Goal: Task Accomplishment & Management: Manage account settings

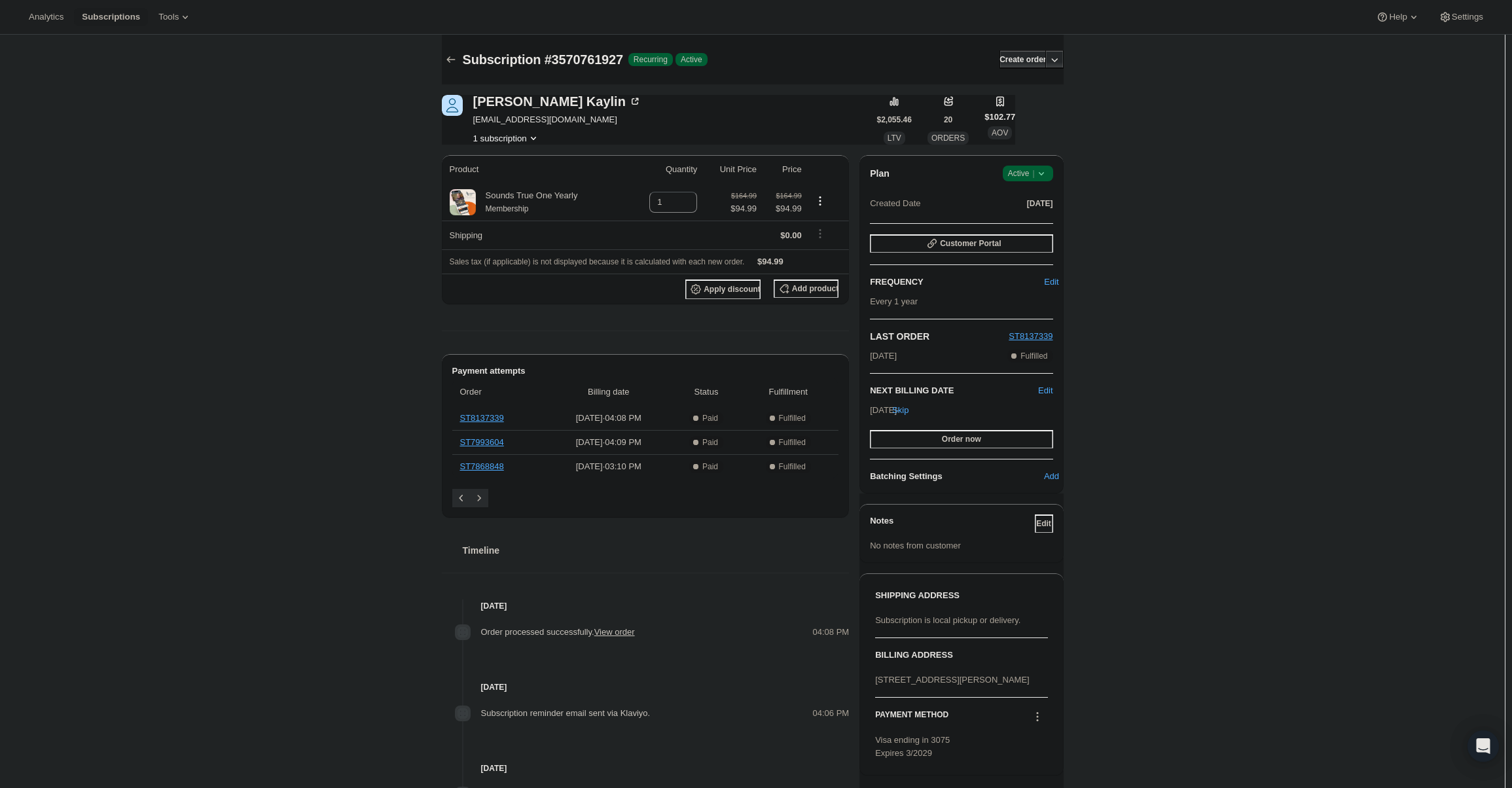
click at [1004, 180] on div "Plan Success Active |" at bounding box center [961, 174] width 182 height 16
click at [1008, 176] on span "Success Active |" at bounding box center [1028, 174] width 50 height 16
click at [1019, 217] on span "Cancel subscription" at bounding box center [1032, 222] width 74 height 10
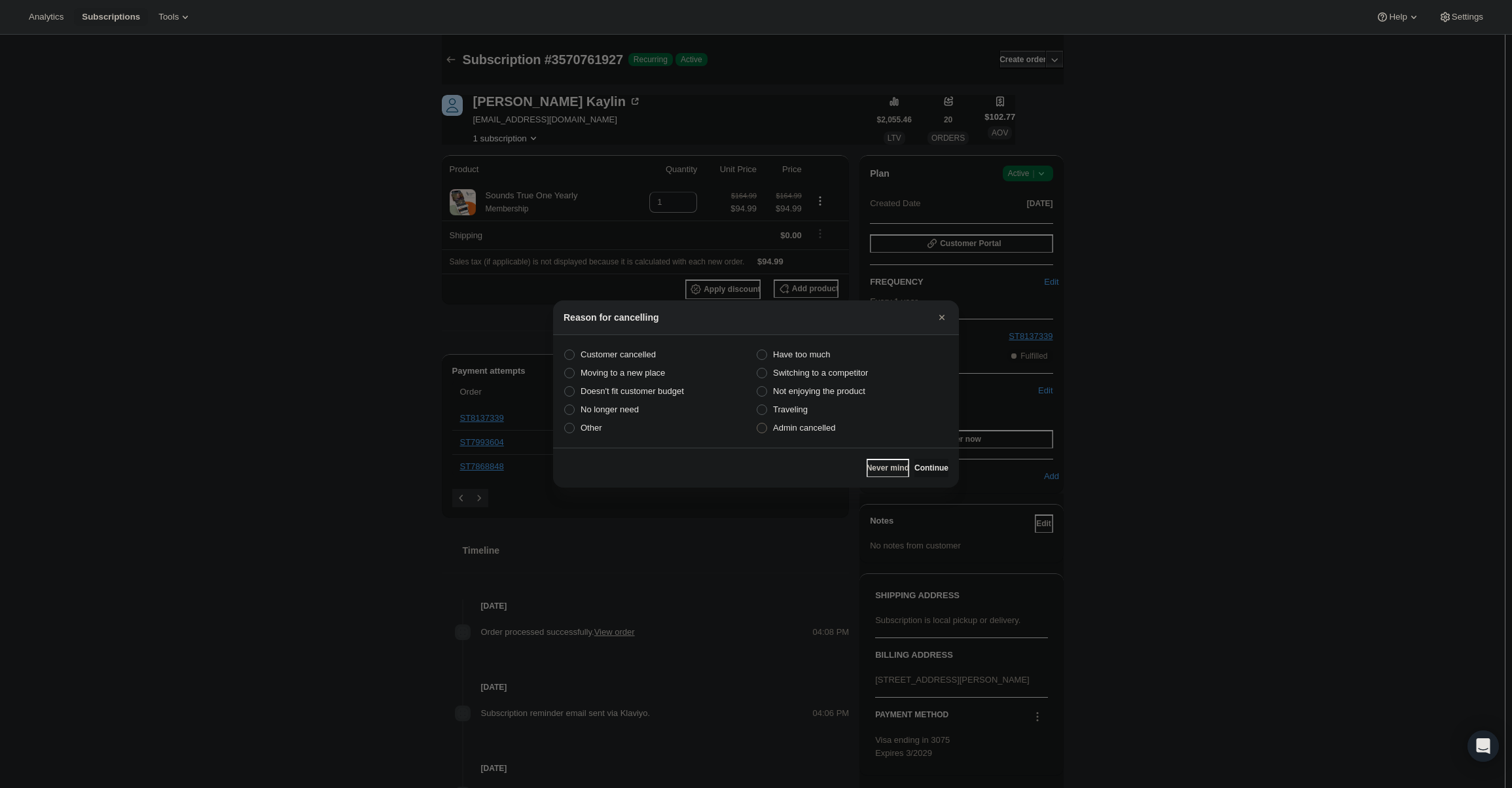
click at [834, 432] on span "Admin cancelled" at bounding box center [804, 428] width 62 height 10
click at [757, 423] on input "Admin cancelled" at bounding box center [757, 423] width 1 height 1
radio input "true"
click at [914, 470] on span "Continue" at bounding box center [931, 468] width 34 height 10
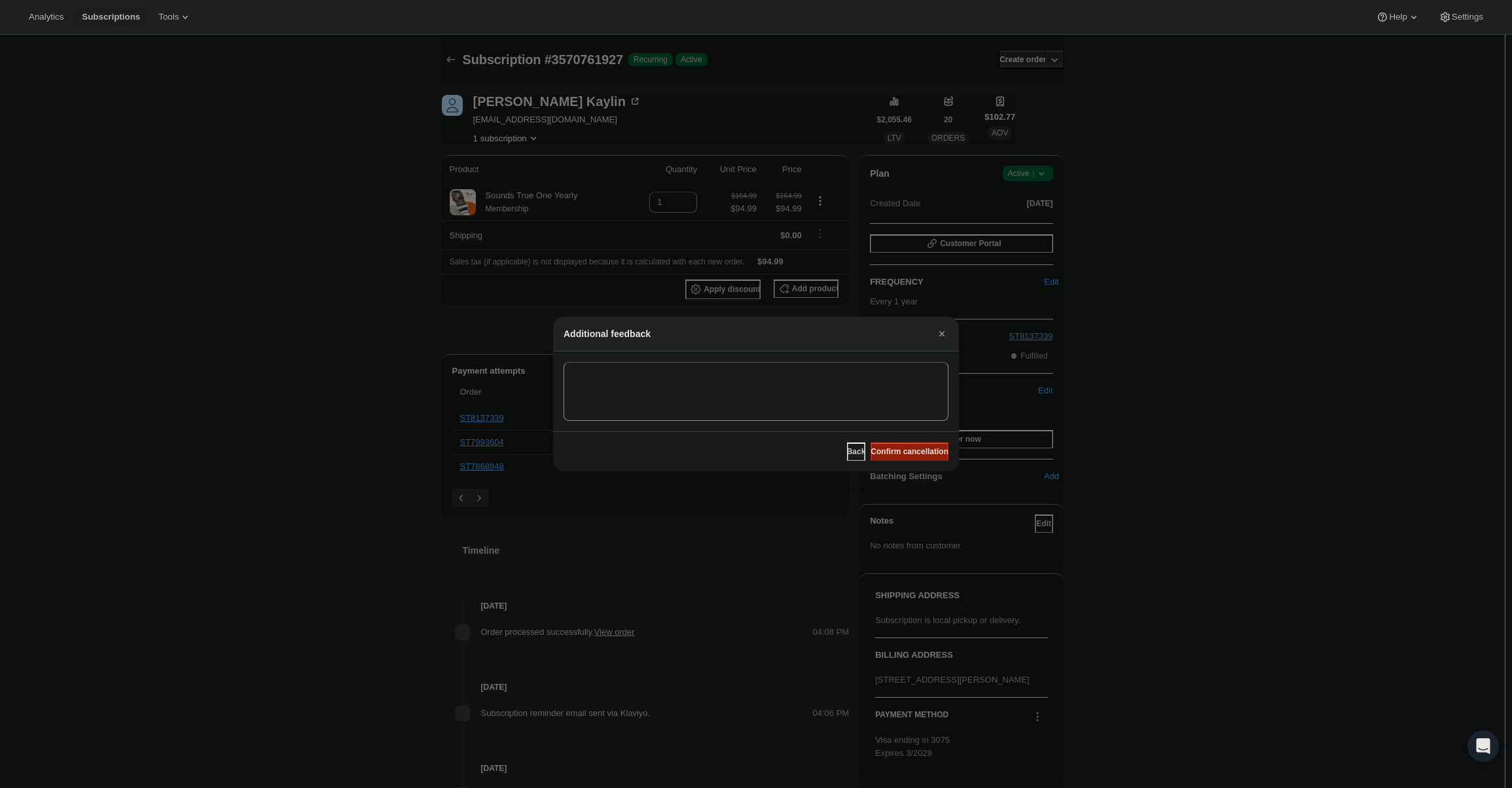
drag, startPoint x: 912, startPoint y: 451, endPoint x: 906, endPoint y: 445, distance: 8.5
click at [912, 451] on span "Confirm cancellation" at bounding box center [909, 452] width 78 height 10
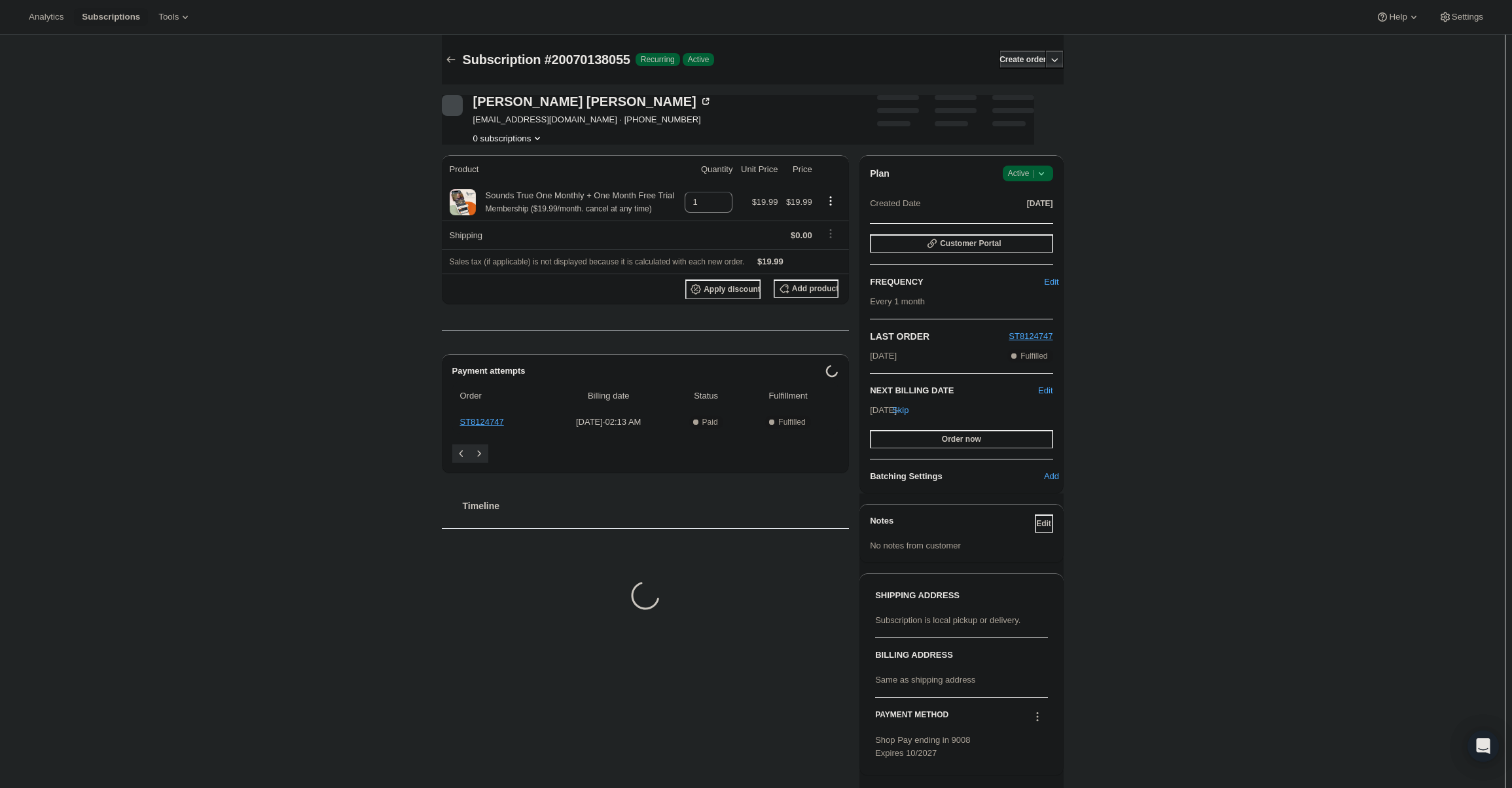
click at [1044, 177] on icon at bounding box center [1041, 174] width 13 height 13
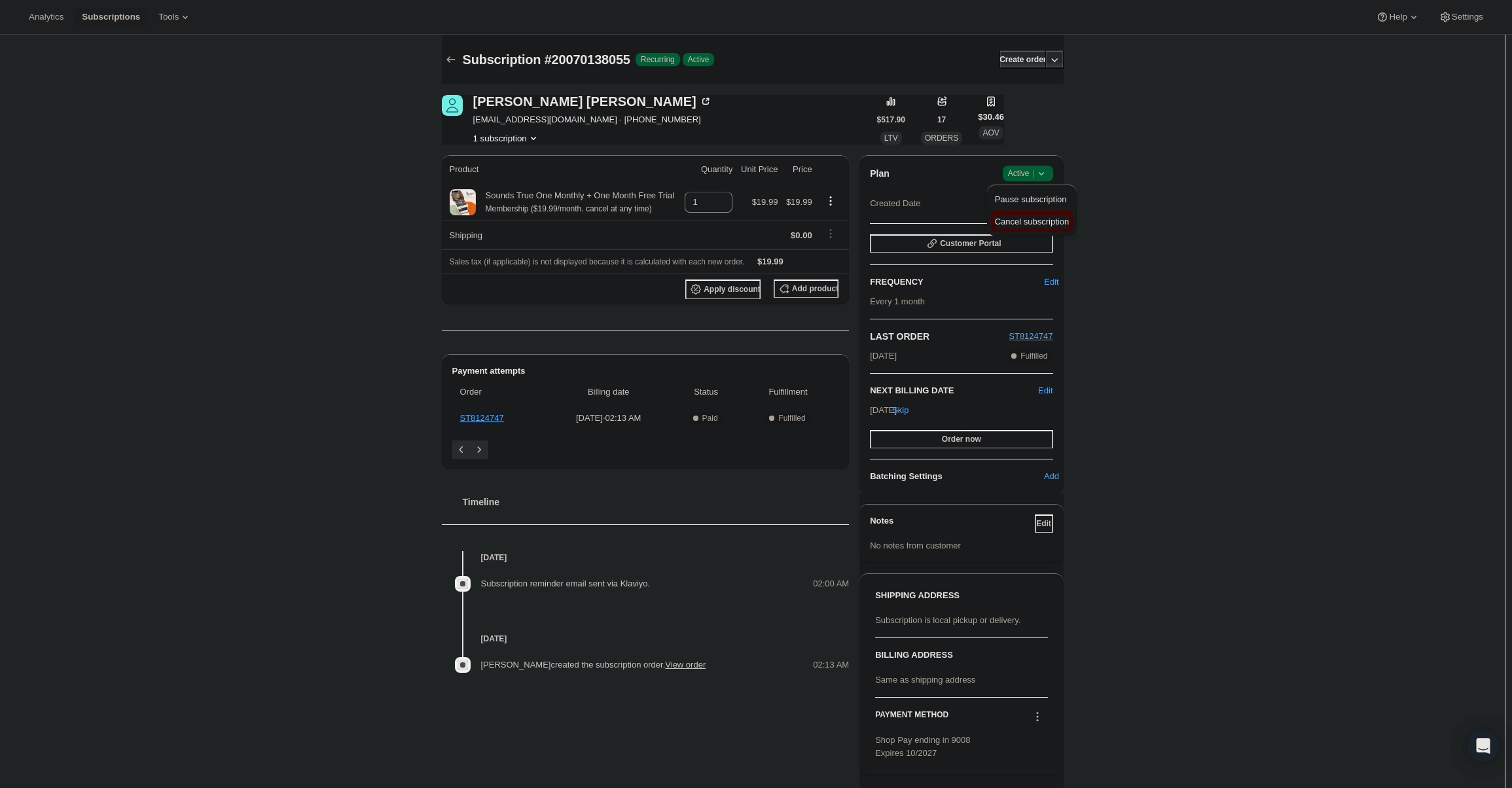
click at [1028, 216] on span "Cancel subscription" at bounding box center [1032, 222] width 74 height 10
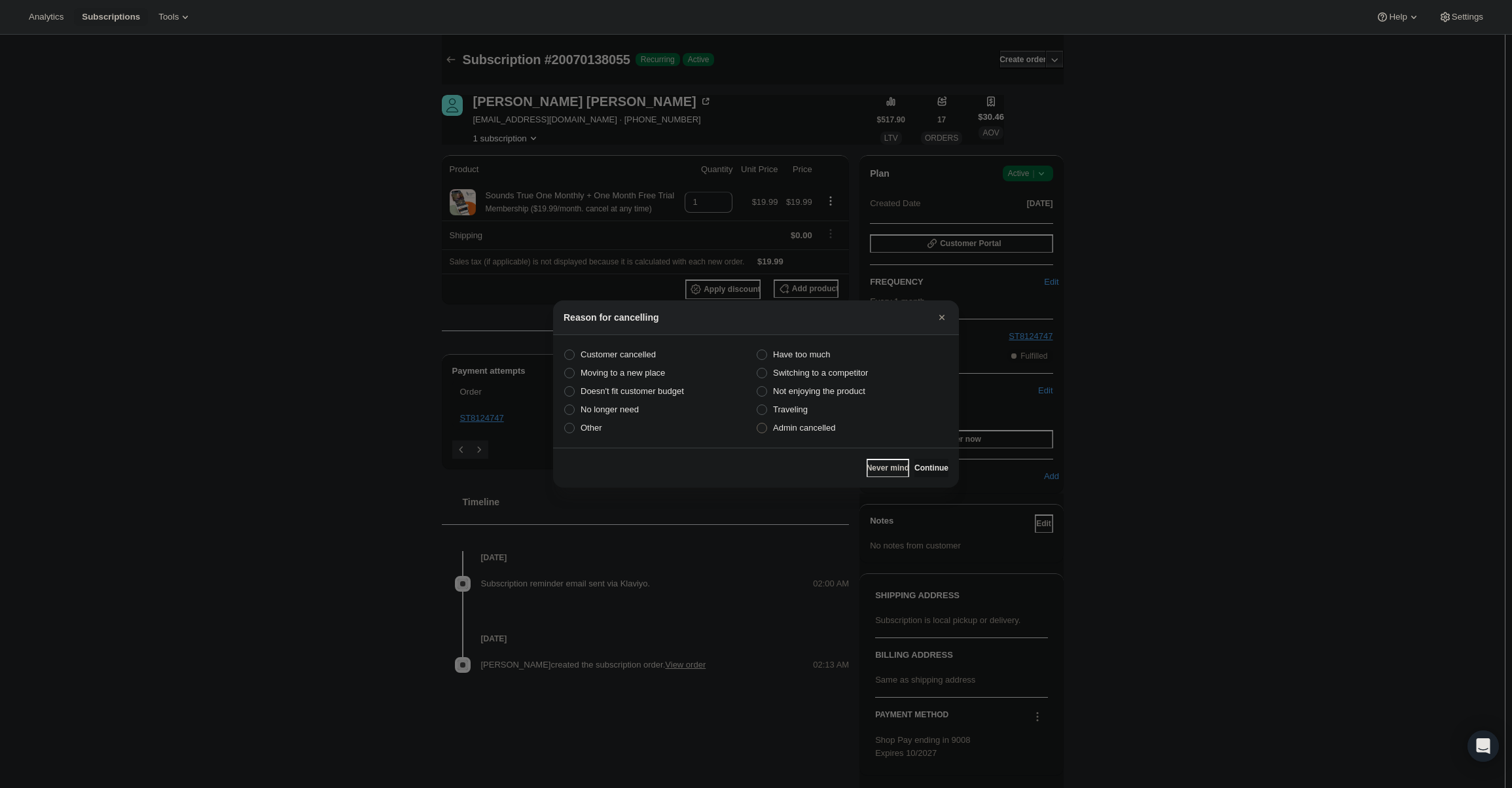
click at [829, 432] on span "Admin cancelled" at bounding box center [804, 428] width 62 height 10
click at [757, 423] on input "Admin cancelled" at bounding box center [757, 423] width 1 height 1
radio input "true"
click at [920, 466] on button "Continue" at bounding box center [931, 468] width 34 height 18
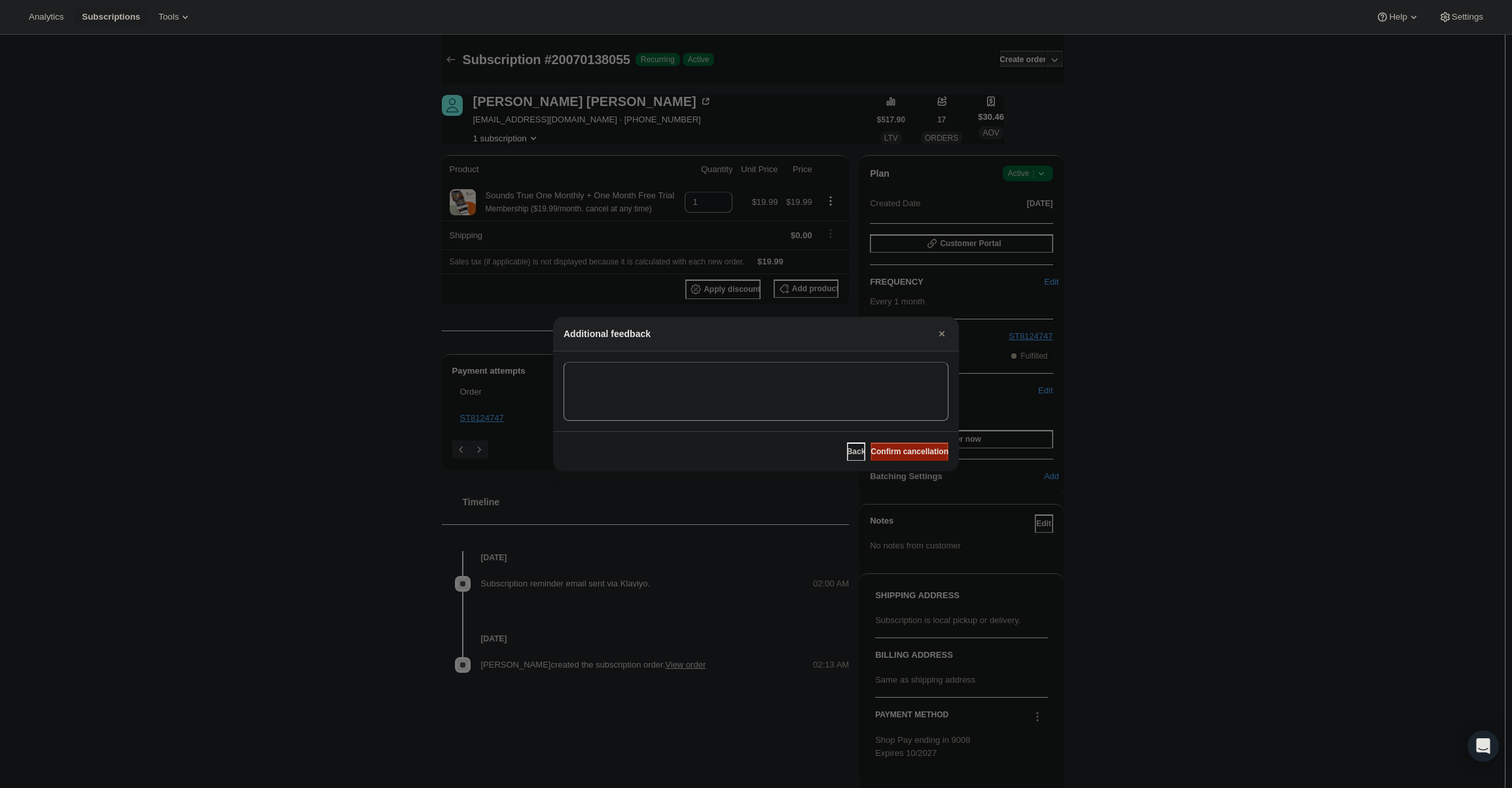
click at [918, 448] on span "Confirm cancellation" at bounding box center [909, 452] width 78 height 10
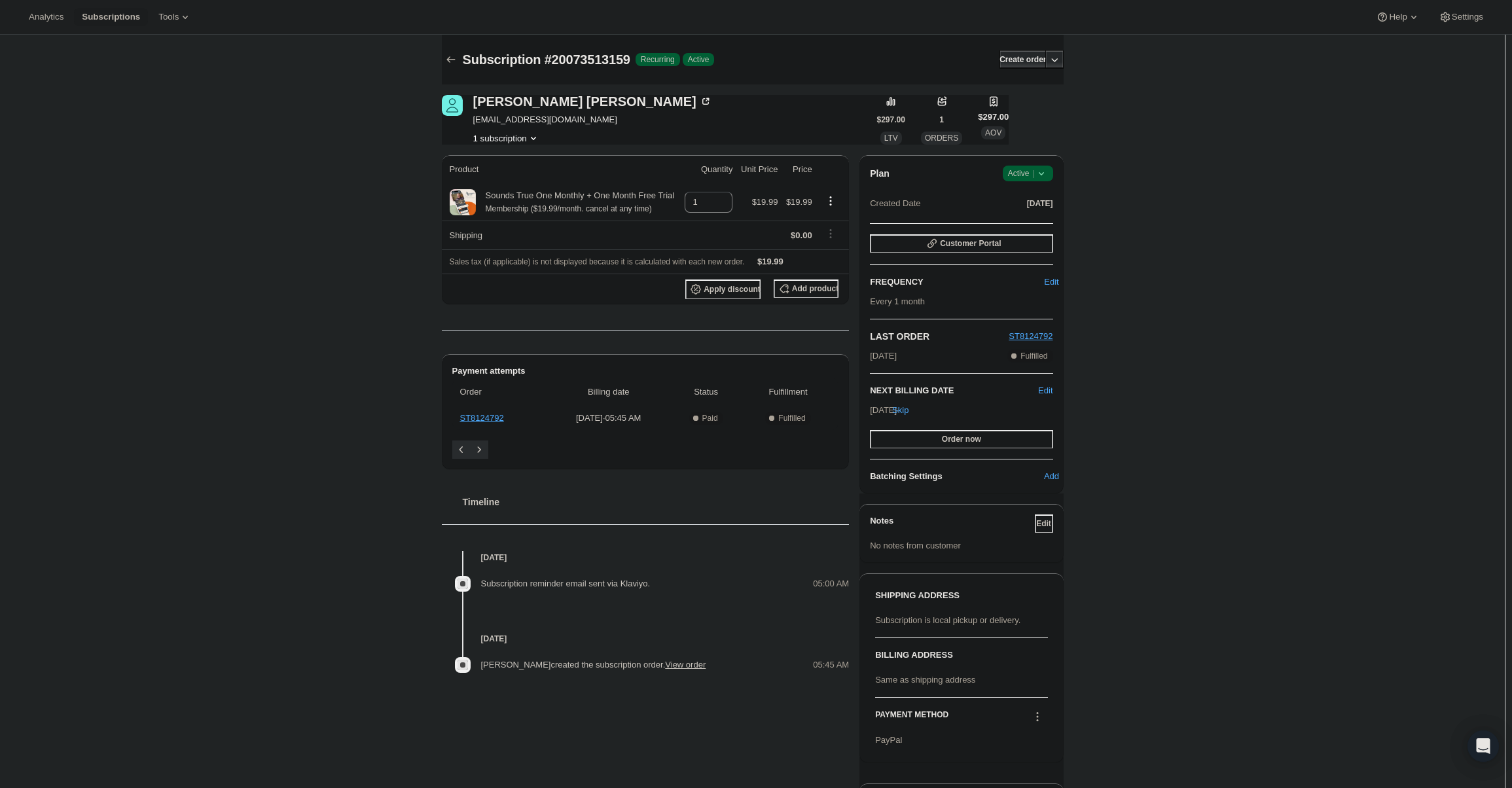
click at [1017, 175] on span "Active |" at bounding box center [1028, 174] width 40 height 13
click at [1020, 226] on span "Cancel subscription" at bounding box center [1032, 222] width 74 height 10
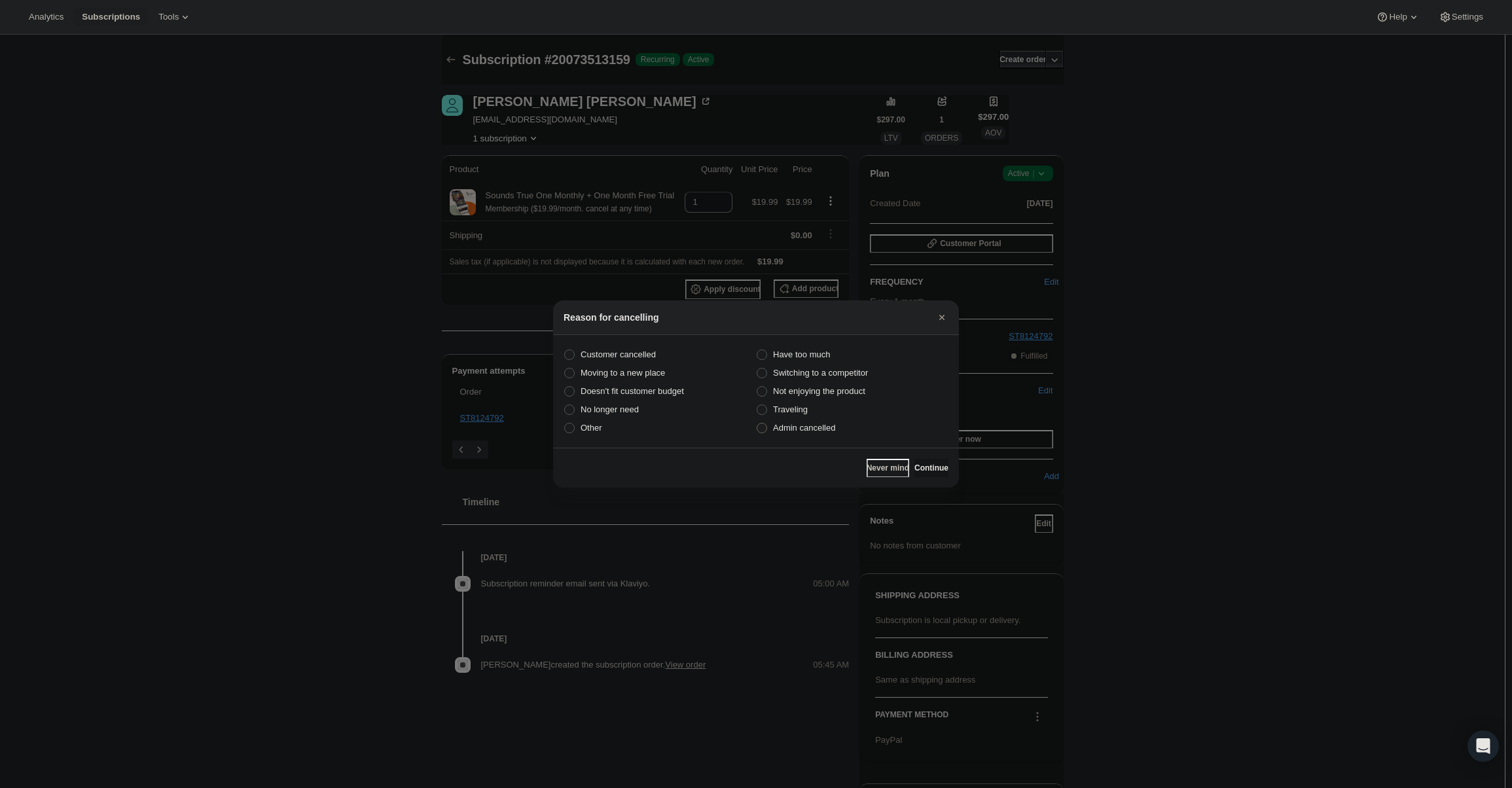
click at [775, 428] on span "Admin cancelled" at bounding box center [804, 428] width 62 height 10
click at [757, 423] on input "Admin cancelled" at bounding box center [757, 423] width 1 height 1
radio input "true"
click at [916, 465] on span "Continue" at bounding box center [931, 468] width 34 height 10
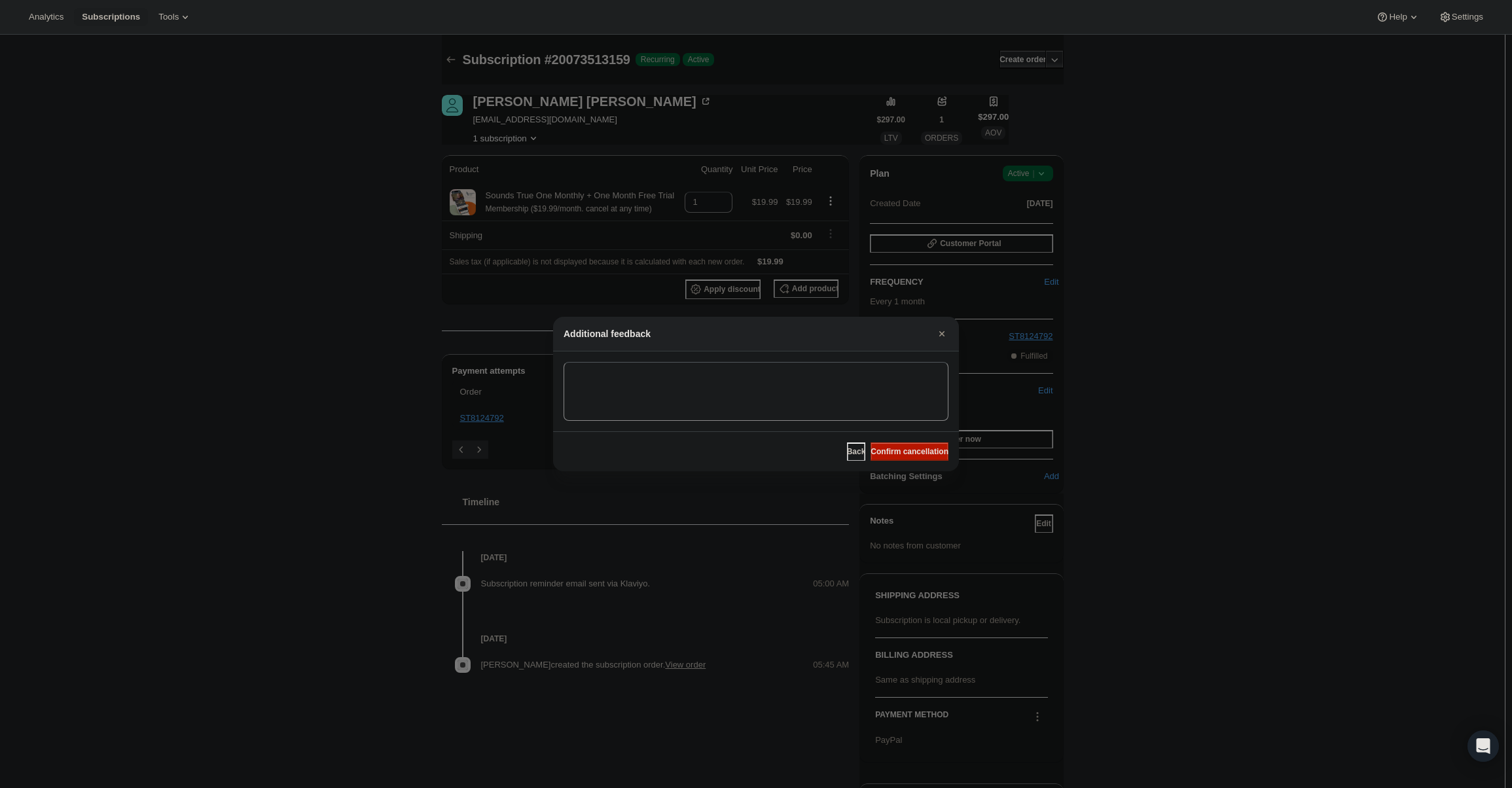
drag, startPoint x: 914, startPoint y: 448, endPoint x: 694, endPoint y: 357, distance: 238.1
click at [914, 448] on span "Confirm cancellation" at bounding box center [909, 452] width 78 height 10
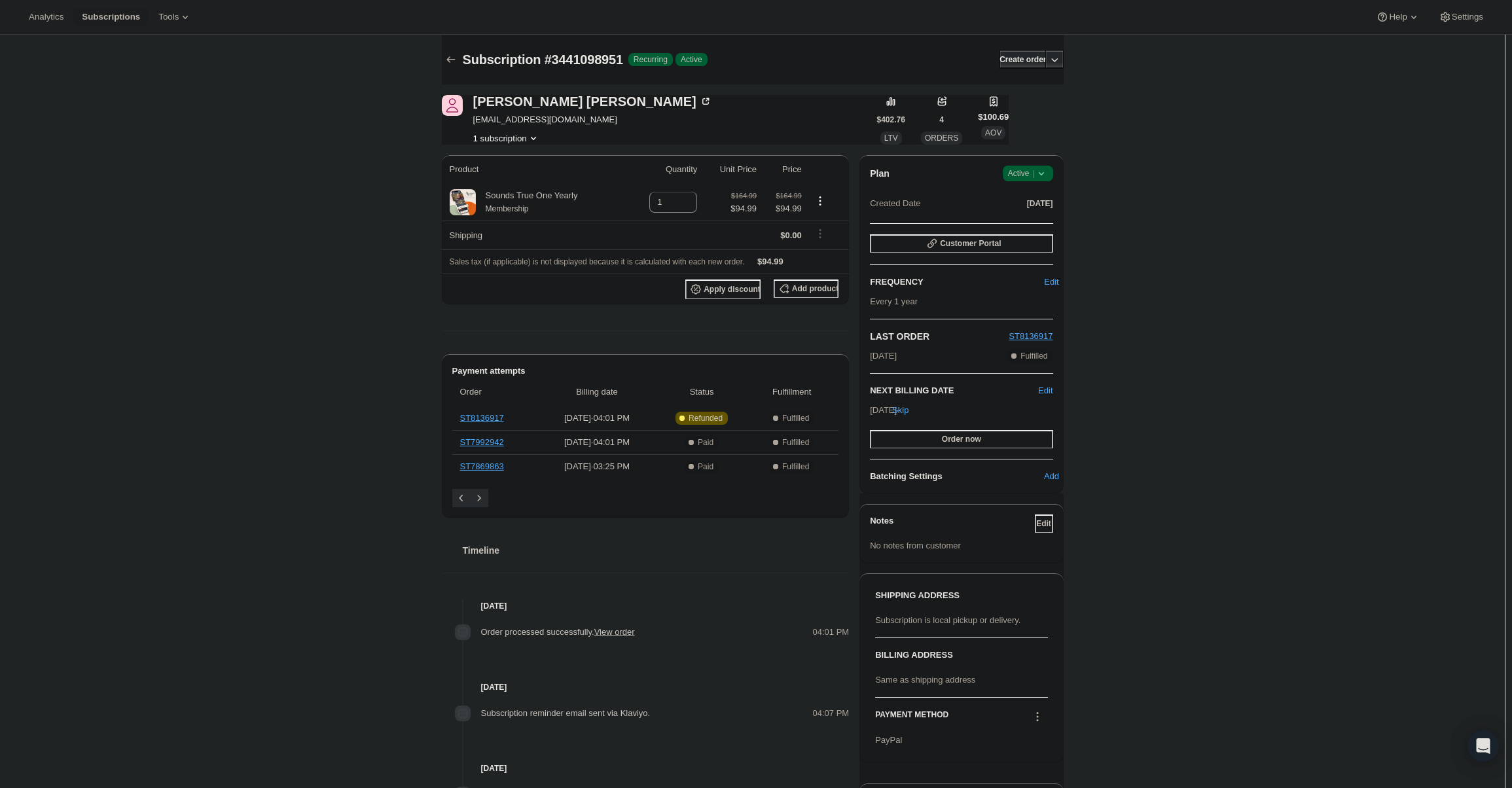
click at [1019, 178] on span "Active |" at bounding box center [1028, 174] width 40 height 13
click at [1009, 222] on span "Cancel subscription" at bounding box center [1032, 222] width 74 height 10
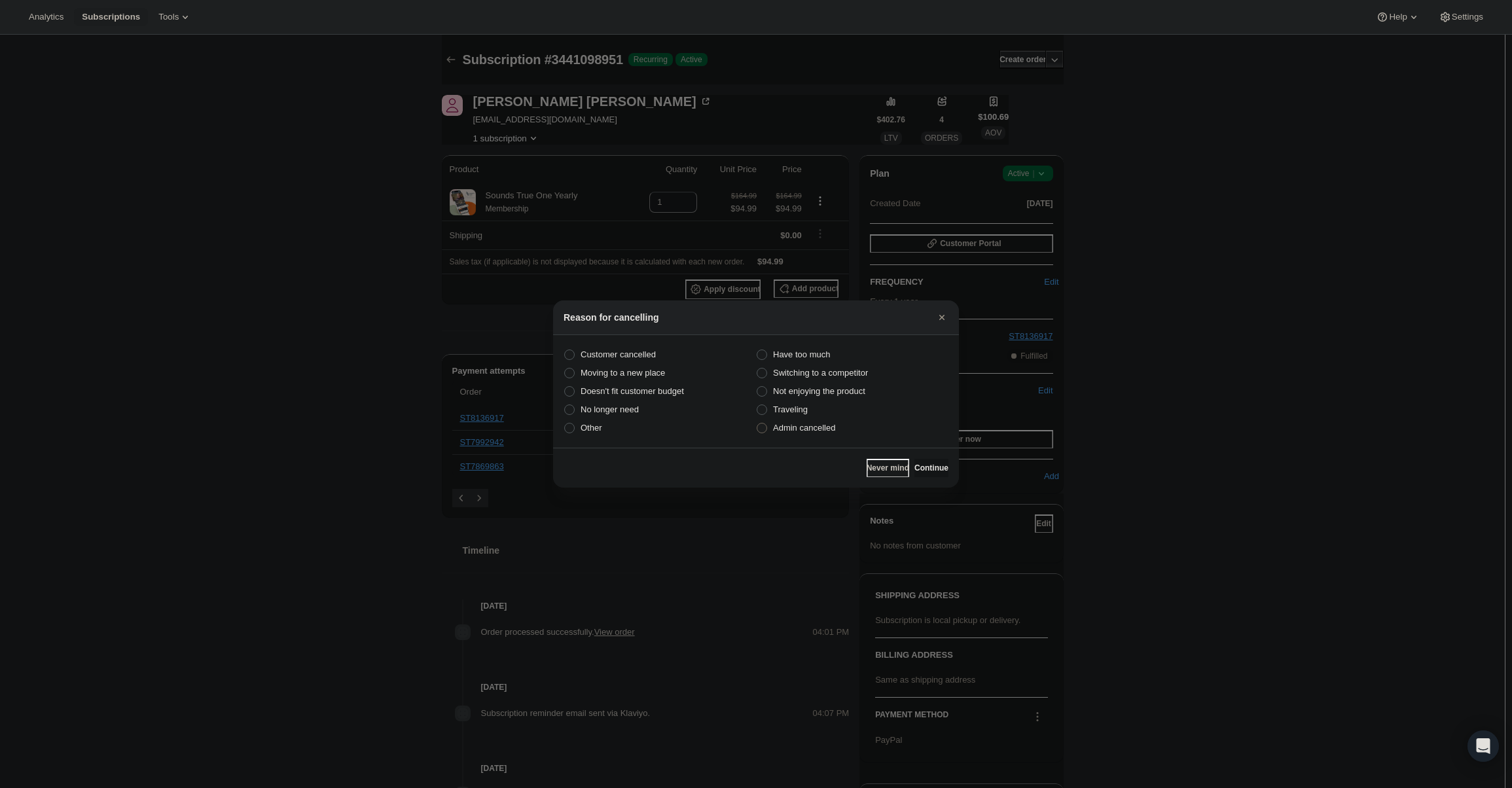
click at [775, 424] on span "Admin cancelled" at bounding box center [804, 428] width 62 height 10
click at [757, 423] on input "Admin cancelled" at bounding box center [757, 423] width 1 height 1
radio input "true"
drag, startPoint x: 935, startPoint y: 474, endPoint x: 932, endPoint y: 466, distance: 8.5
click at [933, 469] on span "Continue" at bounding box center [931, 468] width 34 height 10
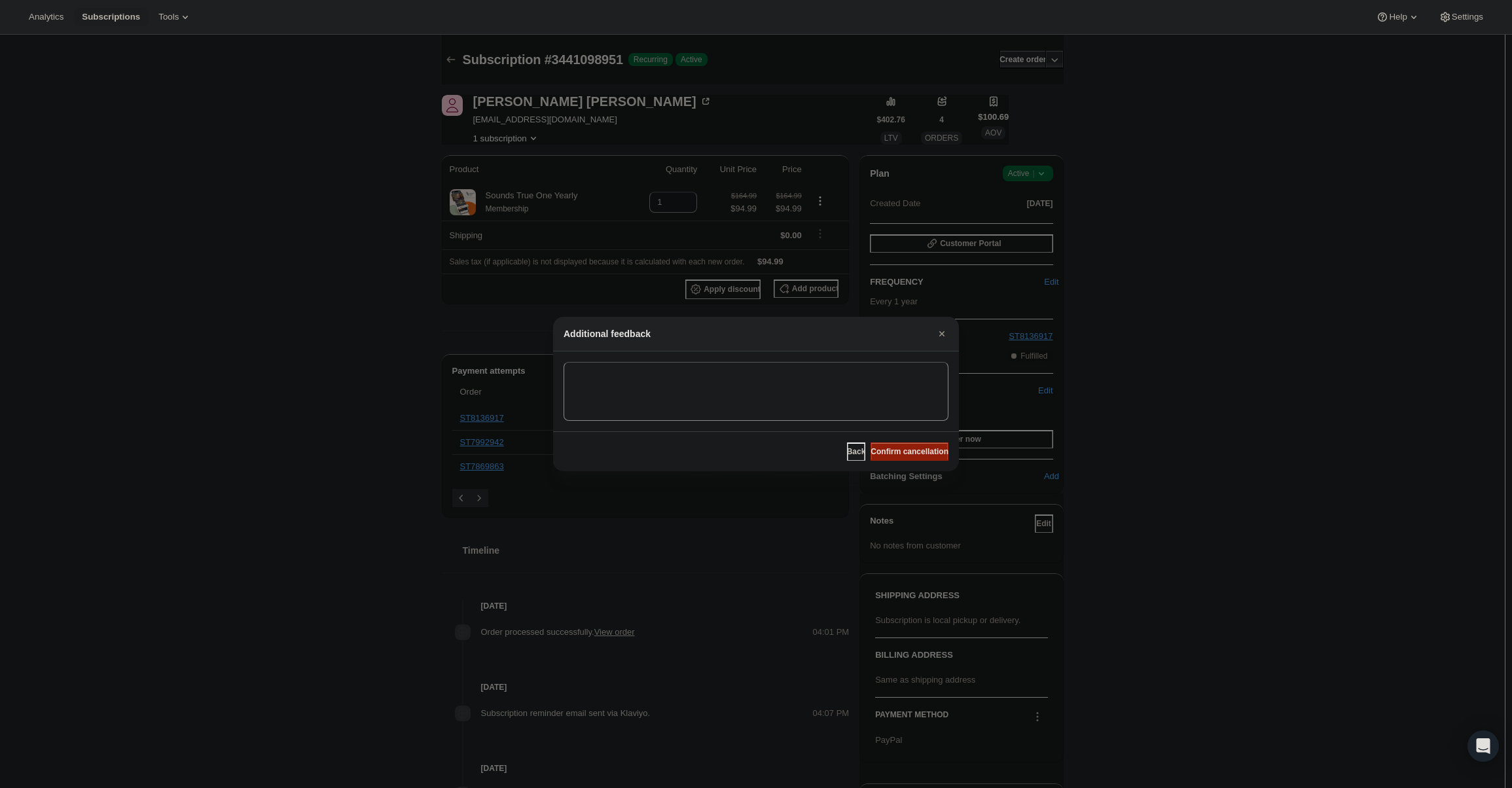
click at [926, 452] on span "Confirm cancellation" at bounding box center [909, 452] width 78 height 10
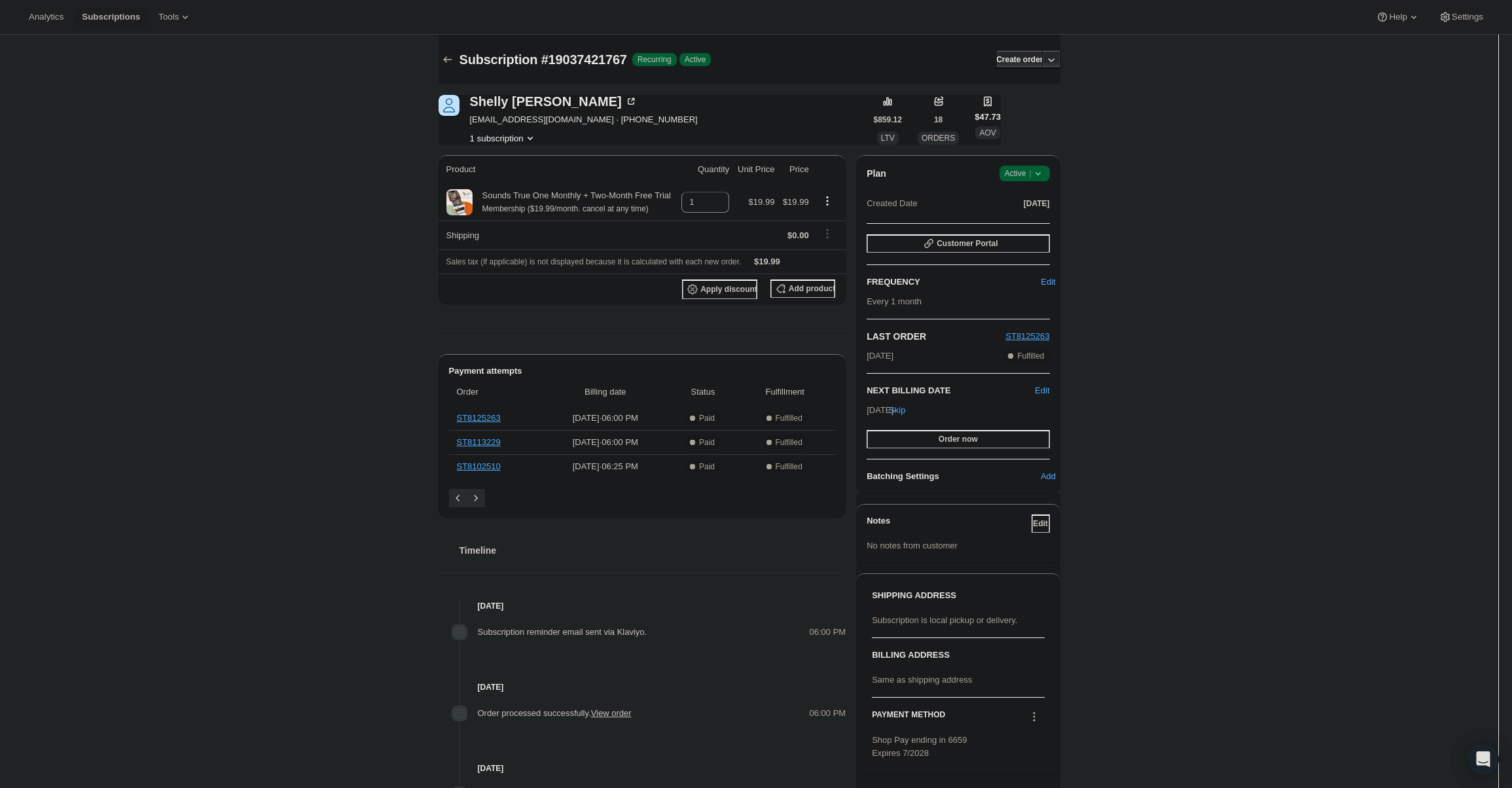
click at [1031, 175] on span "Active |" at bounding box center [1025, 174] width 40 height 13
click at [1028, 222] on span "Cancel subscription" at bounding box center [1029, 222] width 74 height 10
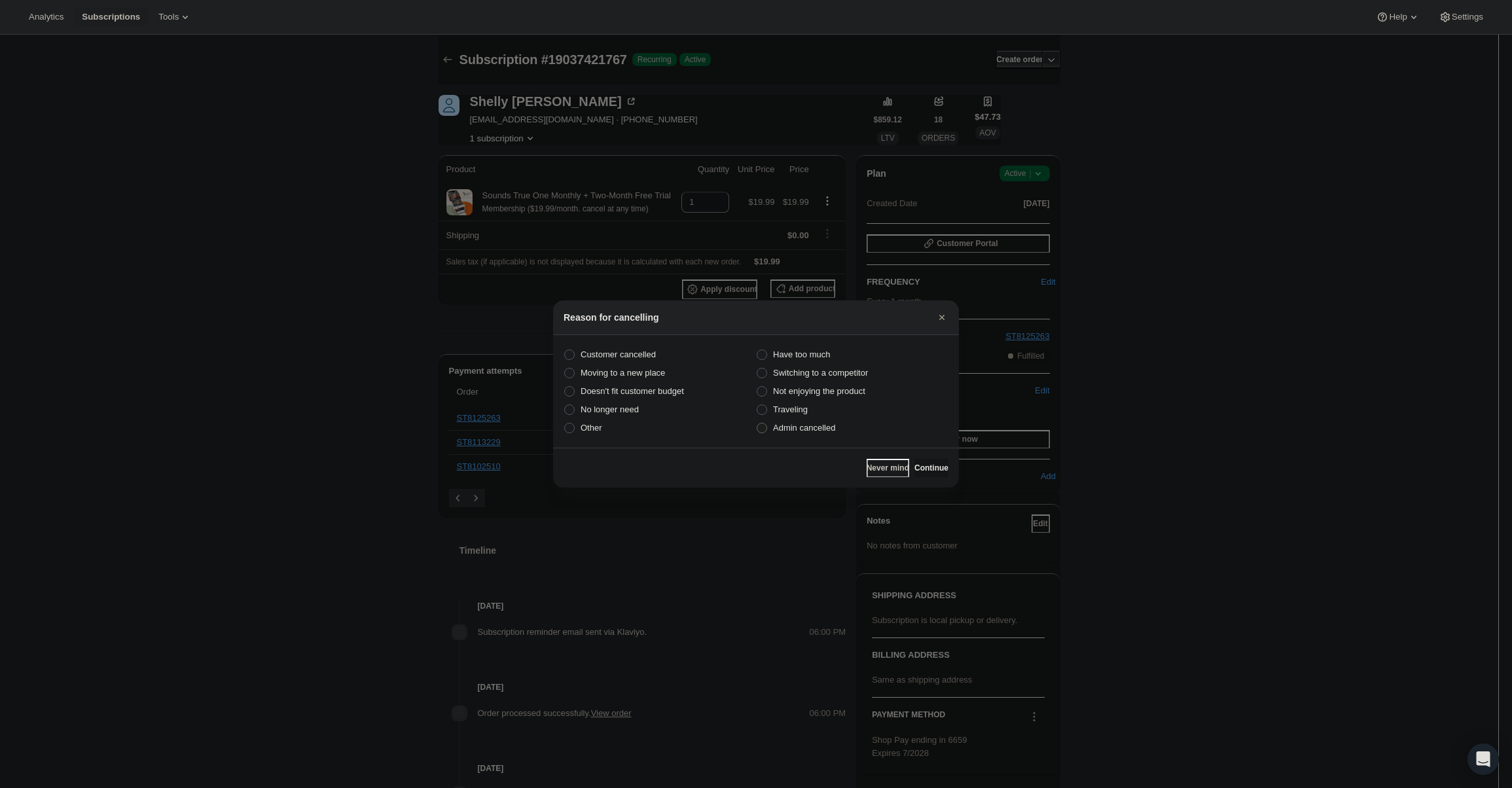
click at [789, 423] on span "Admin cancelled" at bounding box center [804, 428] width 62 height 10
click at [757, 423] on input "Admin cancelled" at bounding box center [757, 423] width 1 height 1
radio input "true"
click at [916, 468] on span "Continue" at bounding box center [931, 468] width 34 height 10
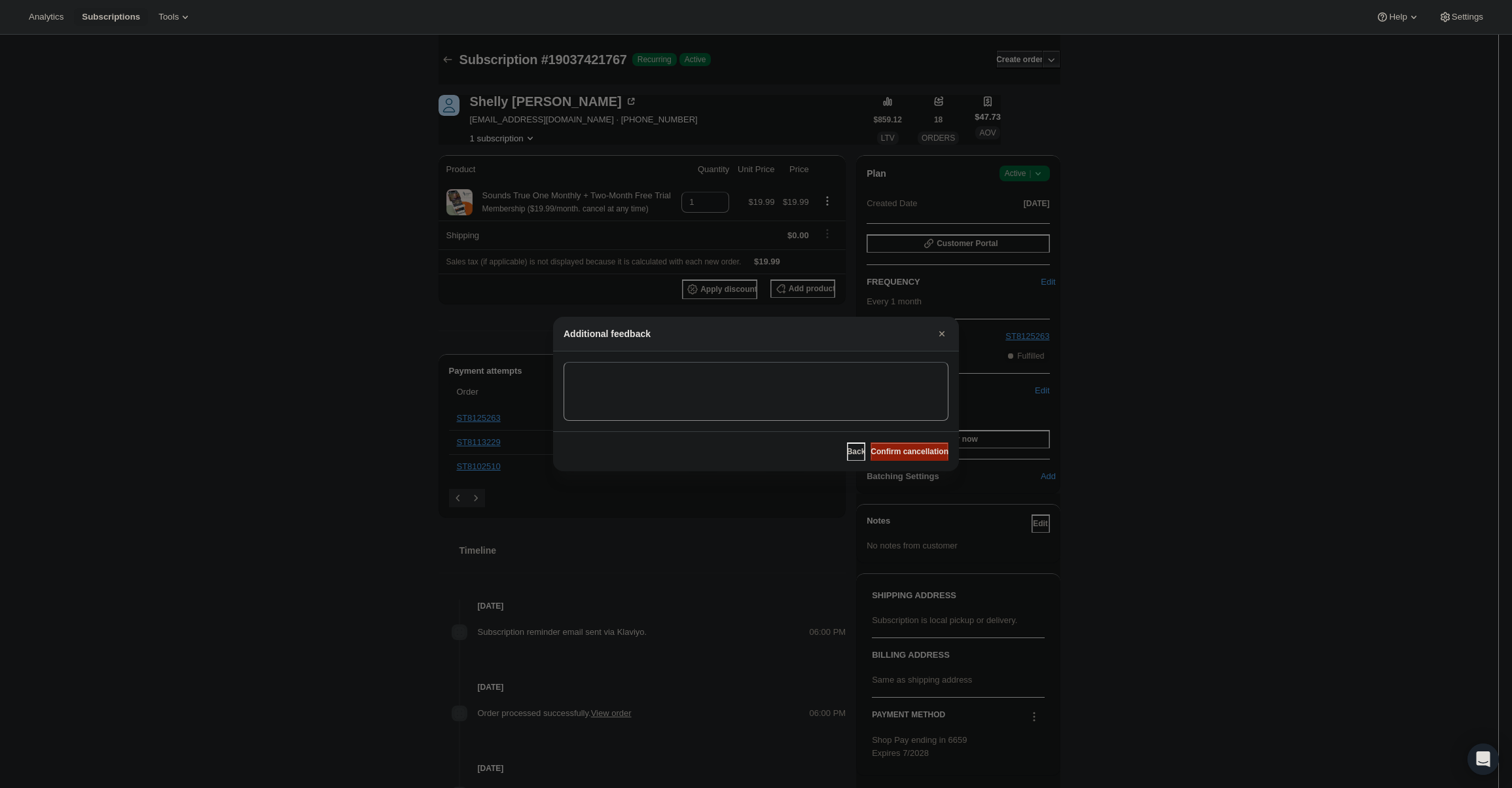
click at [898, 455] on span "Confirm cancellation" at bounding box center [909, 452] width 78 height 10
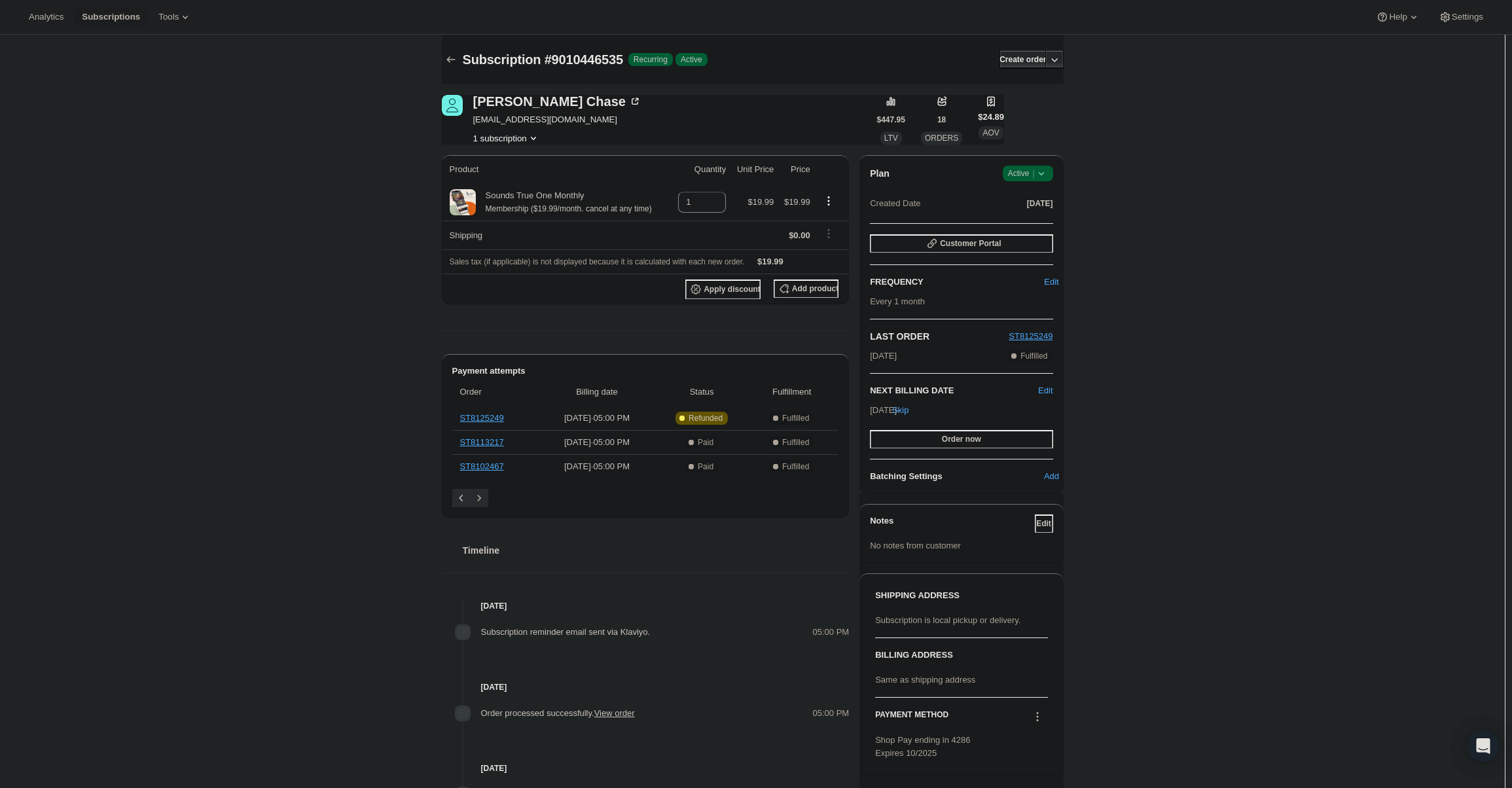
click at [1032, 163] on div "Plan Success Active | Created Date Apr 6, 2024 Customer Portal FREQUENCY Edit E…" at bounding box center [961, 325] width 203 height 338
click at [1029, 173] on span "Active |" at bounding box center [1028, 174] width 40 height 13
click at [1017, 216] on span "Cancel subscription" at bounding box center [1032, 222] width 74 height 10
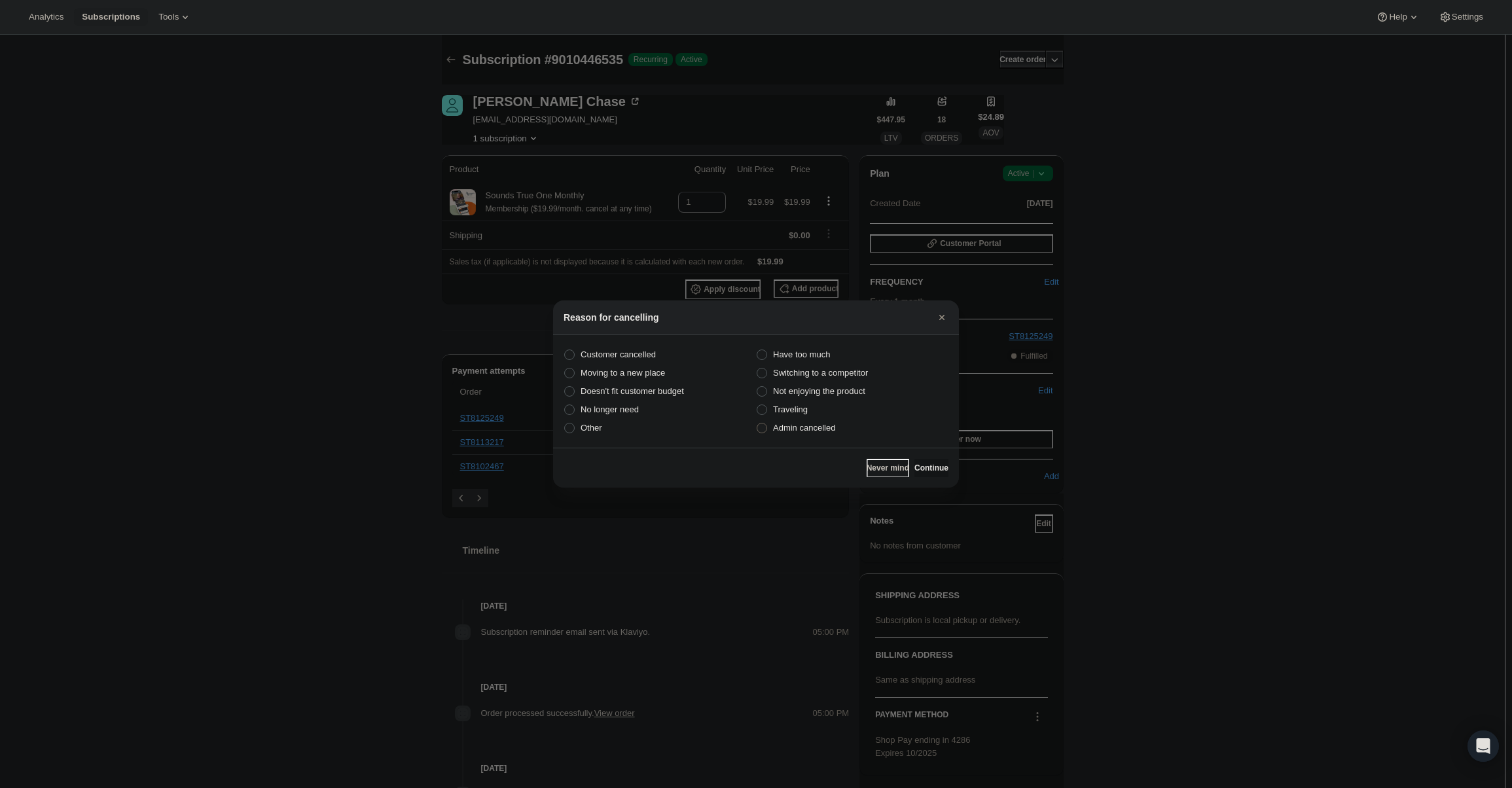
click at [790, 434] on label "Admin cancelled" at bounding box center [852, 428] width 192 height 18
click at [757, 423] on input "Admin cancelled" at bounding box center [757, 423] width 1 height 1
radio input "true"
click at [922, 455] on div "Never mind Continue" at bounding box center [756, 468] width 406 height 40
drag, startPoint x: 927, startPoint y: 462, endPoint x: 924, endPoint y: 452, distance: 10.4
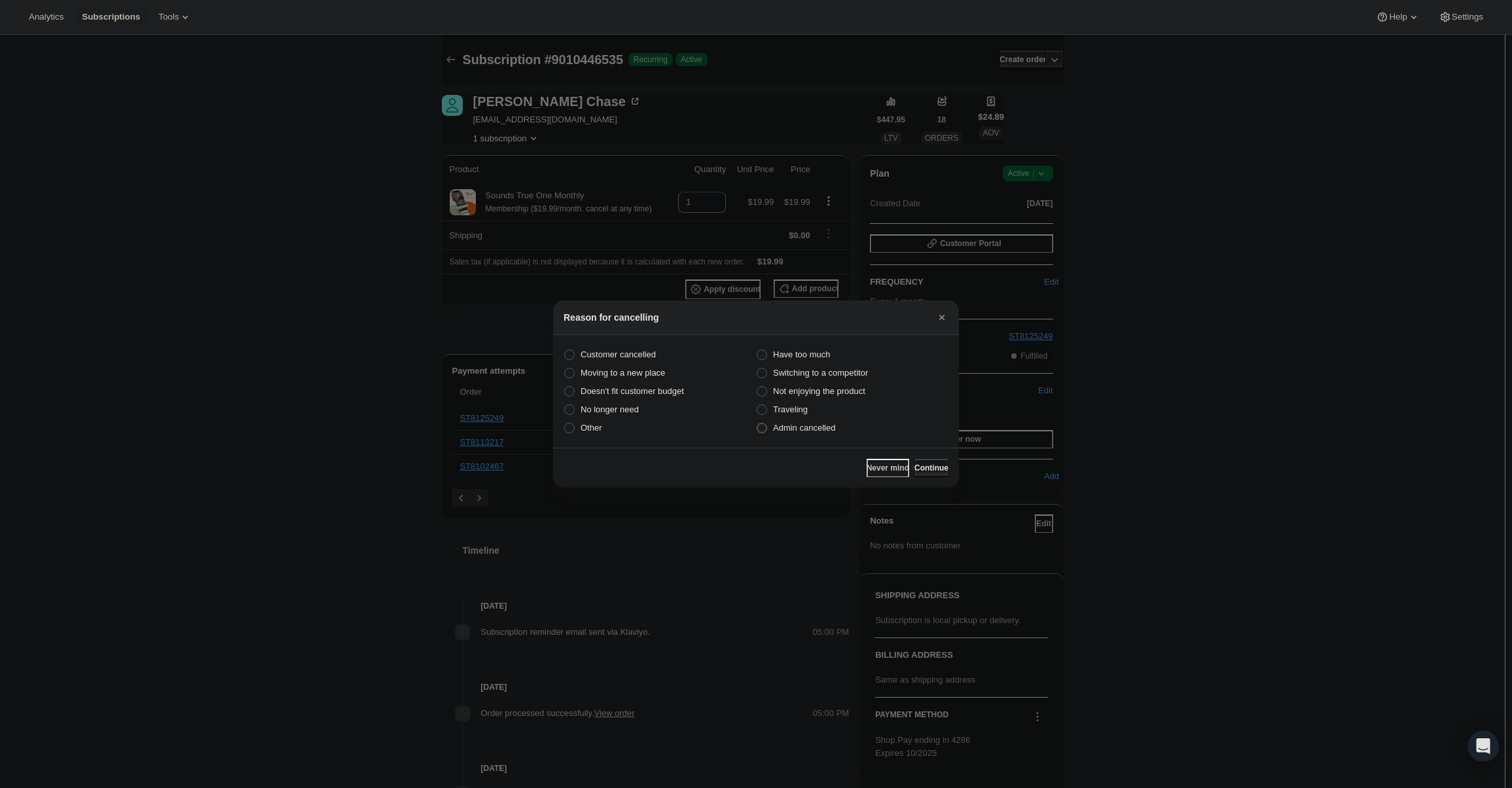
click at [925, 461] on button "Continue" at bounding box center [931, 468] width 34 height 18
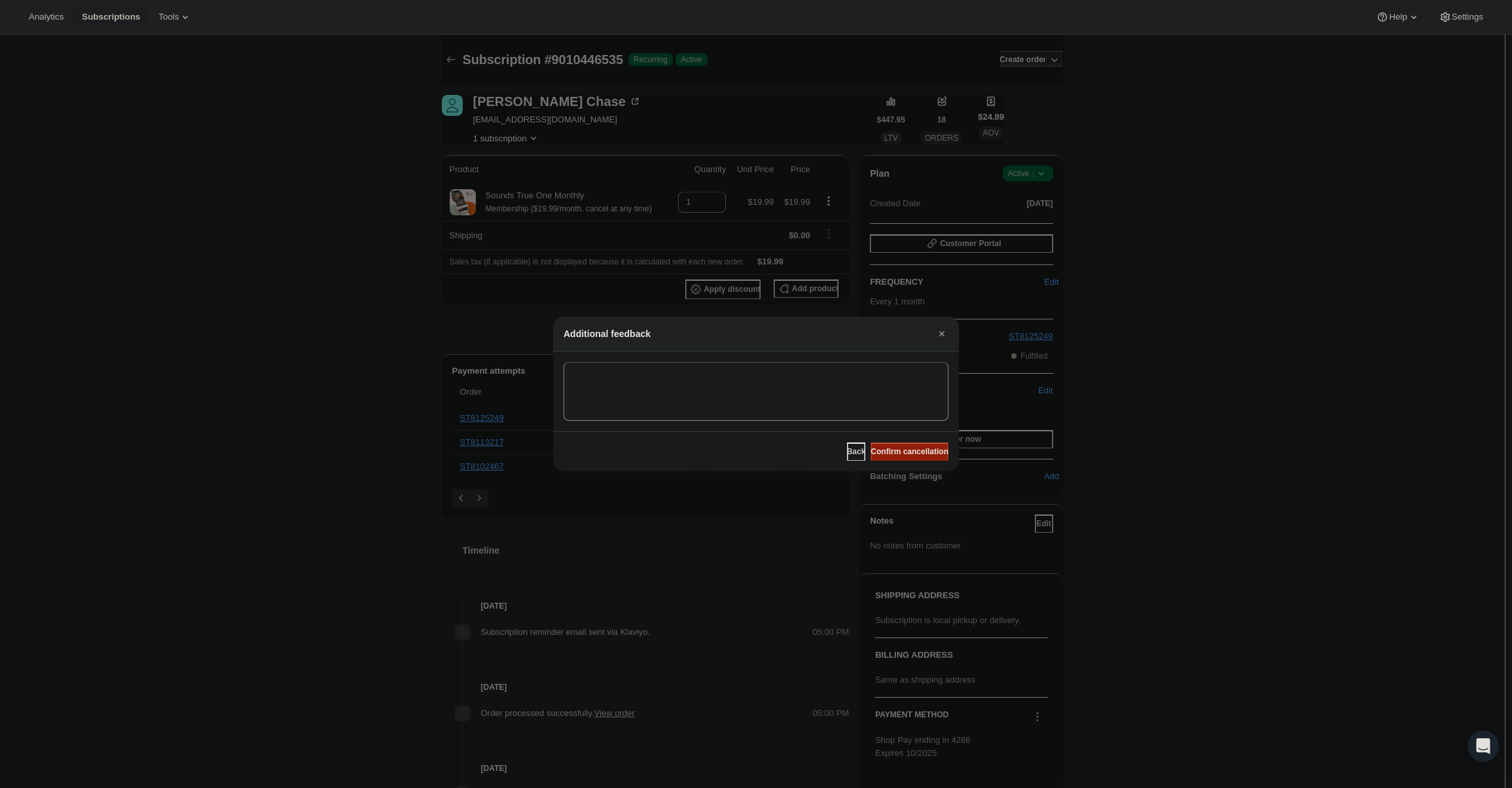
click at [922, 452] on span "Confirm cancellation" at bounding box center [909, 452] width 78 height 10
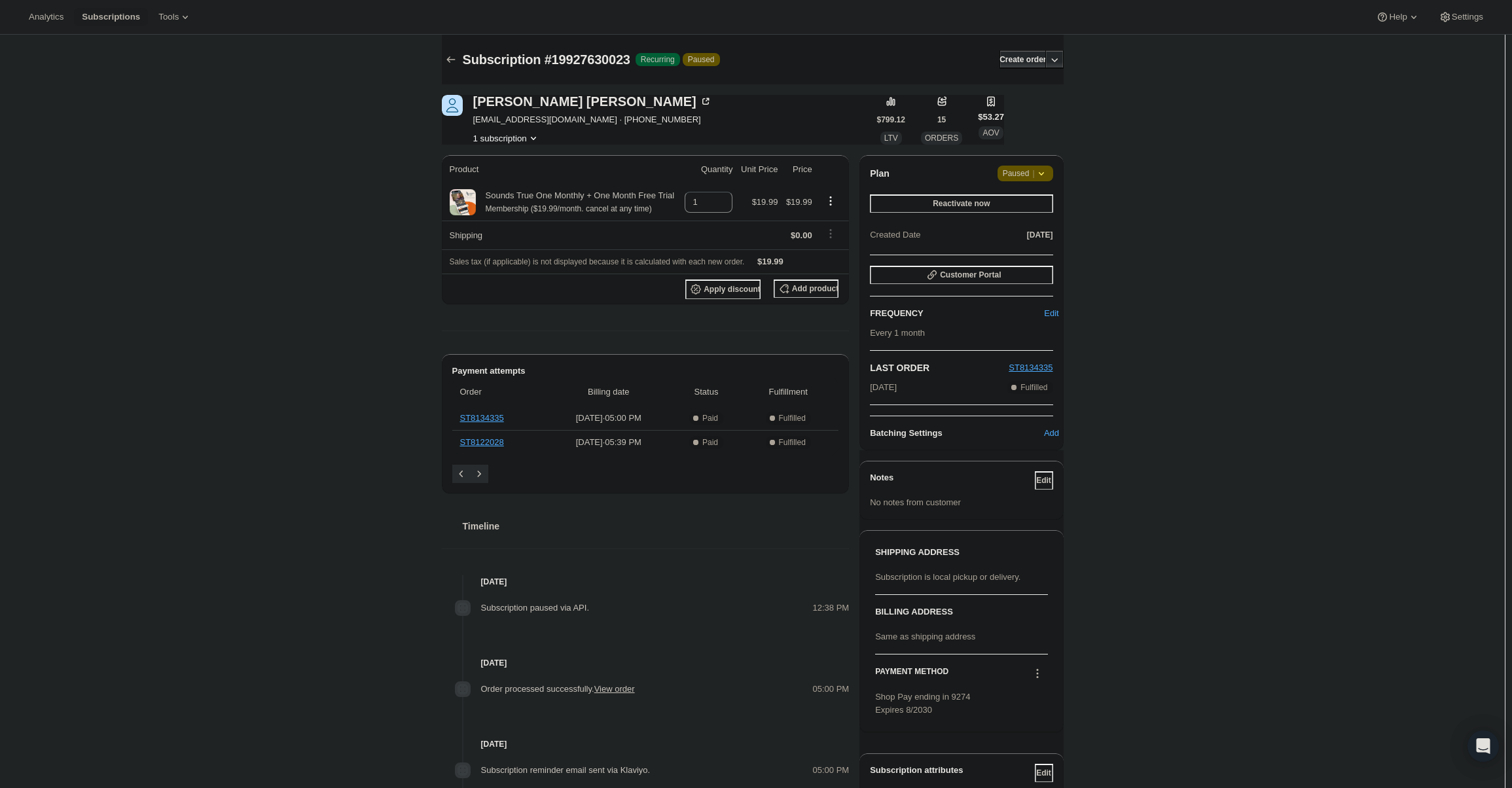
click at [1039, 171] on icon at bounding box center [1041, 174] width 13 height 13
click at [1036, 201] on span "Cancel subscription" at bounding box center [1030, 200] width 74 height 10
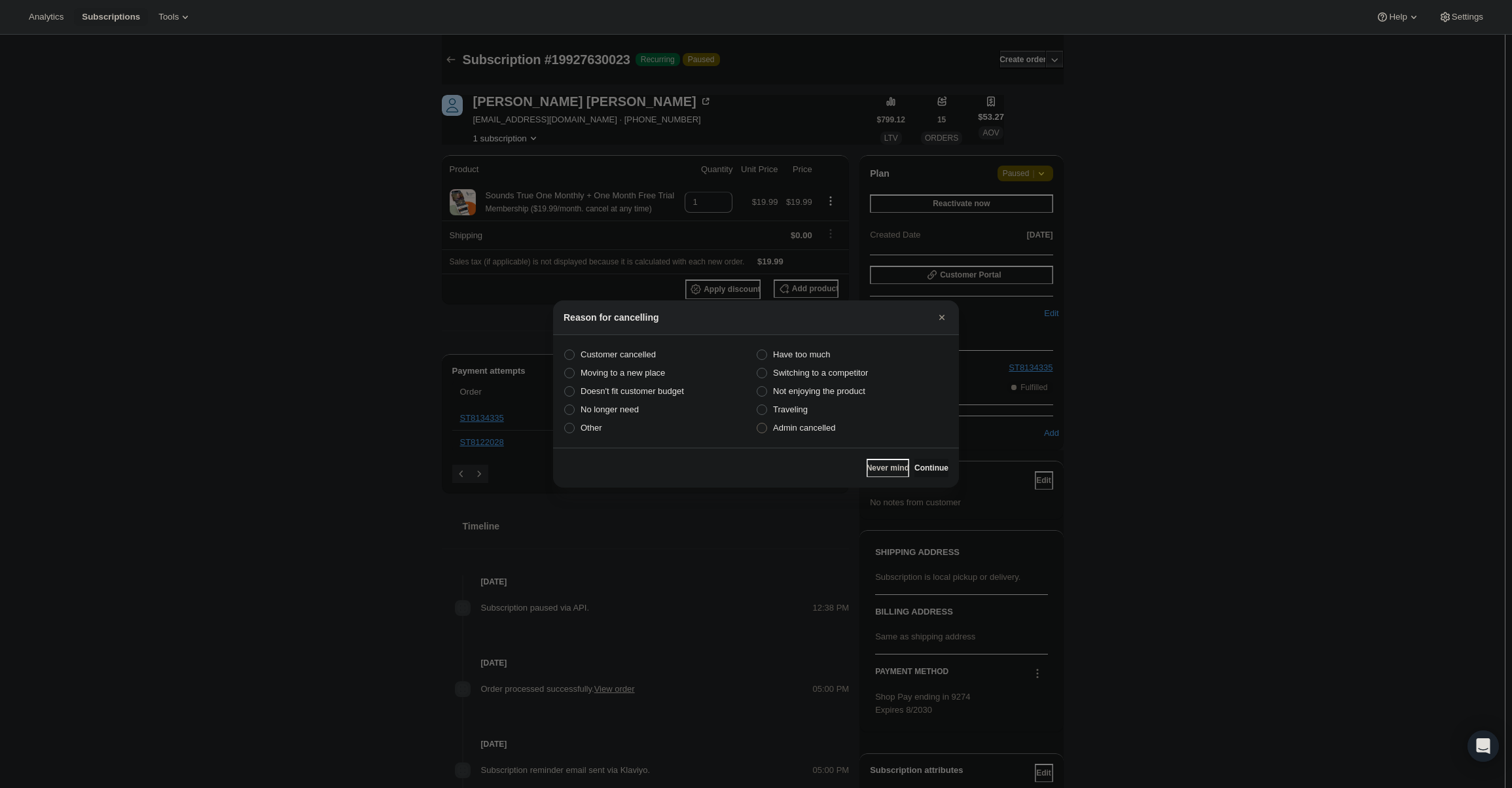
click at [812, 428] on span "Admin cancelled" at bounding box center [804, 428] width 62 height 10
click at [757, 423] on input "Admin cancelled" at bounding box center [757, 423] width 1 height 1
radio input "true"
drag, startPoint x: 916, startPoint y: 466, endPoint x: 912, endPoint y: 451, distance: 15.5
click at [916, 463] on span "Continue" at bounding box center [931, 468] width 34 height 10
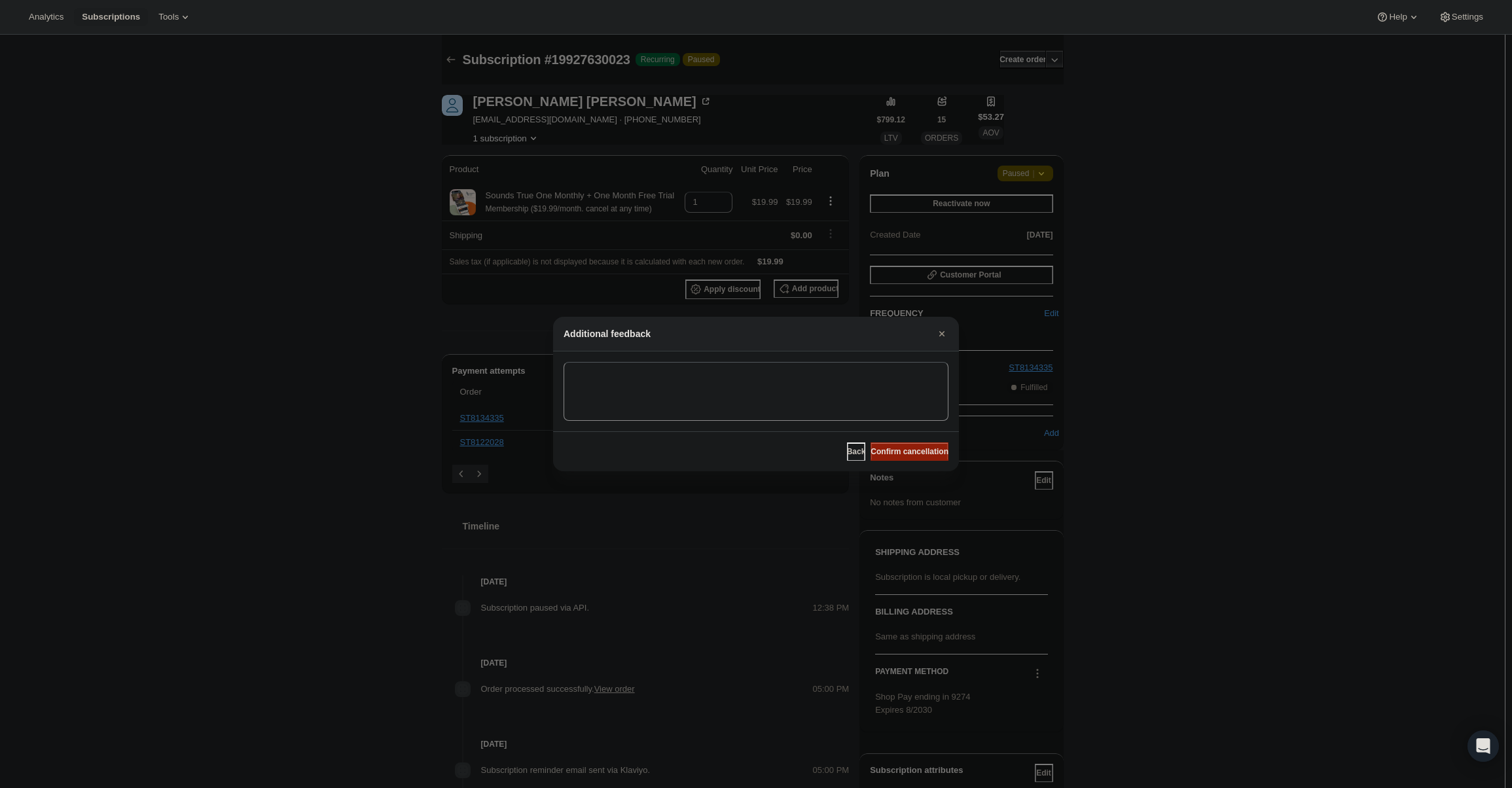
click at [911, 445] on button "Confirm cancellation" at bounding box center [909, 451] width 78 height 18
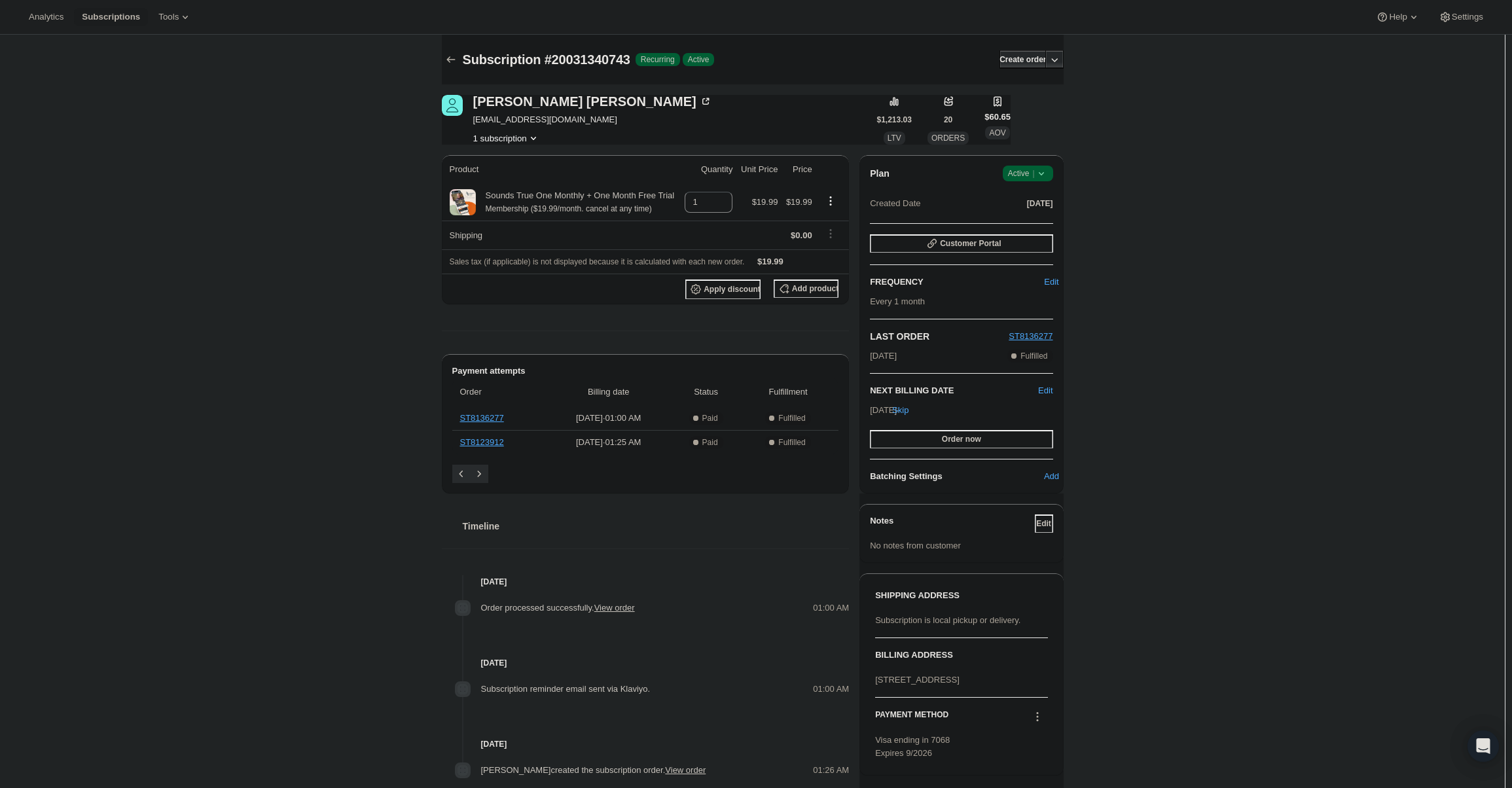
click at [1015, 176] on span "Active |" at bounding box center [1028, 174] width 40 height 13
click at [1019, 219] on span "Cancel subscription" at bounding box center [1032, 222] width 74 height 10
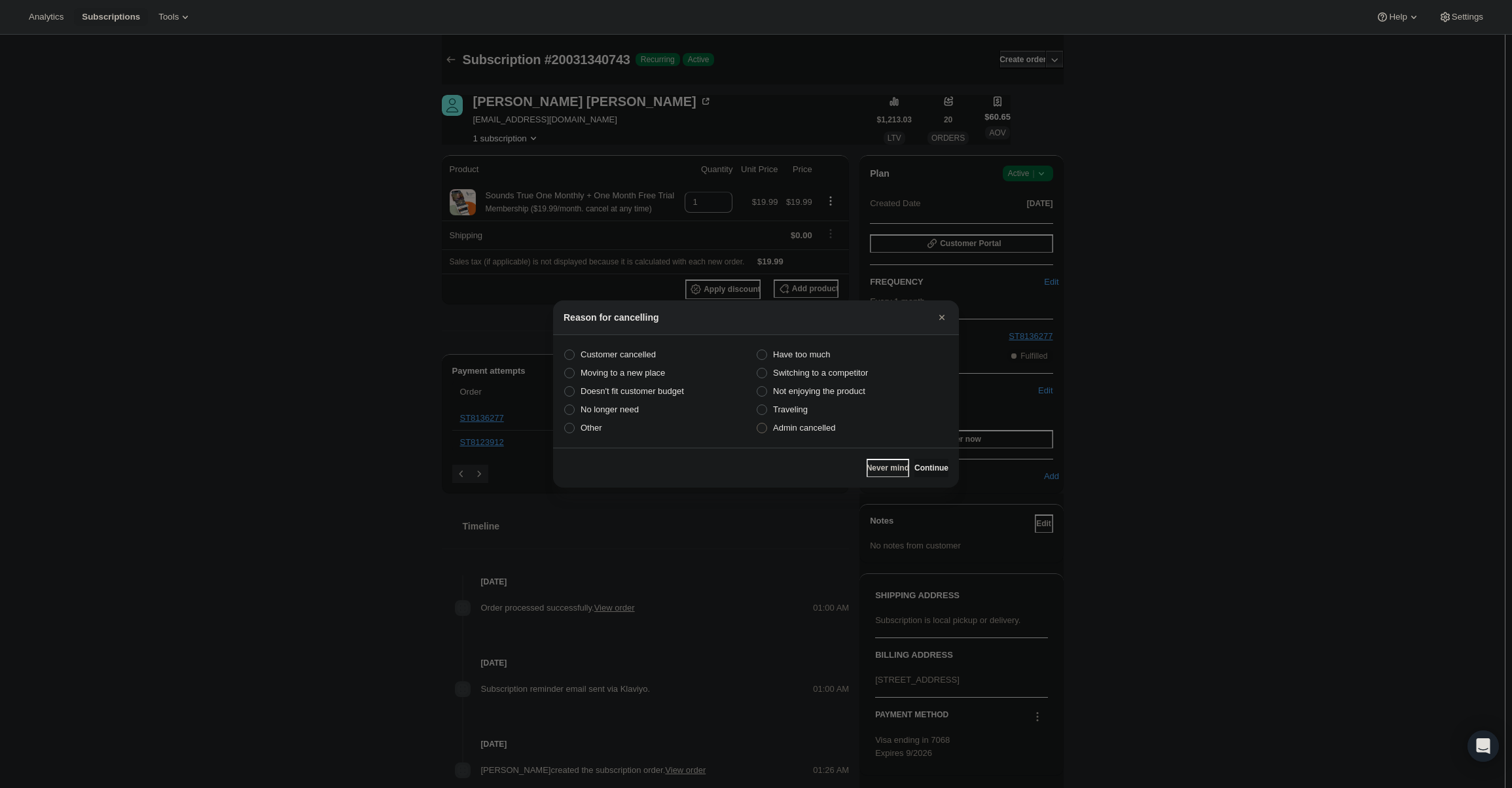
click at [804, 421] on span "Admin cancelled" at bounding box center [804, 428] width 62 height 13
click at [757, 423] on input "Admin cancelled" at bounding box center [757, 423] width 1 height 1
radio input "true"
click at [922, 467] on span "Continue" at bounding box center [931, 468] width 34 height 10
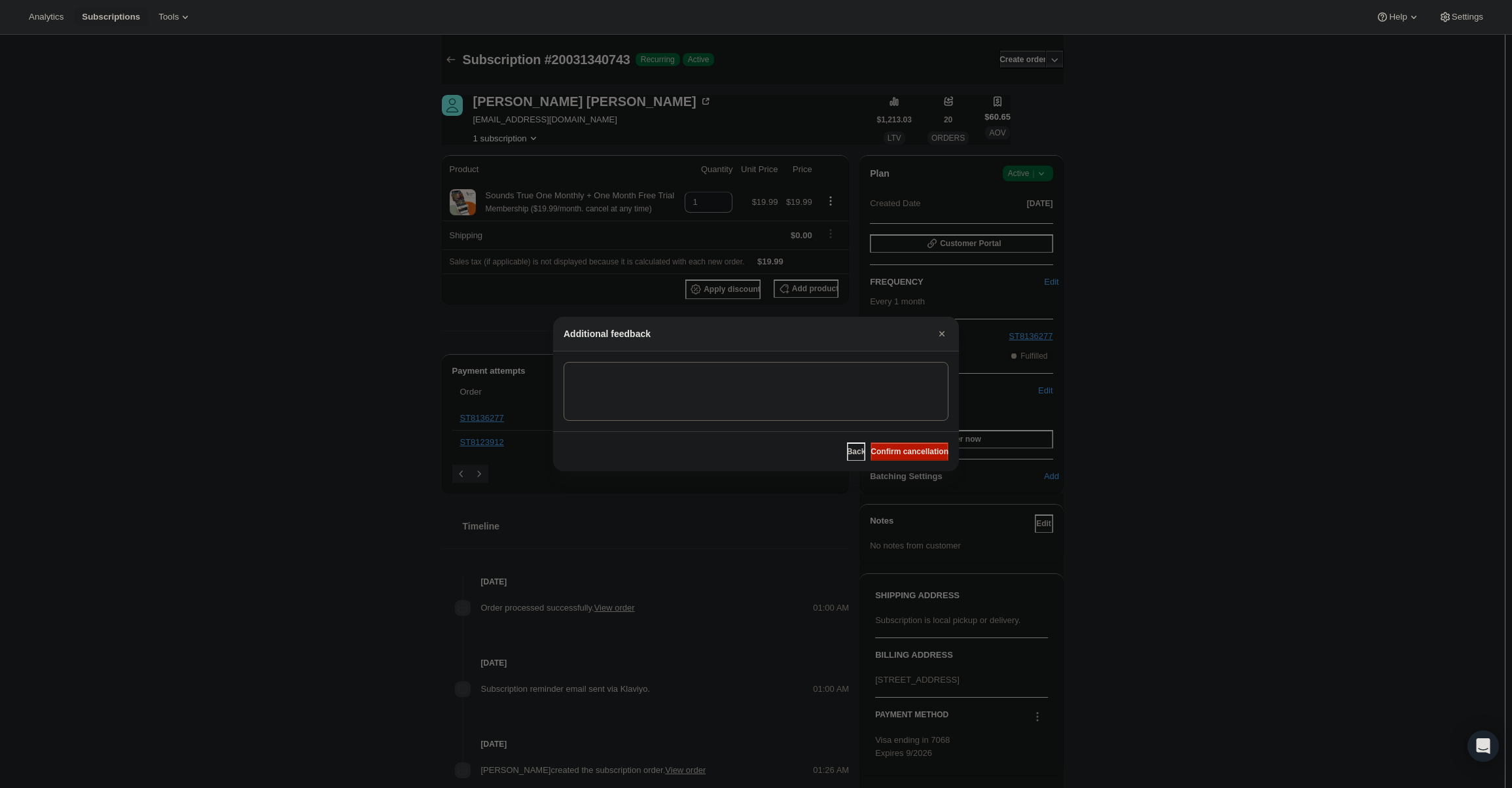
click at [908, 452] on span "Confirm cancellation" at bounding box center [909, 452] width 78 height 10
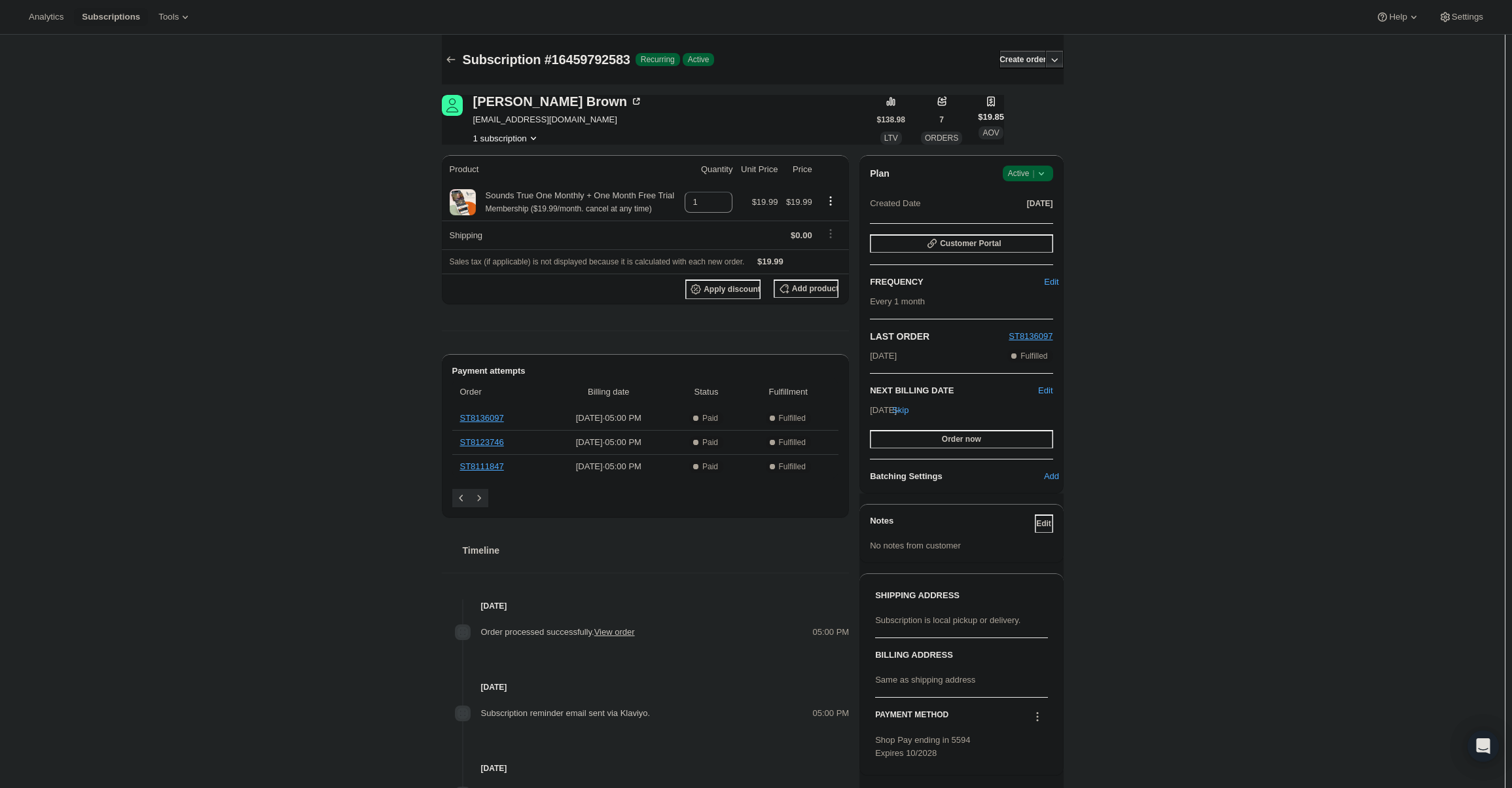
click at [1018, 166] on span "Success Active |" at bounding box center [1028, 174] width 50 height 16
click at [1037, 219] on button "Cancel subscription" at bounding box center [1032, 221] width 82 height 21
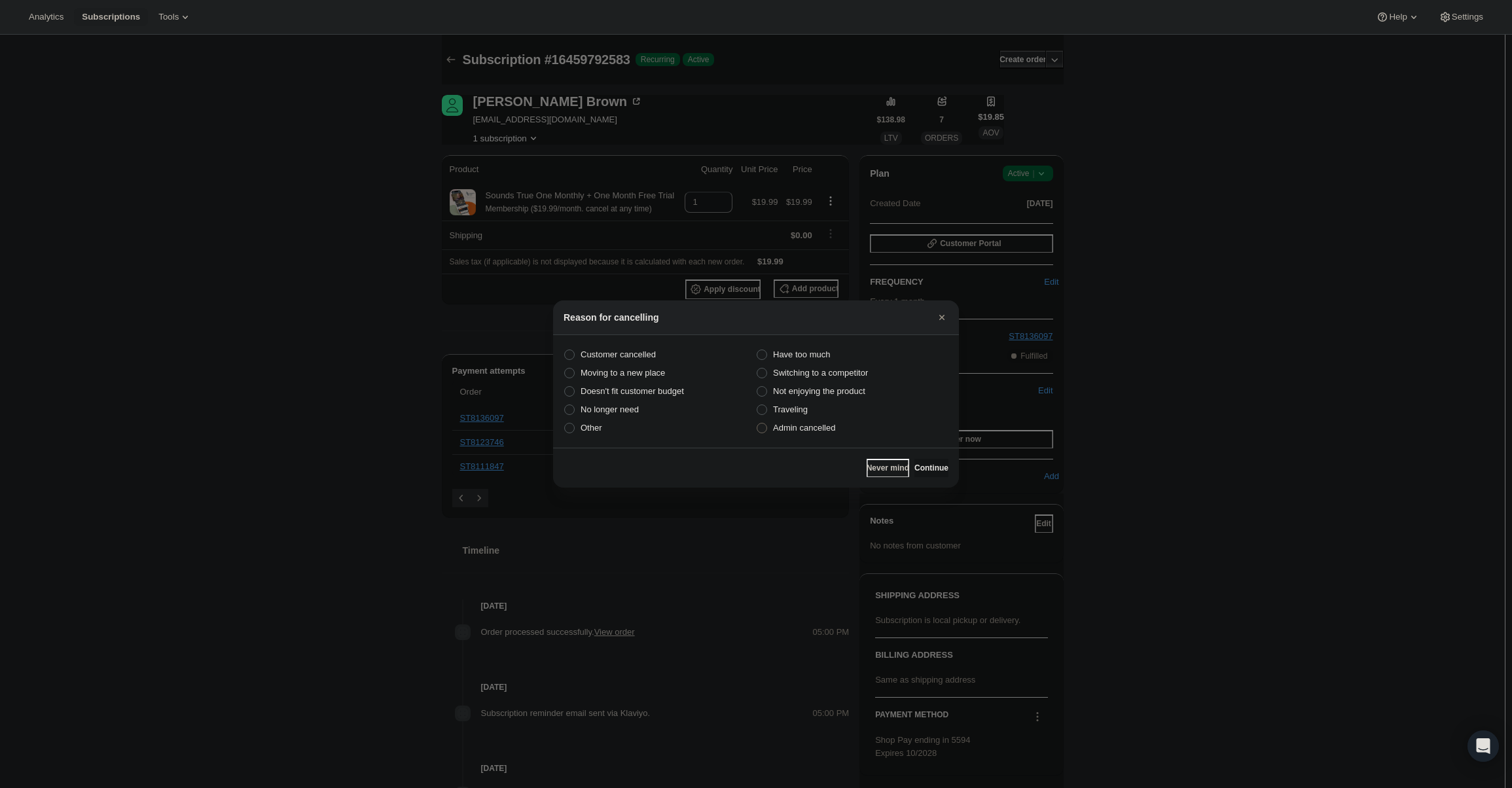
click at [808, 428] on span "Admin cancelled" at bounding box center [804, 428] width 62 height 10
click at [757, 423] on input "Admin cancelled" at bounding box center [757, 423] width 1 height 1
radio input "true"
click at [933, 472] on span "Continue" at bounding box center [931, 468] width 34 height 10
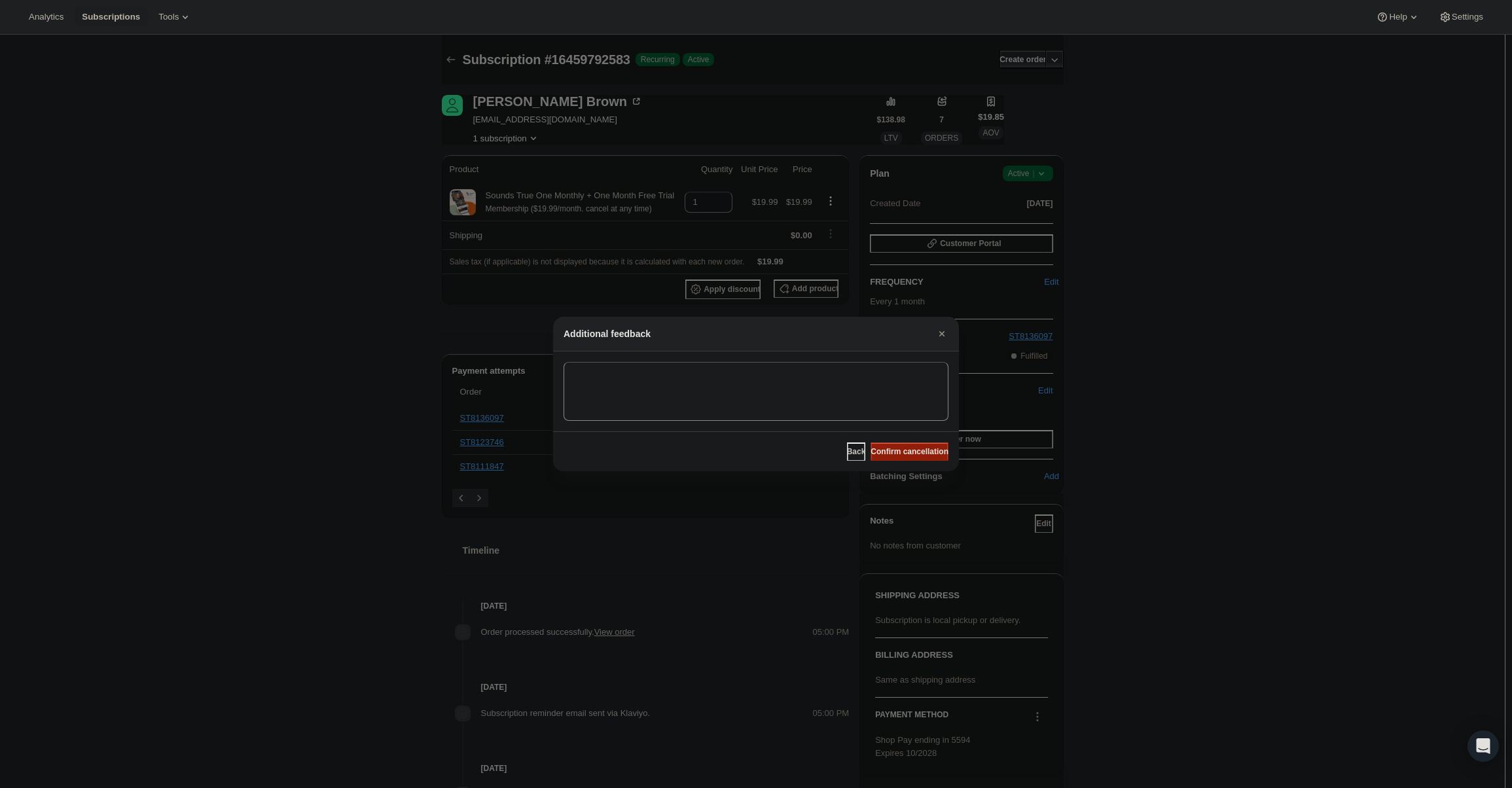
click at [929, 452] on span "Confirm cancellation" at bounding box center [909, 452] width 78 height 10
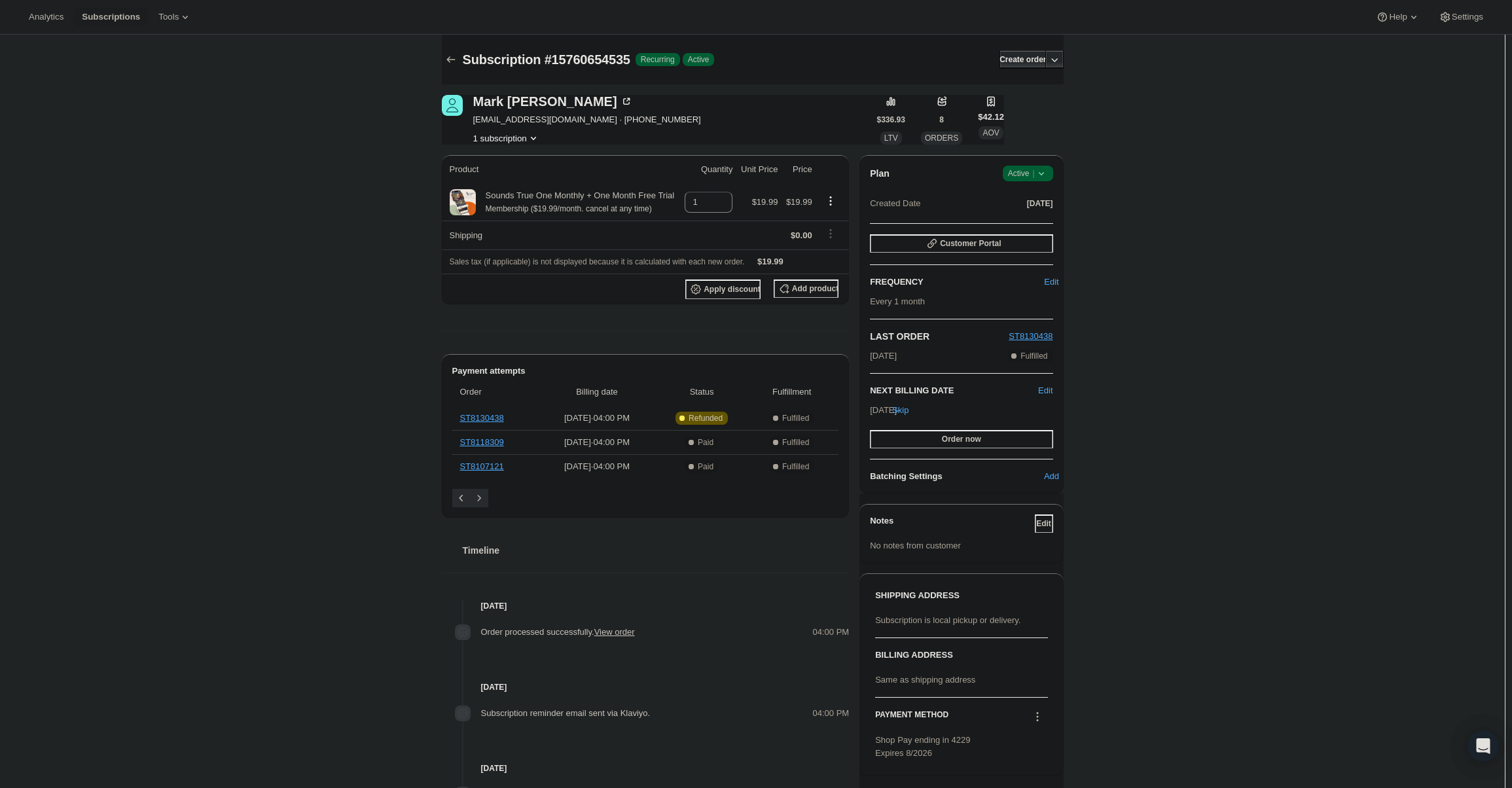
click at [1039, 163] on div "Plan Success Active | Created Date Feb 20, 2025 Customer Portal FREQUENCY Edit …" at bounding box center [961, 325] width 203 height 338
click at [1041, 169] on icon at bounding box center [1041, 174] width 13 height 13
click at [1032, 213] on button "Cancel subscription" at bounding box center [1032, 221] width 82 height 21
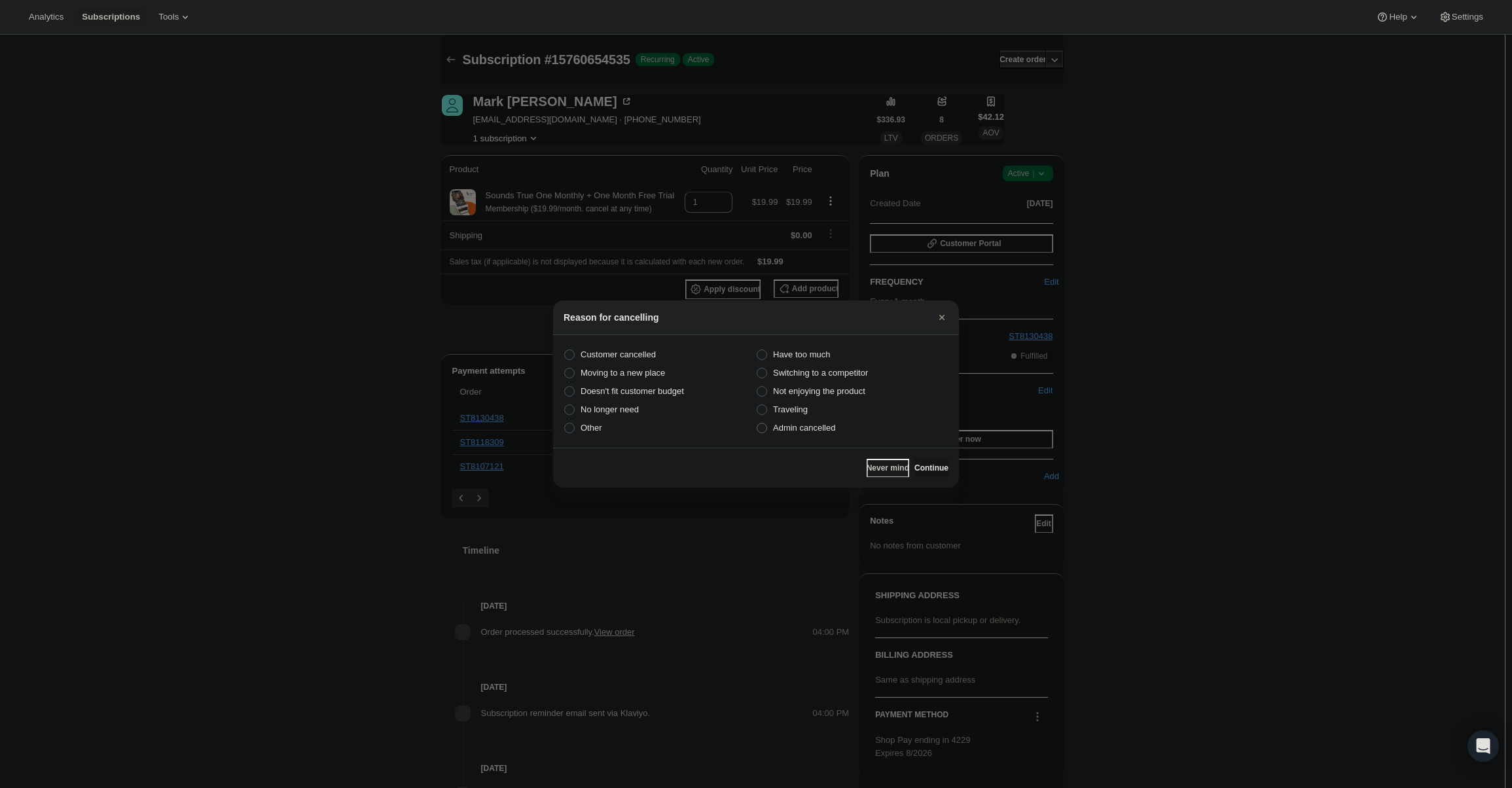
click at [818, 429] on span "Admin cancelled" at bounding box center [804, 428] width 62 height 10
click at [757, 423] on input "Admin cancelled" at bounding box center [757, 423] width 1 height 1
radio input "true"
drag, startPoint x: 925, startPoint y: 466, endPoint x: 924, endPoint y: 450, distance: 16.0
click at [925, 463] on span "Continue" at bounding box center [931, 468] width 34 height 10
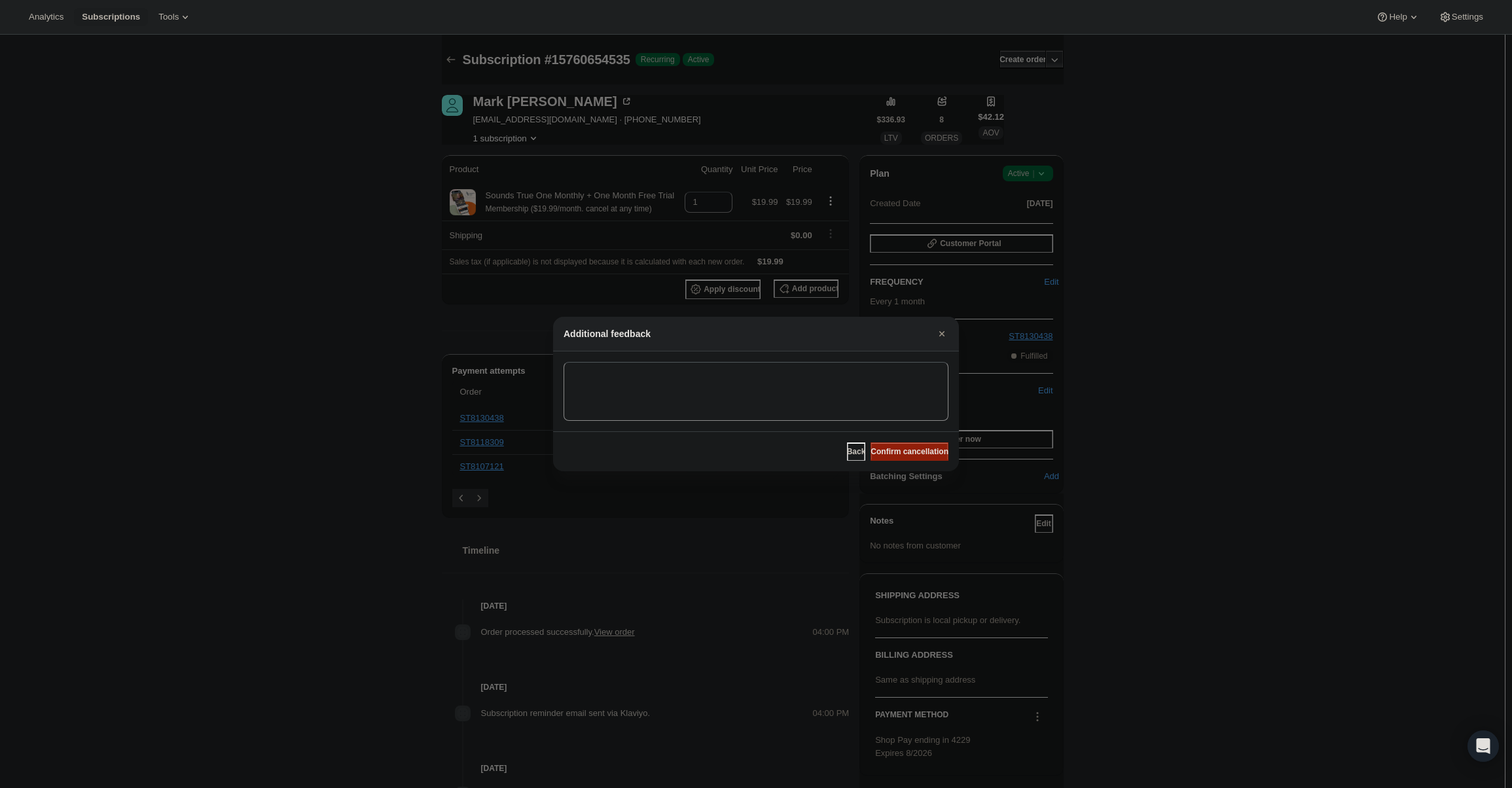
click at [923, 450] on span "Confirm cancellation" at bounding box center [909, 452] width 78 height 10
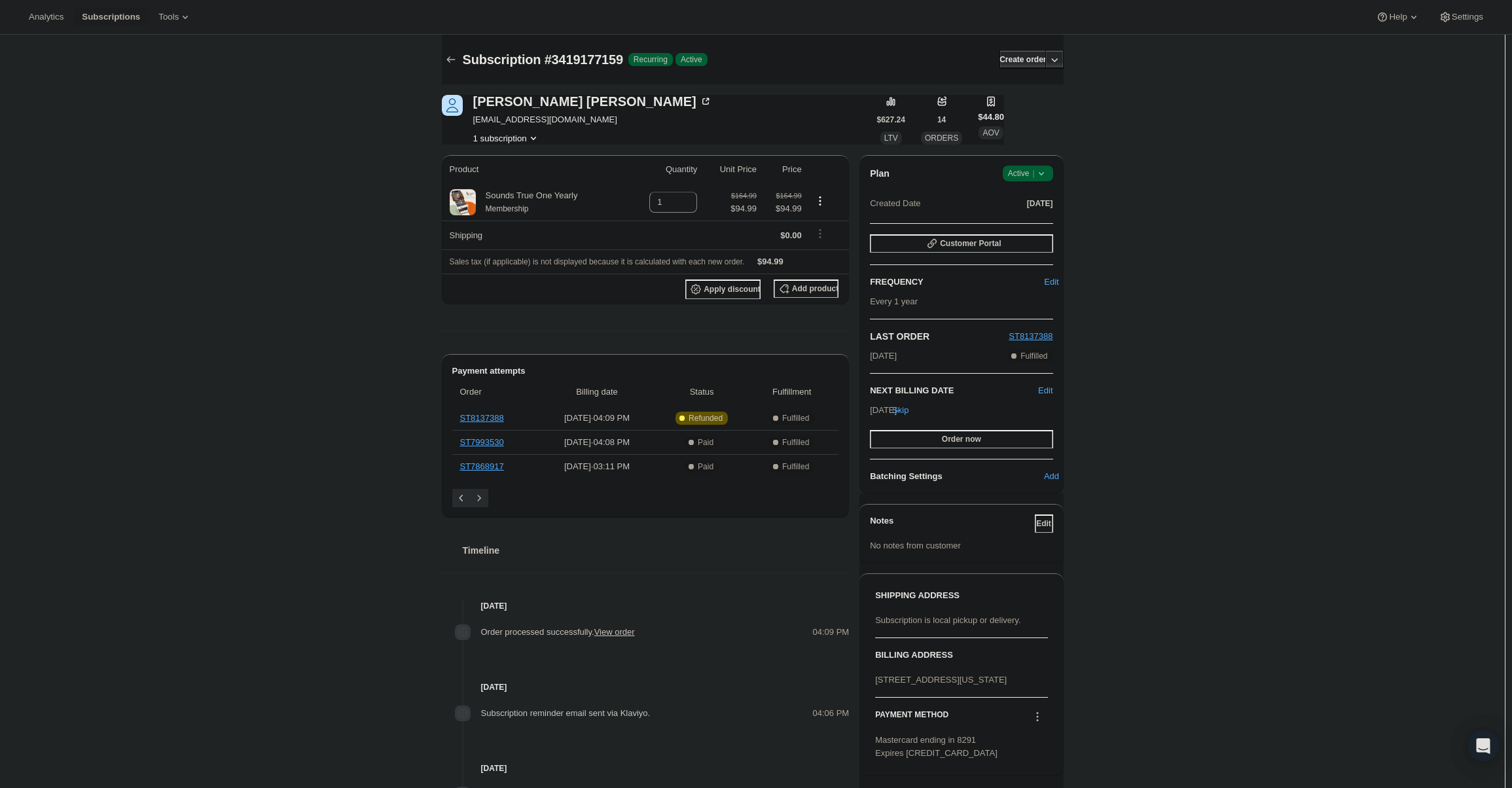
click at [1035, 164] on div "Plan Success Active | Created Date [DATE] Customer Portal FREQUENCY Edit Every …" at bounding box center [961, 325] width 203 height 338
click at [1041, 176] on icon at bounding box center [1041, 174] width 13 height 13
click at [1033, 222] on span "Cancel subscription" at bounding box center [1032, 222] width 74 height 10
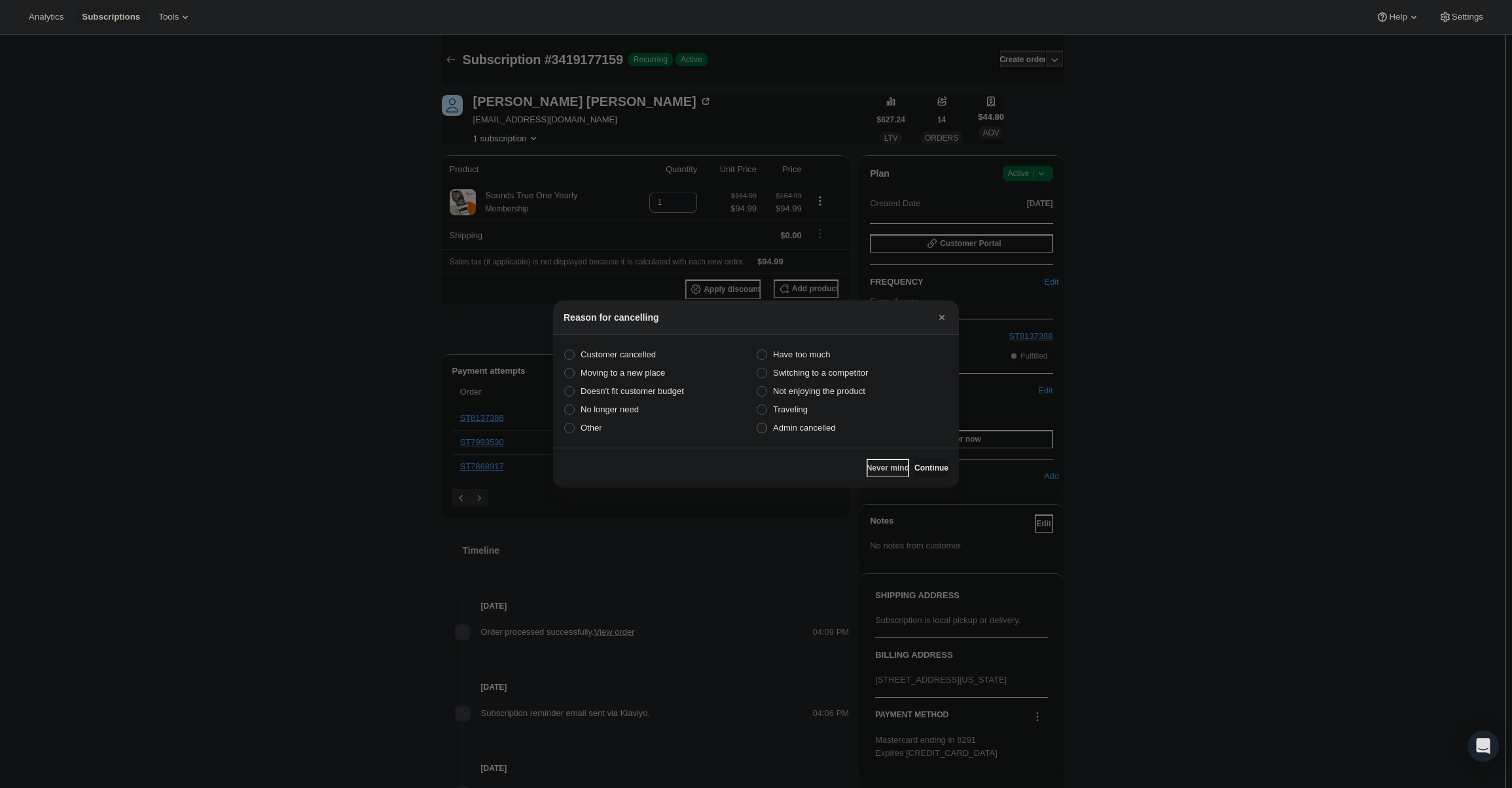
click at [813, 425] on span "Admin cancelled" at bounding box center [804, 428] width 62 height 10
click at [757, 423] on input "Admin cancelled" at bounding box center [757, 423] width 1 height 1
radio input "true"
drag, startPoint x: 952, startPoint y: 468, endPoint x: 932, endPoint y: 466, distance: 20.1
click at [950, 468] on div "Never mind Continue" at bounding box center [756, 468] width 406 height 40
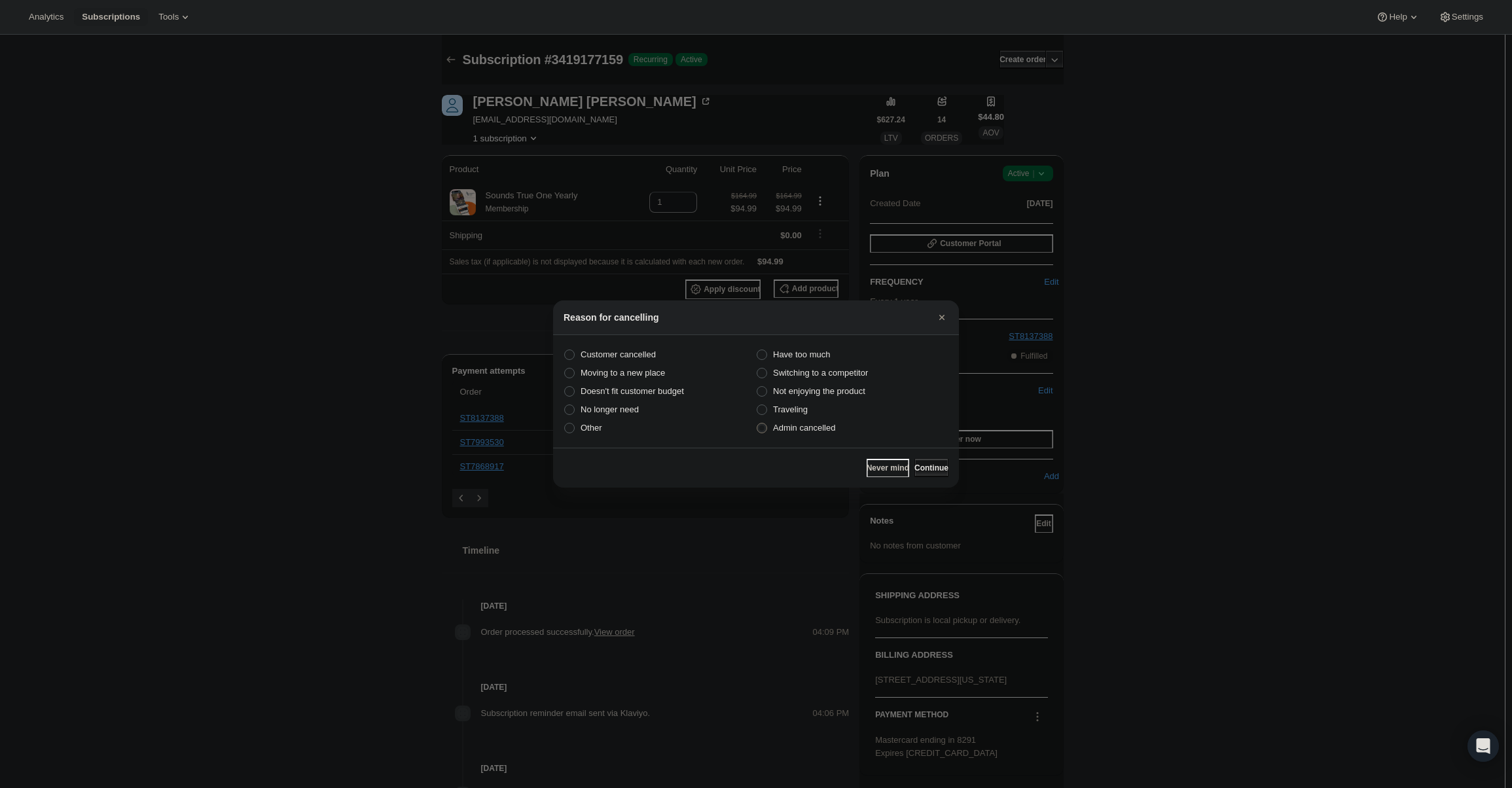
click at [932, 466] on span "Continue" at bounding box center [931, 468] width 34 height 10
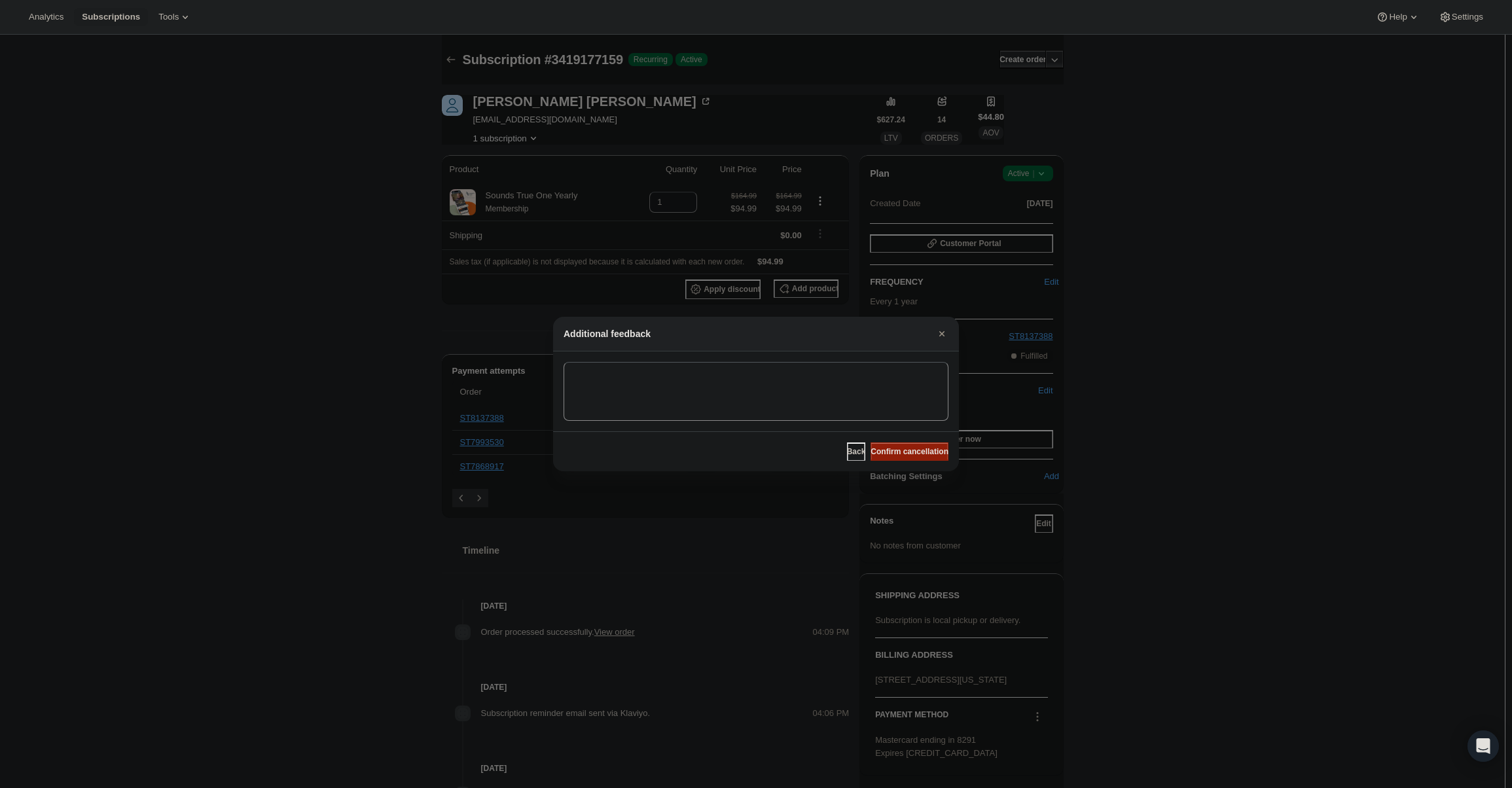
click at [922, 453] on span "Confirm cancellation" at bounding box center [909, 452] width 78 height 10
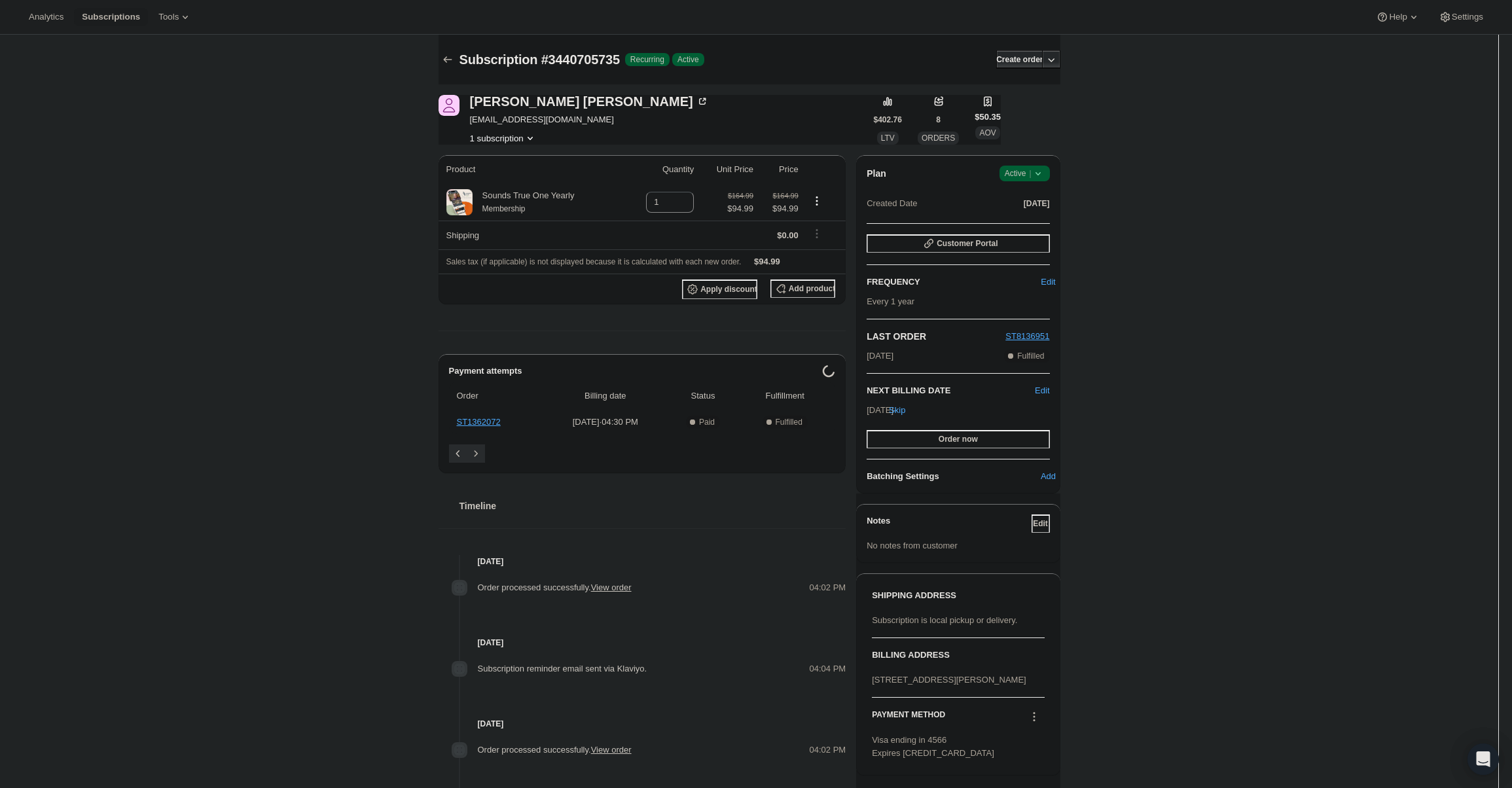
click at [1043, 177] on icon at bounding box center [1039, 174] width 13 height 13
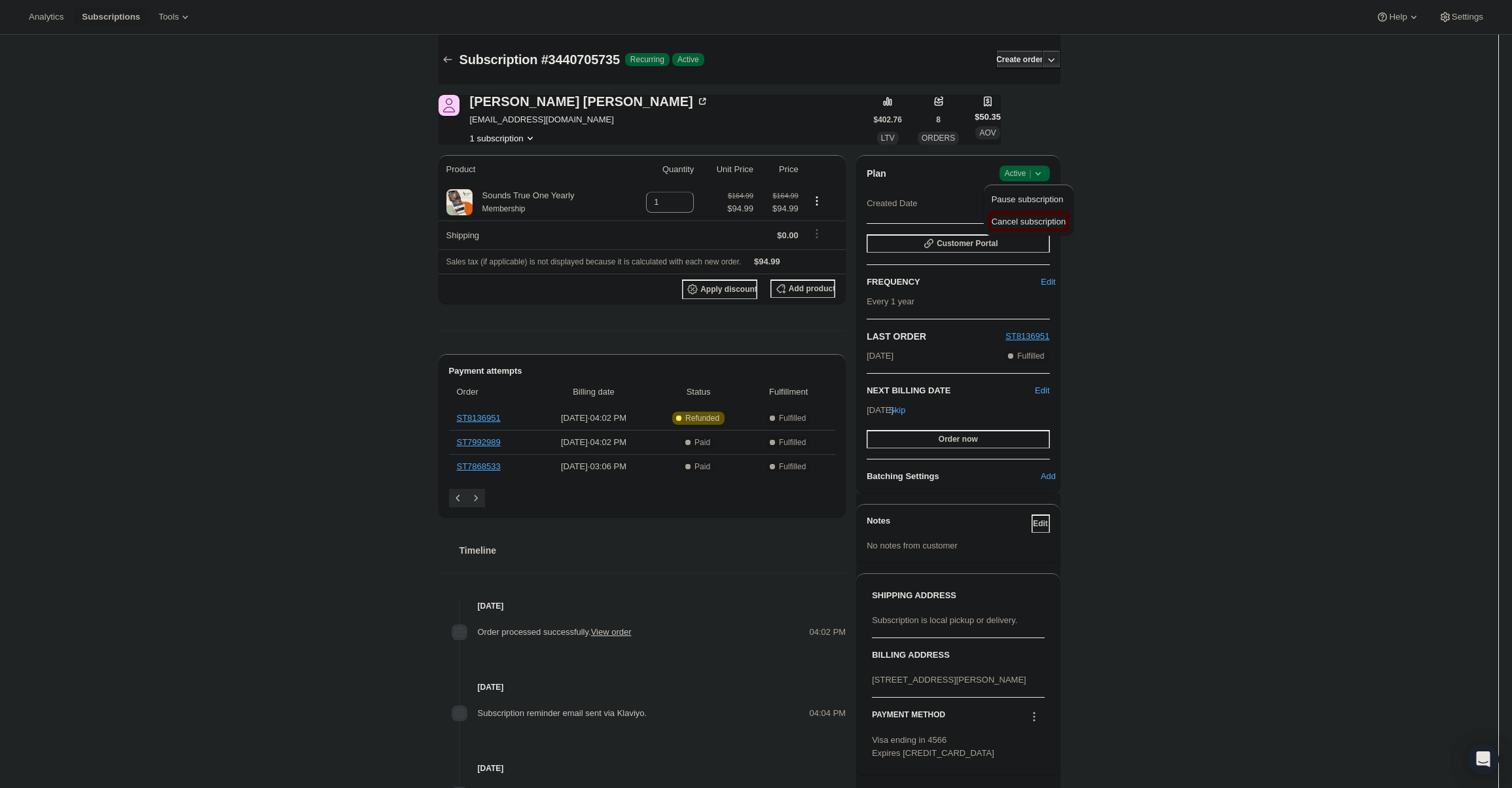
click at [1020, 216] on span "Cancel subscription" at bounding box center [1029, 222] width 74 height 10
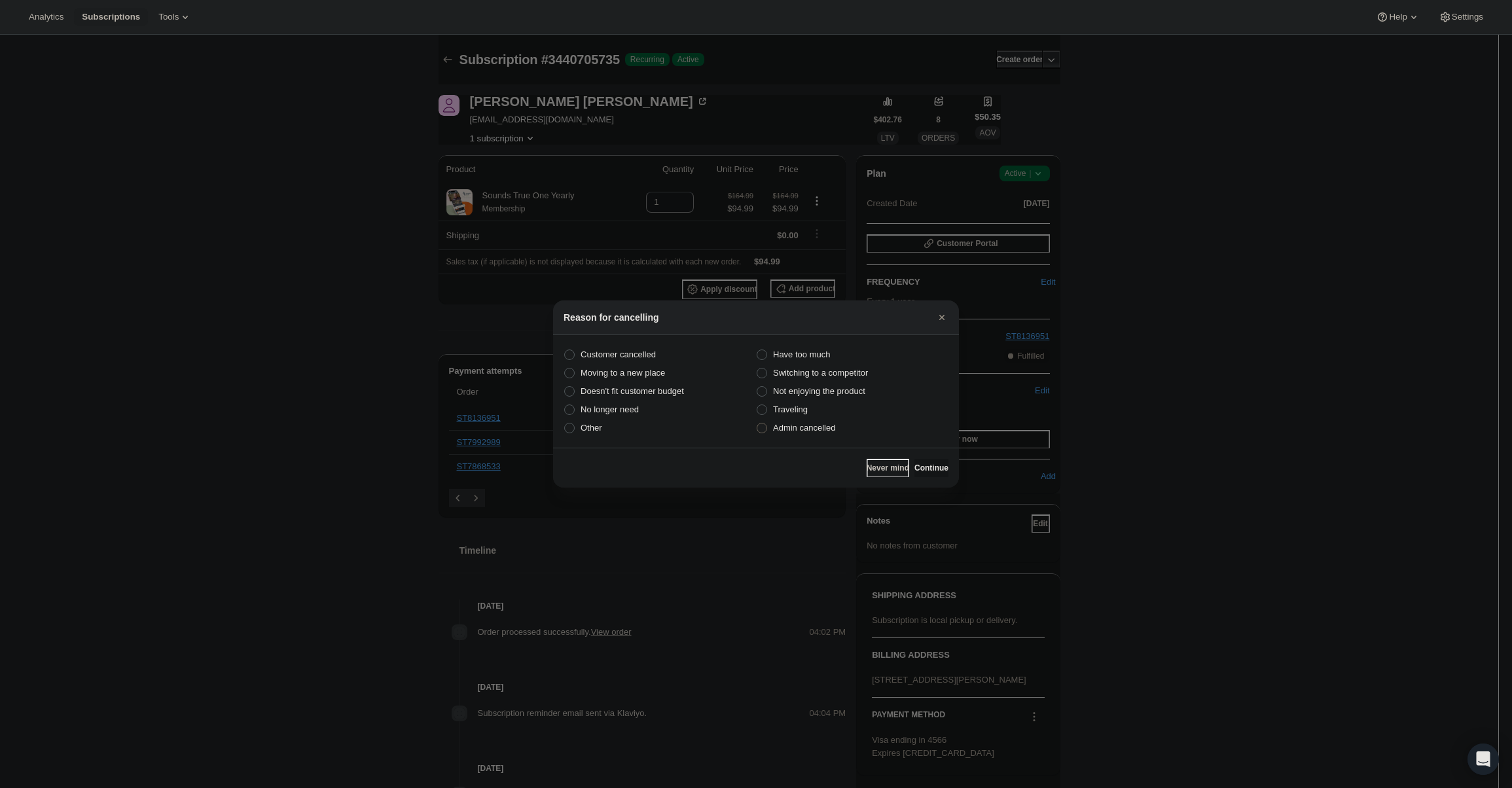
click at [818, 426] on span "Admin cancelled" at bounding box center [804, 428] width 62 height 10
click at [757, 423] on input "Admin cancelled" at bounding box center [757, 423] width 1 height 1
radio input "true"
drag, startPoint x: 938, startPoint y: 472, endPoint x: 930, endPoint y: 467, distance: 9.4
click at [937, 472] on span "Continue" at bounding box center [931, 468] width 34 height 10
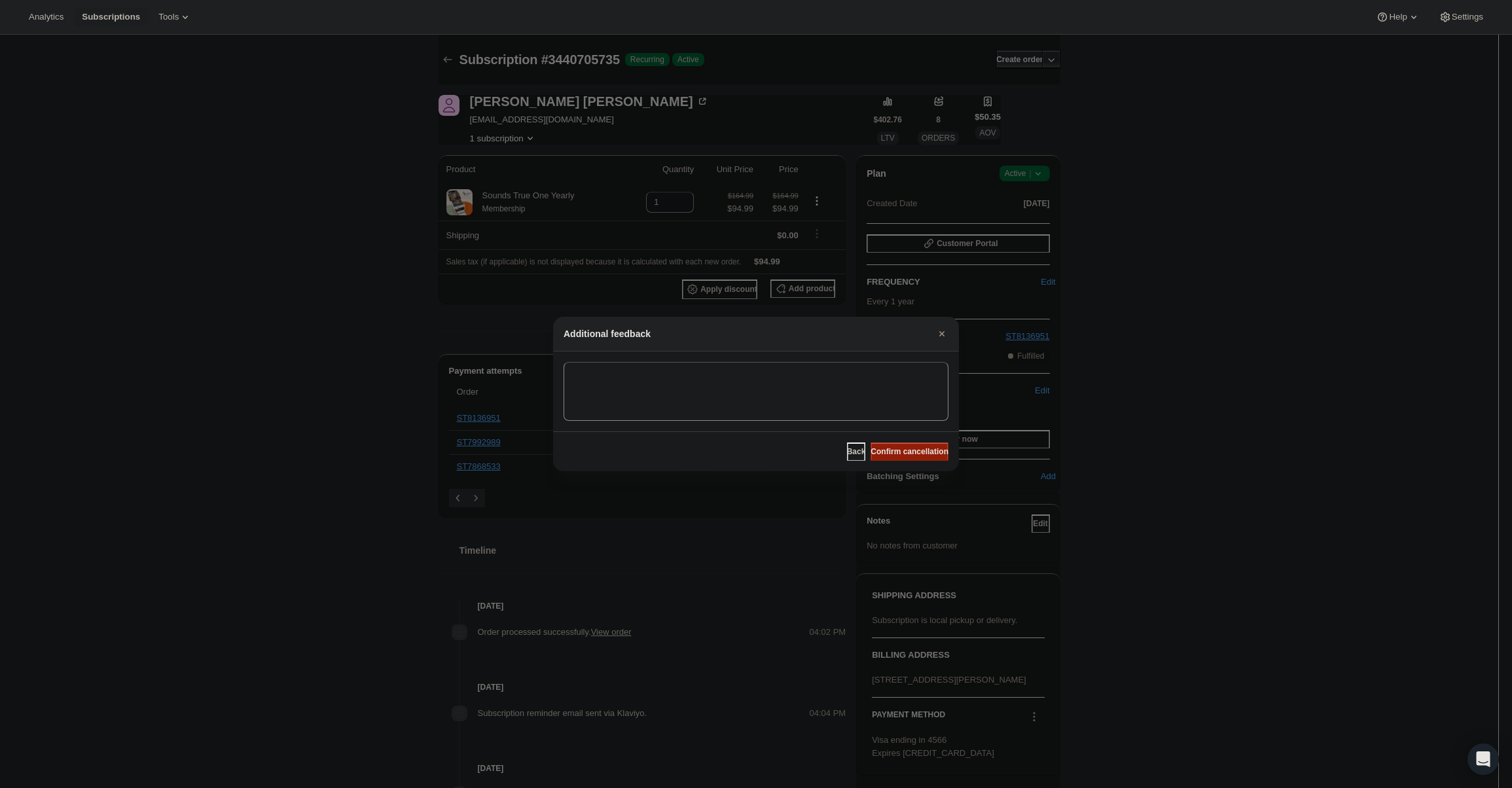
click at [920, 452] on span "Confirm cancellation" at bounding box center [909, 452] width 78 height 10
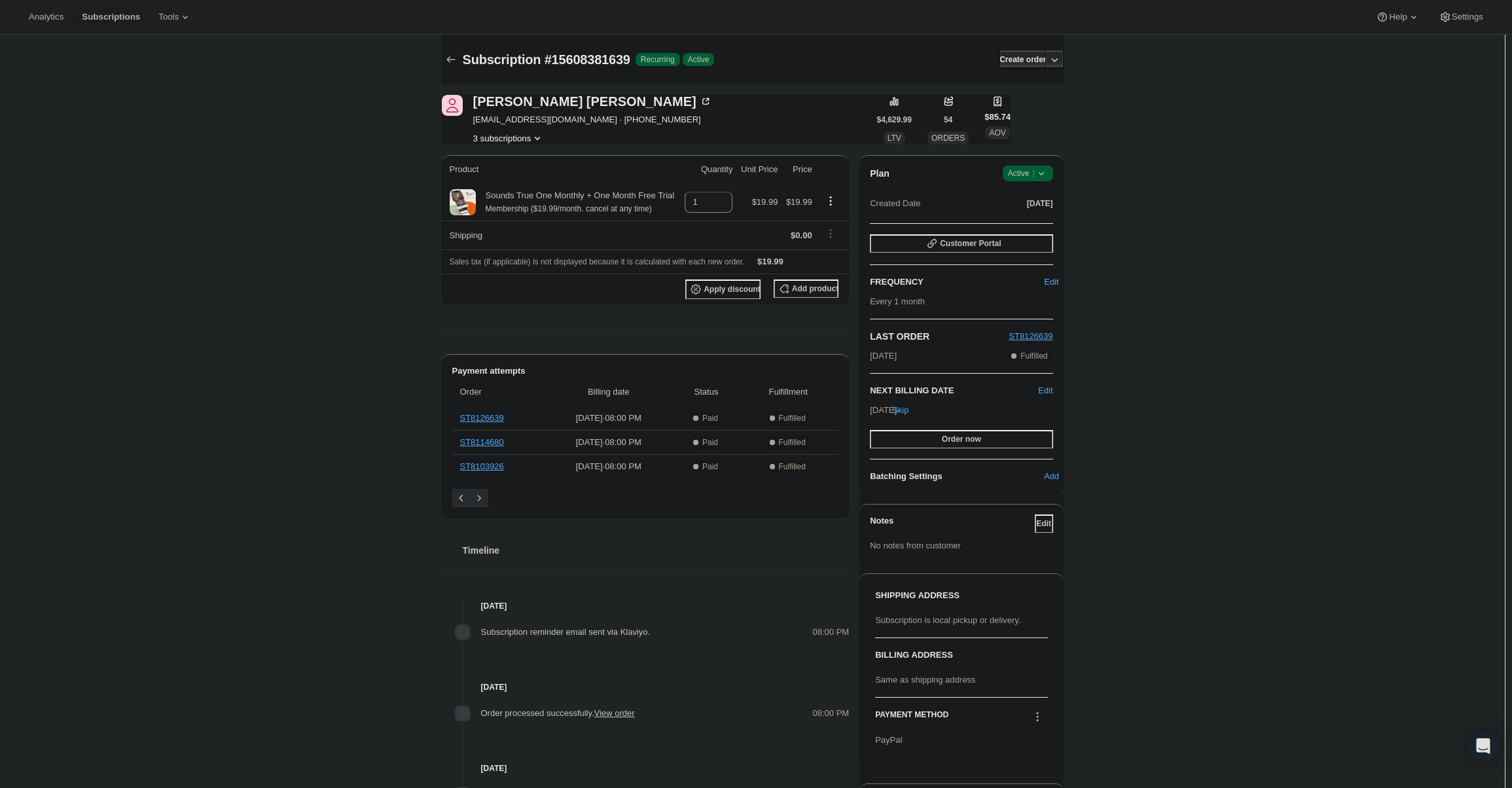
drag, startPoint x: 1030, startPoint y: 160, endPoint x: 1028, endPoint y: 168, distance: 8.2
click at [1028, 165] on div "Plan Success Active | Created Date [DATE] Customer Portal FREQUENCY Edit Every …" at bounding box center [961, 325] width 203 height 338
click at [1028, 168] on span "Active |" at bounding box center [1028, 174] width 40 height 13
click at [1028, 221] on span "Cancel subscription" at bounding box center [1032, 222] width 74 height 10
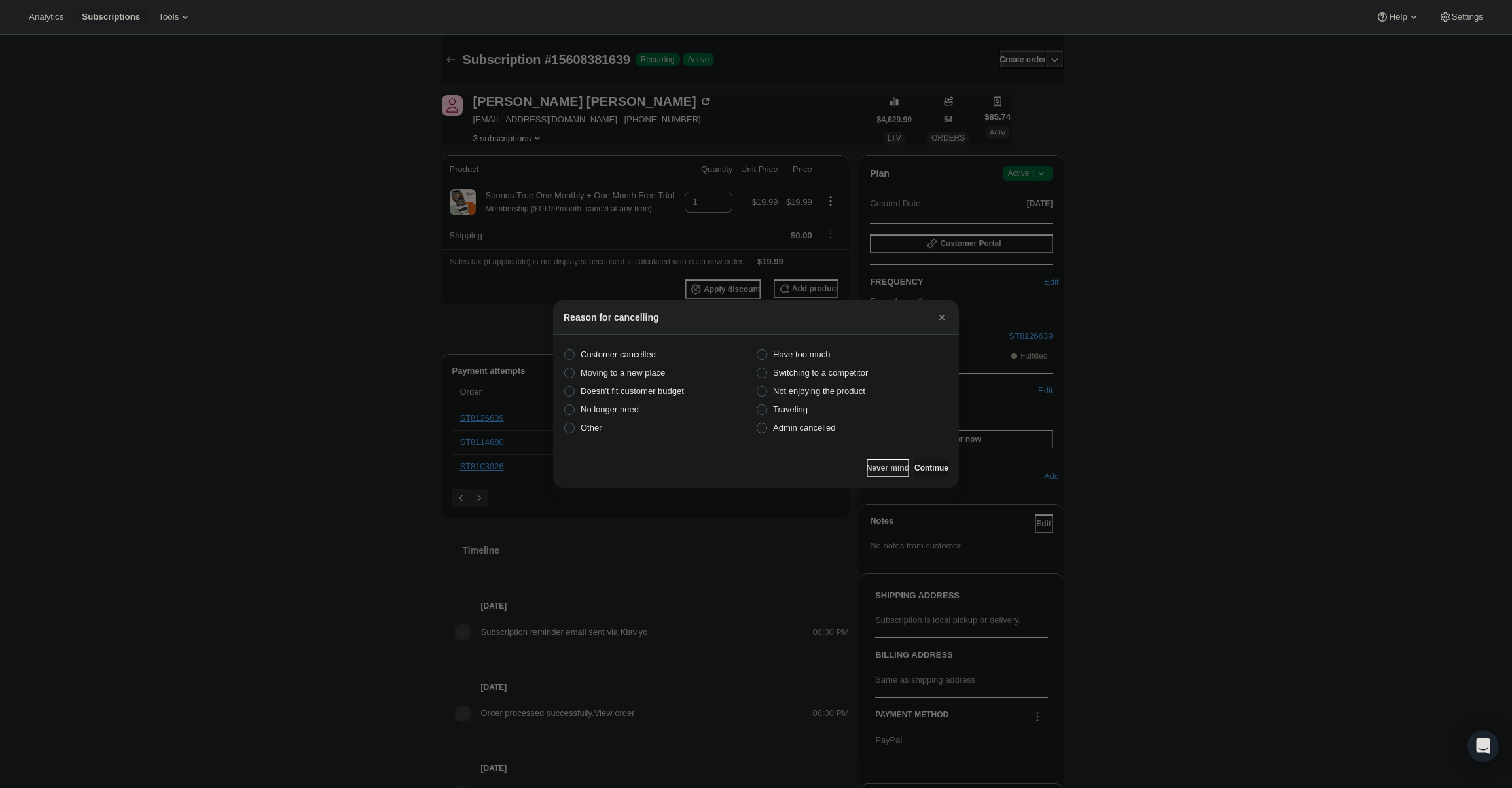
click at [831, 428] on span "Admin cancelled" at bounding box center [804, 428] width 62 height 10
click at [757, 423] on input "Admin cancelled" at bounding box center [757, 423] width 1 height 1
radio input "true"
drag, startPoint x: 919, startPoint y: 466, endPoint x: 916, endPoint y: 456, distance: 10.4
click at [919, 465] on span "Continue" at bounding box center [931, 468] width 34 height 10
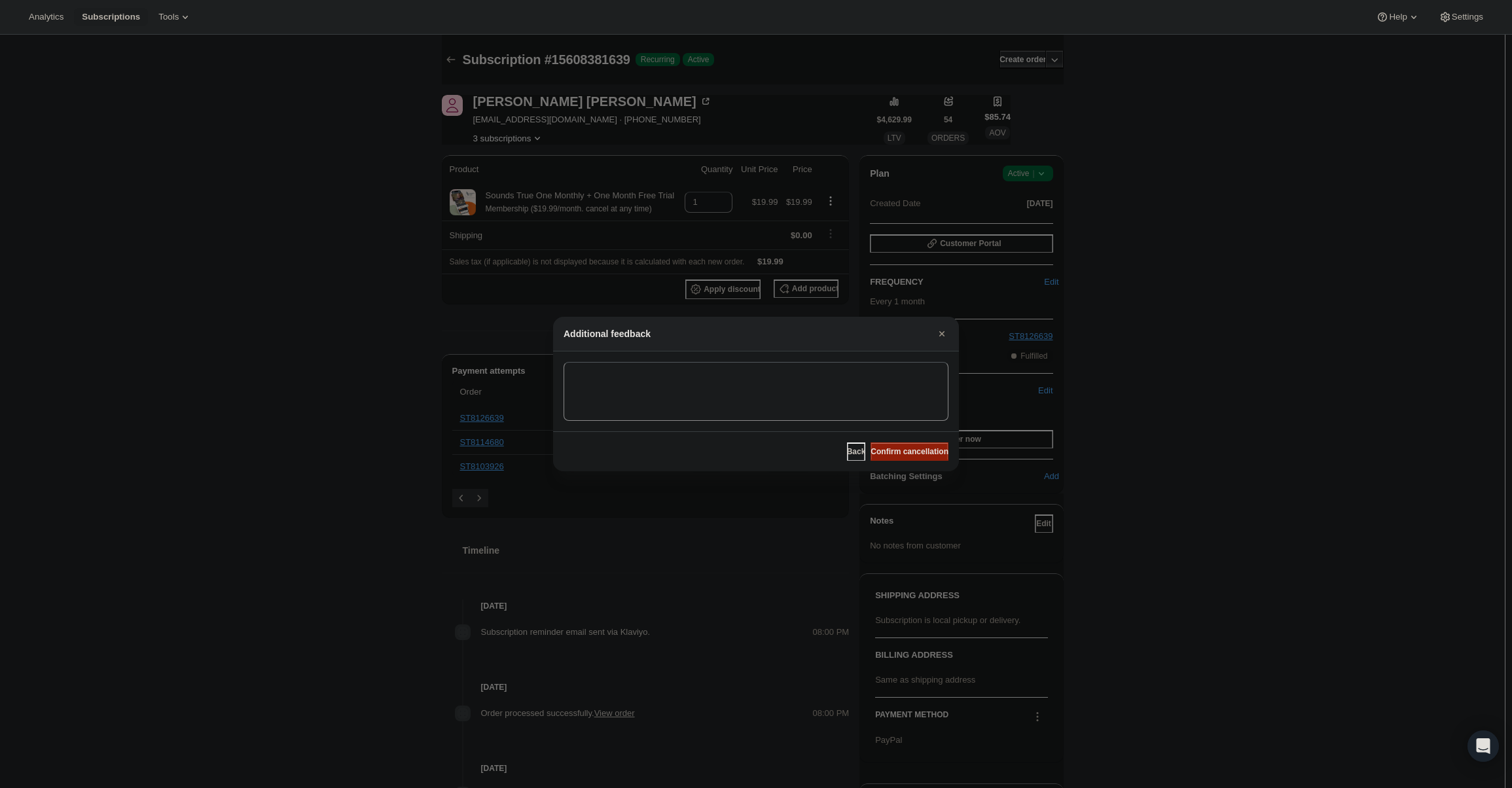
click at [915, 455] on span "Confirm cancellation" at bounding box center [909, 452] width 78 height 10
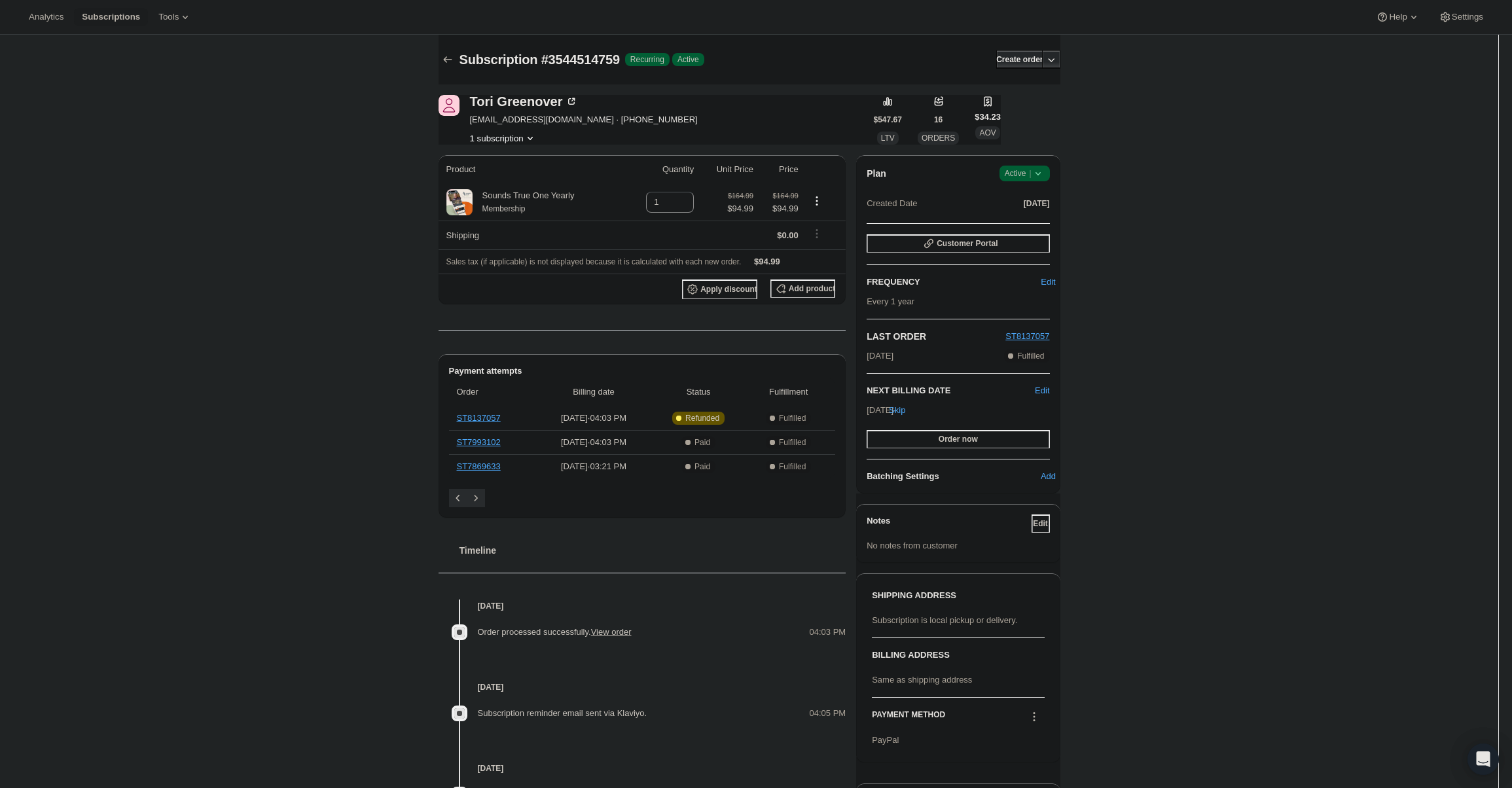
click at [1052, 164] on div "Plan Success Active | Created Date [DATE] Customer Portal FREQUENCY Edit Every …" at bounding box center [958, 325] width 203 height 338
click at [1044, 169] on icon at bounding box center [1039, 174] width 13 height 13
click at [1023, 227] on span "Cancel subscription" at bounding box center [1029, 222] width 74 height 10
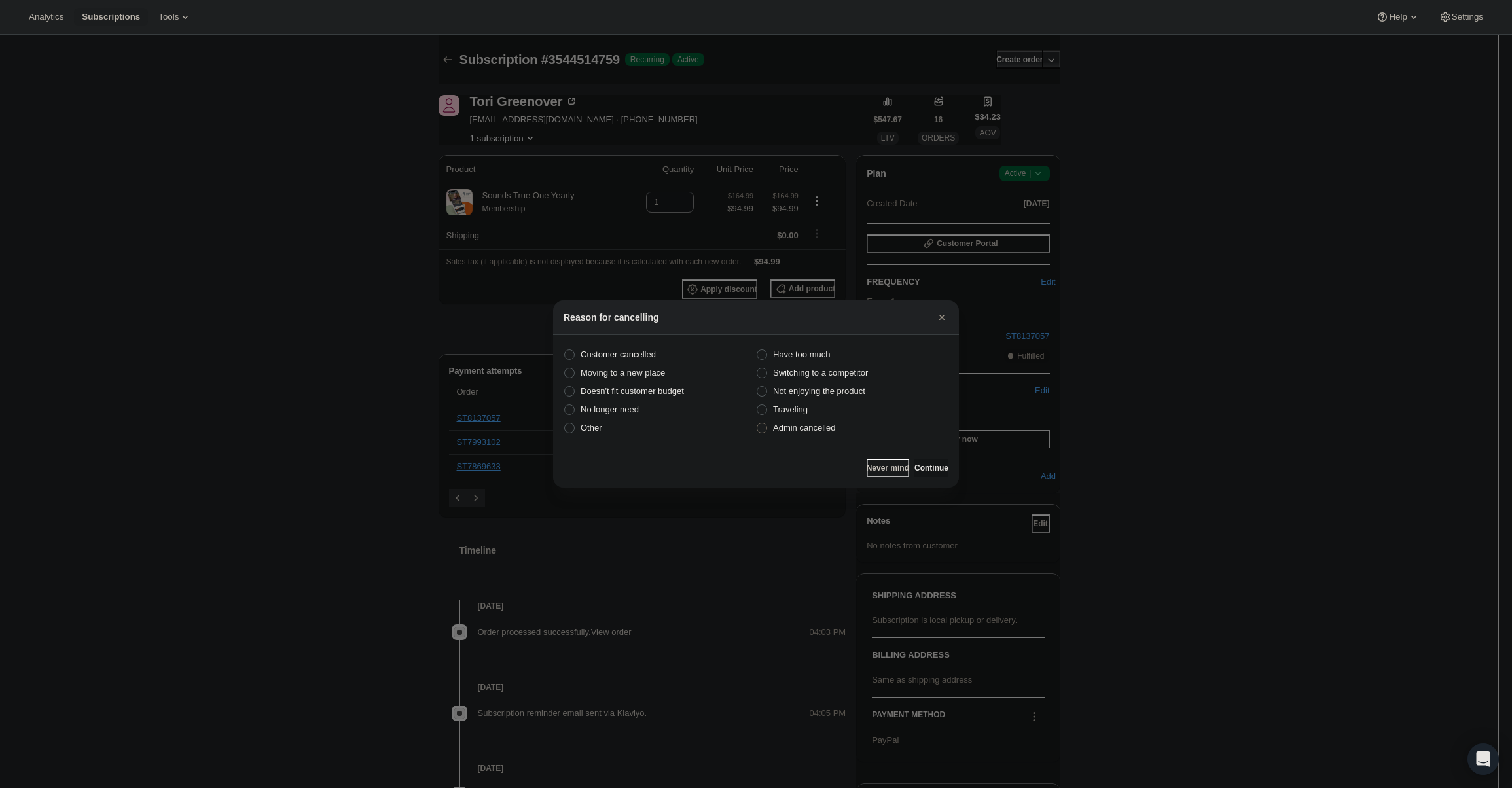
click at [812, 424] on span "Admin cancelled" at bounding box center [804, 428] width 62 height 10
click at [757, 423] on input "Admin cancelled" at bounding box center [757, 423] width 1 height 1
radio input "true"
click at [931, 466] on span "Continue" at bounding box center [931, 468] width 34 height 10
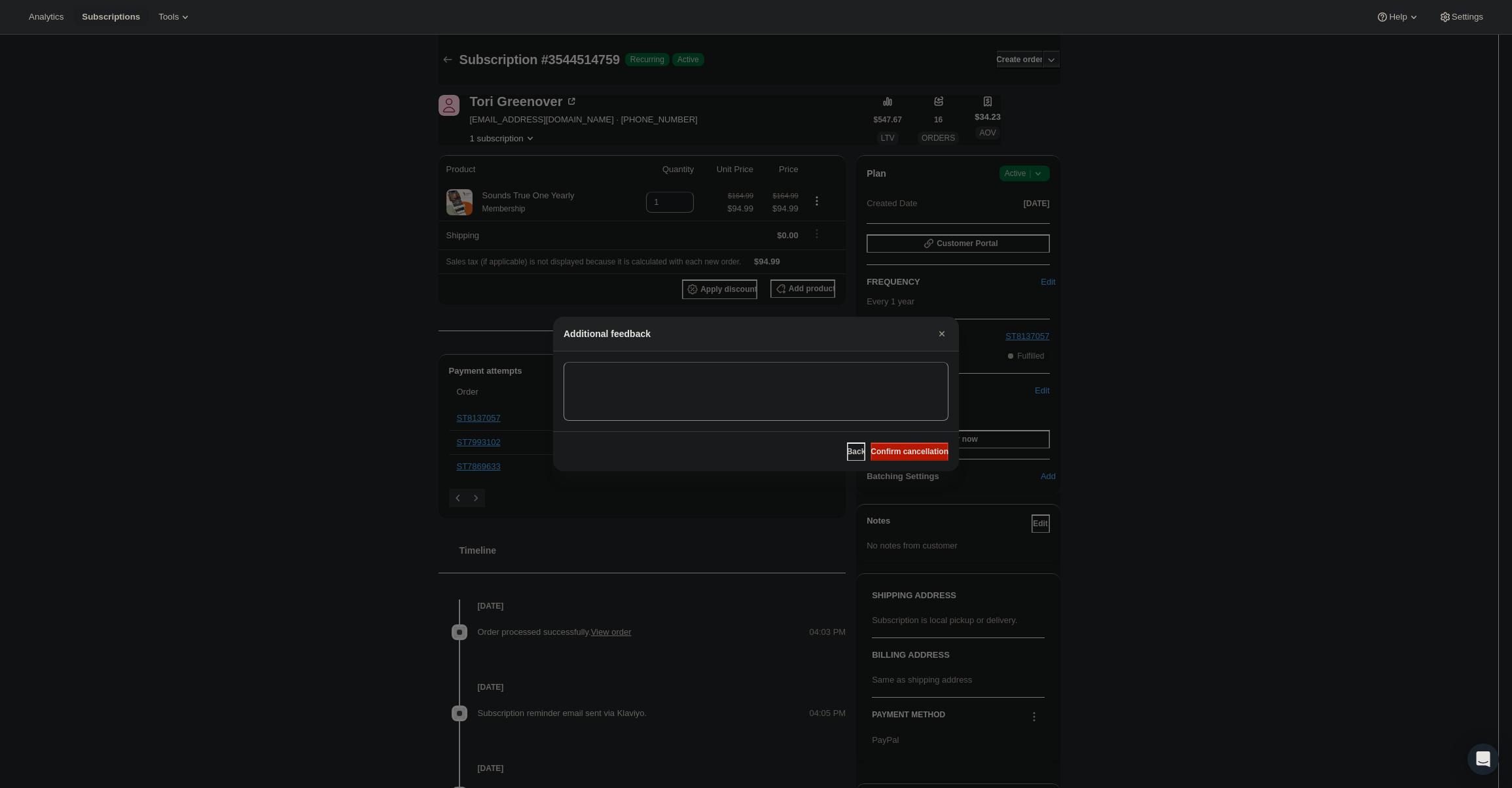
click at [915, 442] on div "Back Confirm cancellation" at bounding box center [756, 451] width 406 height 40
click at [918, 444] on button "Confirm cancellation" at bounding box center [909, 451] width 78 height 18
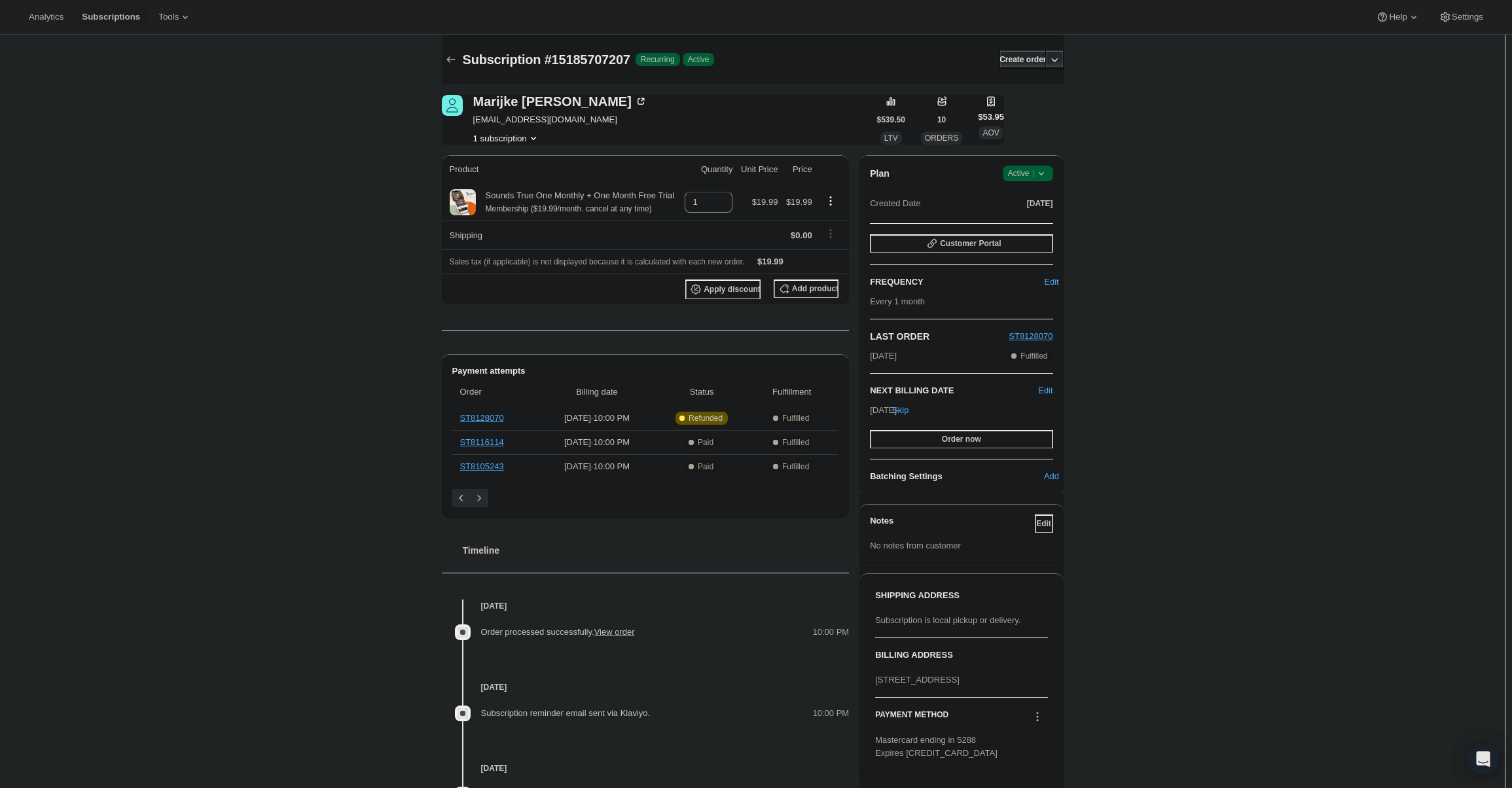
click at [1019, 163] on div "Plan Success Active | Created Date Jan 14, 2025 Customer Portal FREQUENCY Edit …" at bounding box center [961, 325] width 203 height 338
click at [1023, 169] on span "Active |" at bounding box center [1028, 174] width 40 height 13
click at [1015, 216] on span "Cancel subscription" at bounding box center [1032, 222] width 74 height 10
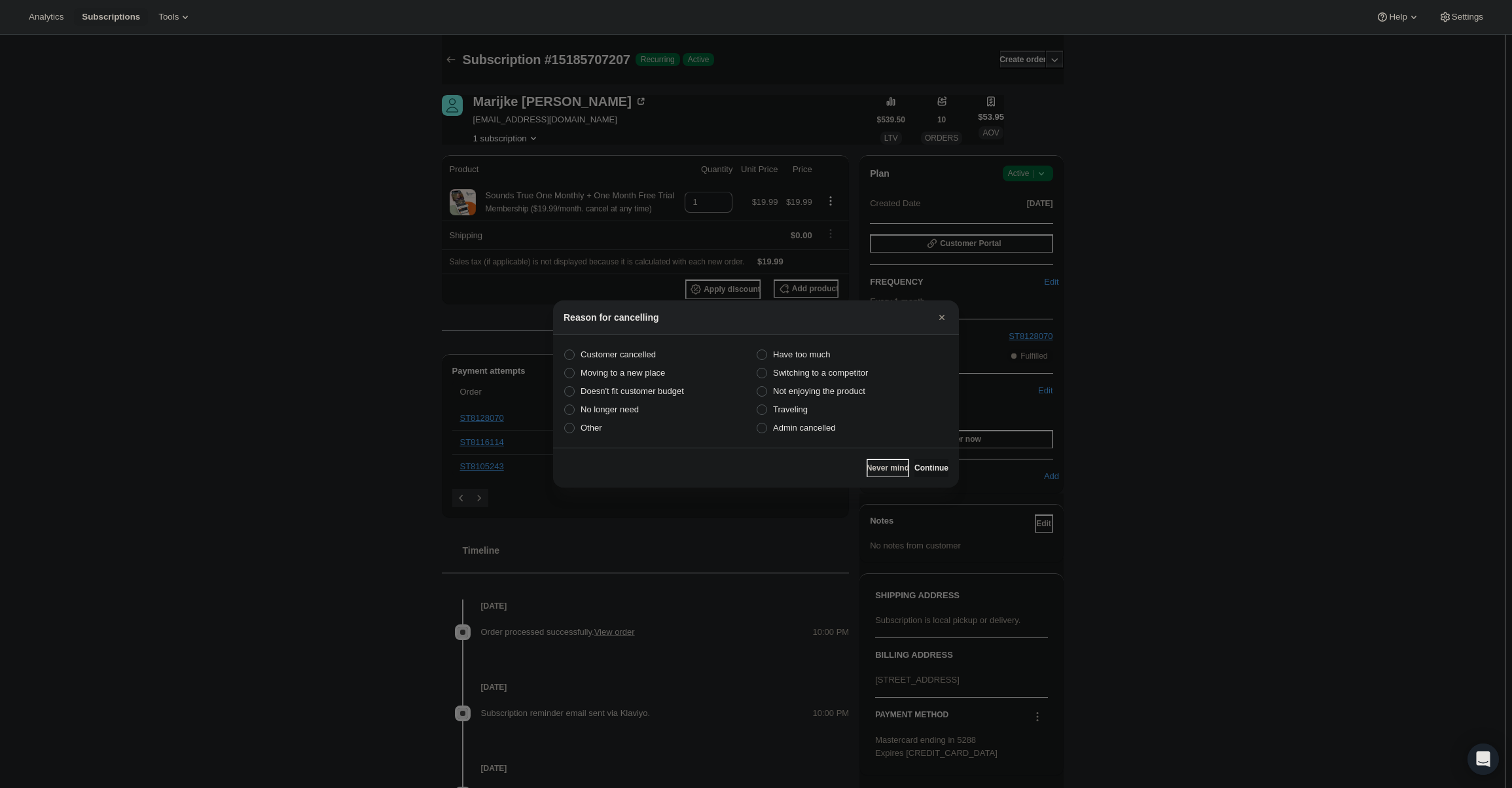
click at [808, 437] on section "Customer cancelled Have too much Moving to a new place Switching to a competito…" at bounding box center [756, 391] width 406 height 113
click at [807, 433] on span "Admin cancelled" at bounding box center [804, 428] width 62 height 10
click at [757, 423] on input "Admin cancelled" at bounding box center [757, 423] width 1 height 1
radio input "true"
drag, startPoint x: 905, startPoint y: 463, endPoint x: 912, endPoint y: 456, distance: 9.9
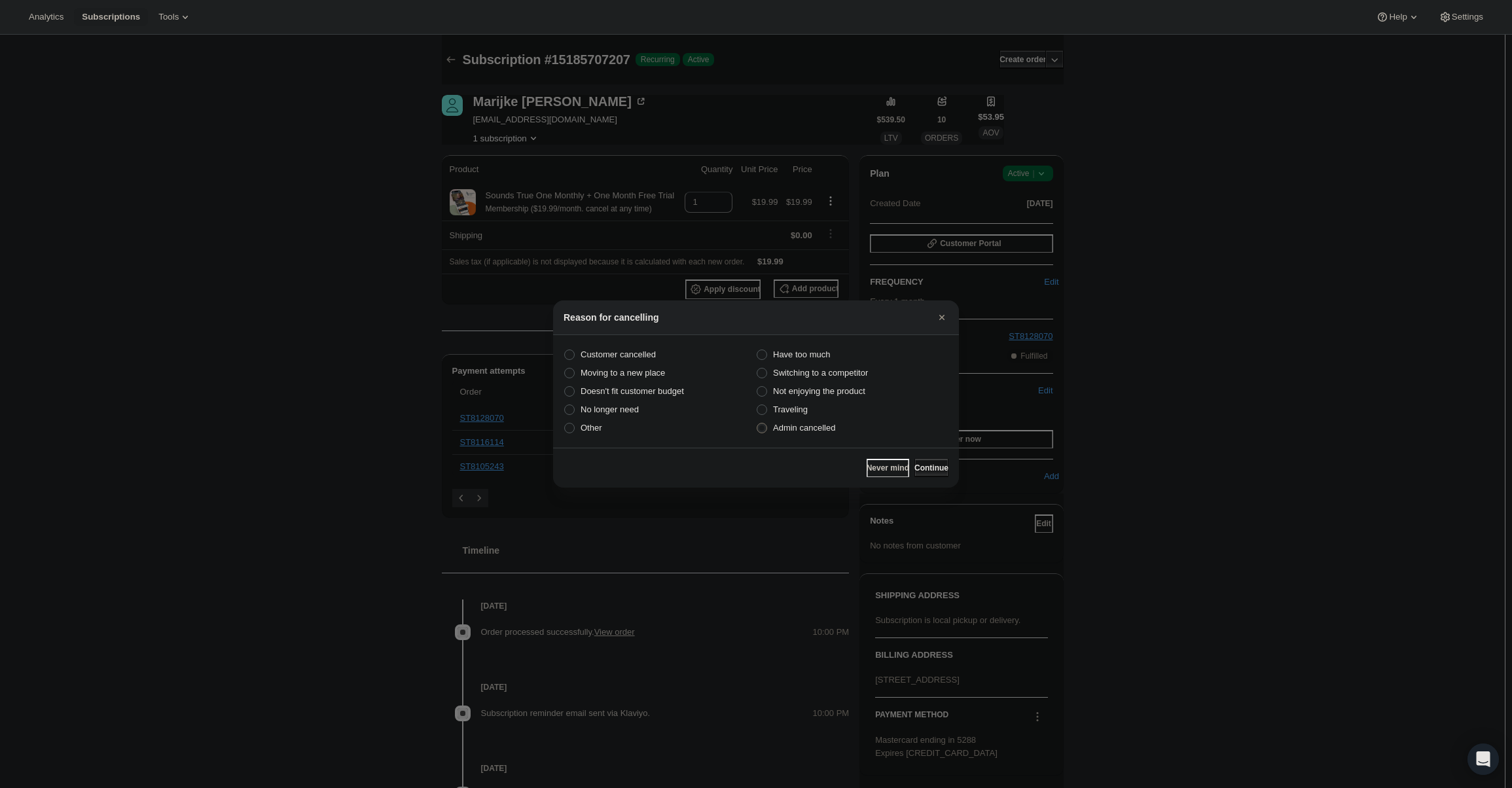
click at [914, 463] on button "Continue" at bounding box center [931, 468] width 34 height 18
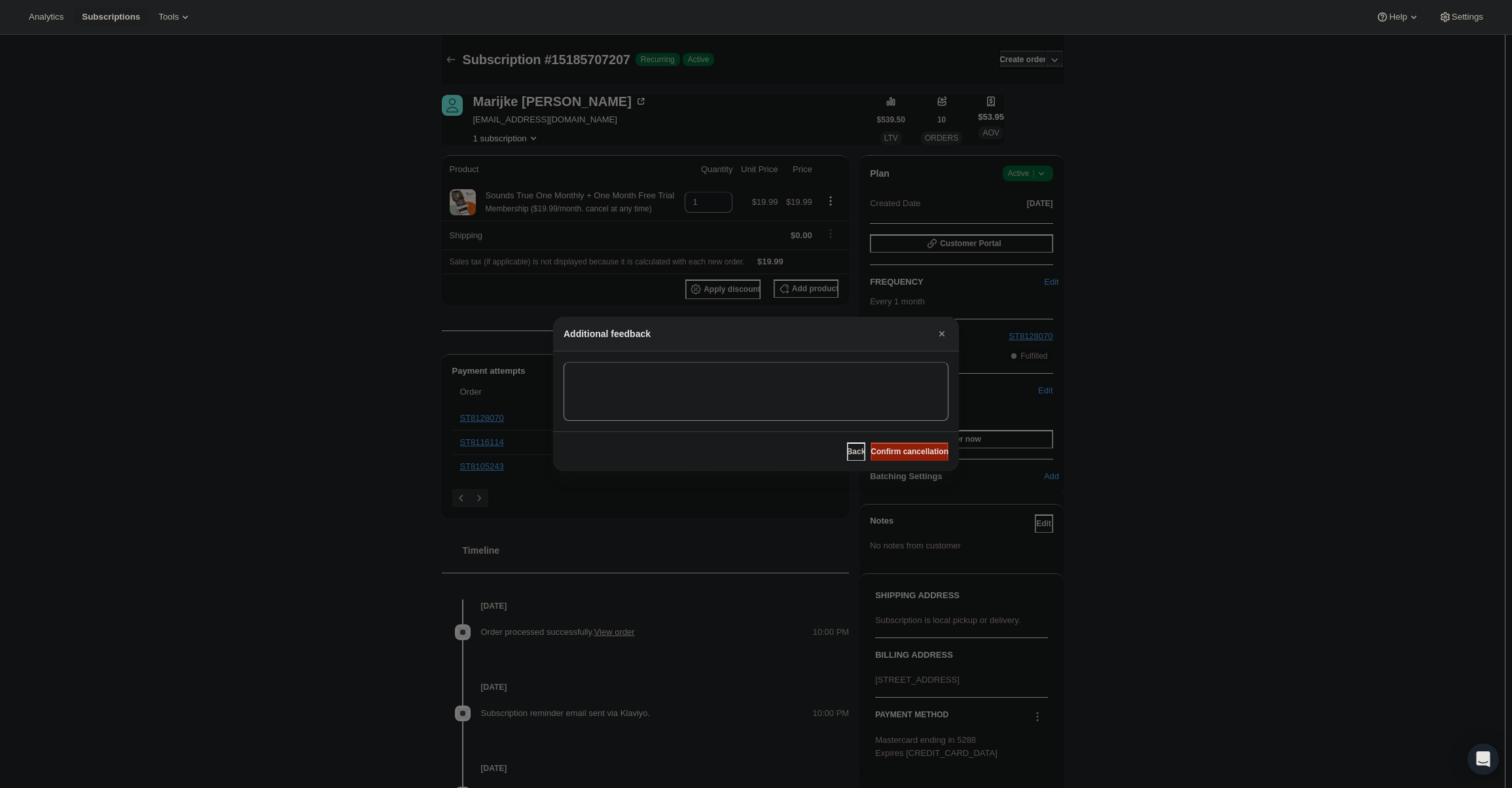
click at [912, 454] on span "Confirm cancellation" at bounding box center [909, 452] width 78 height 10
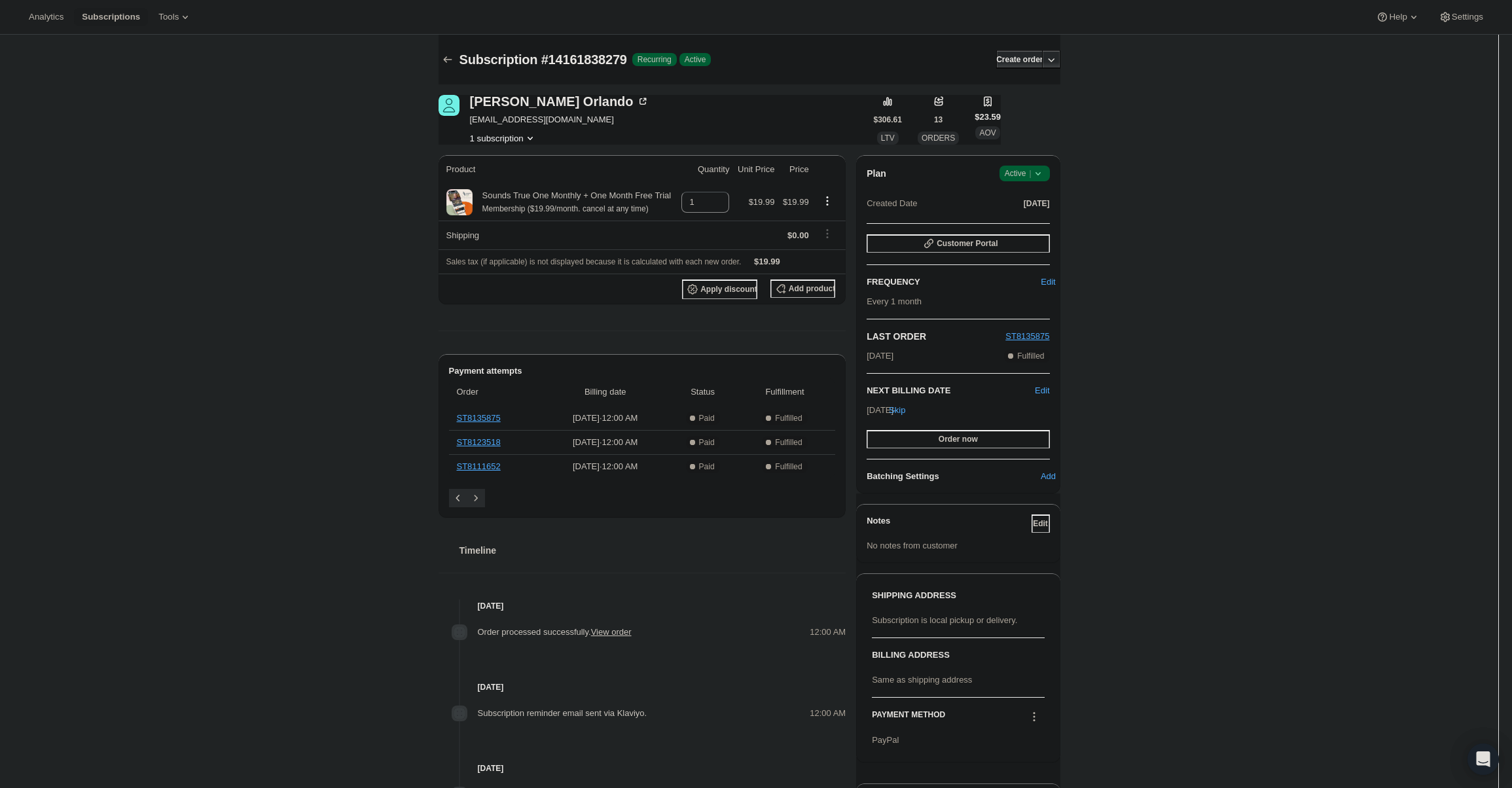
click at [1034, 163] on div "Plan Success Active | Created Date Dec 2, 2024 Customer Portal FREQUENCY Edit E…" at bounding box center [958, 325] width 203 height 338
click at [1041, 176] on icon at bounding box center [1039, 174] width 13 height 13
click at [1030, 222] on span "Cancel subscription" at bounding box center [1029, 222] width 74 height 10
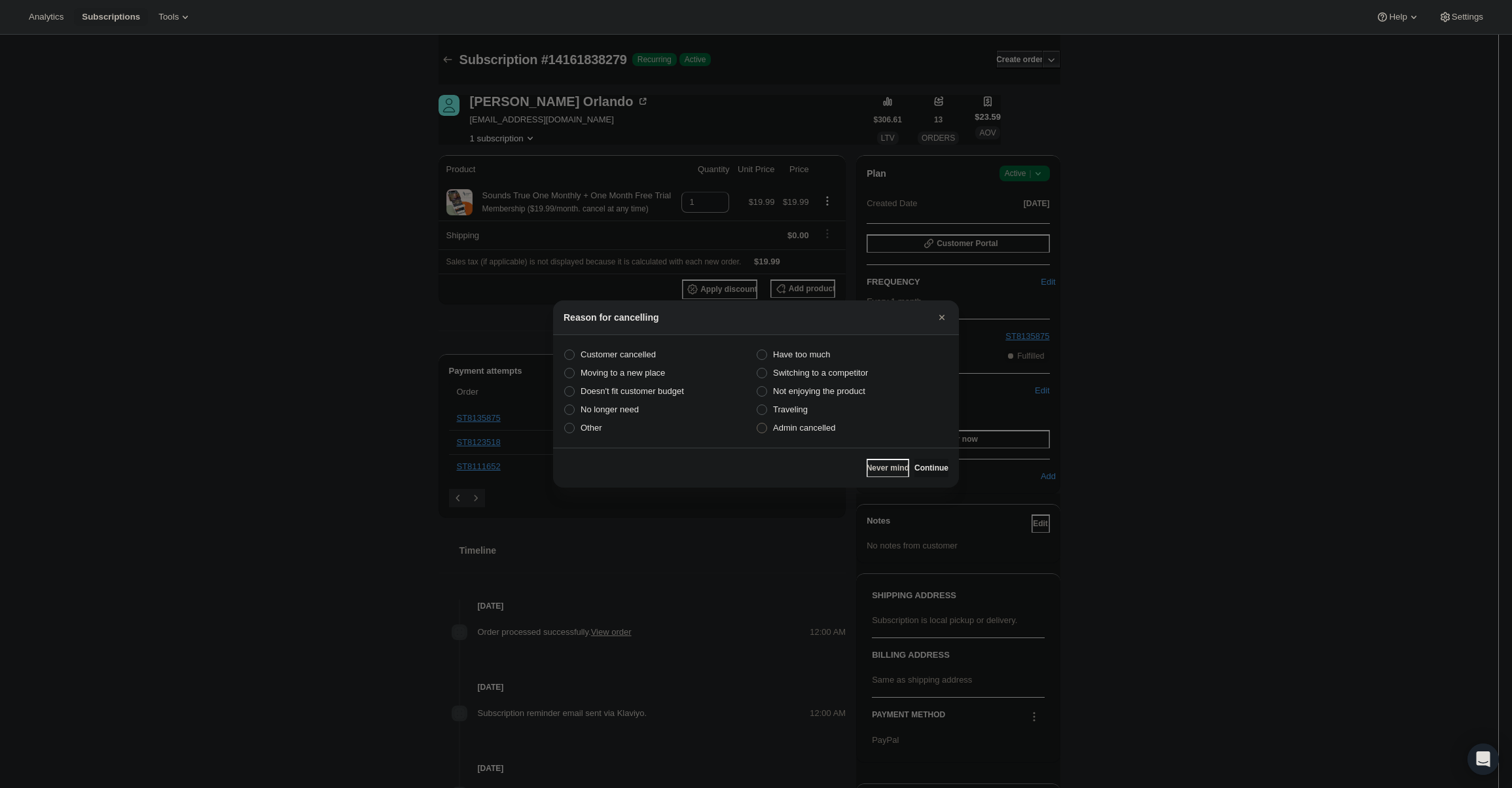
click at [816, 428] on span "Admin cancelled" at bounding box center [804, 428] width 62 height 10
click at [757, 423] on input "Admin cancelled" at bounding box center [757, 423] width 1 height 1
radio input "true"
drag, startPoint x: 927, startPoint y: 465, endPoint x: 922, endPoint y: 448, distance: 17.7
click at [925, 465] on span "Continue" at bounding box center [931, 468] width 34 height 10
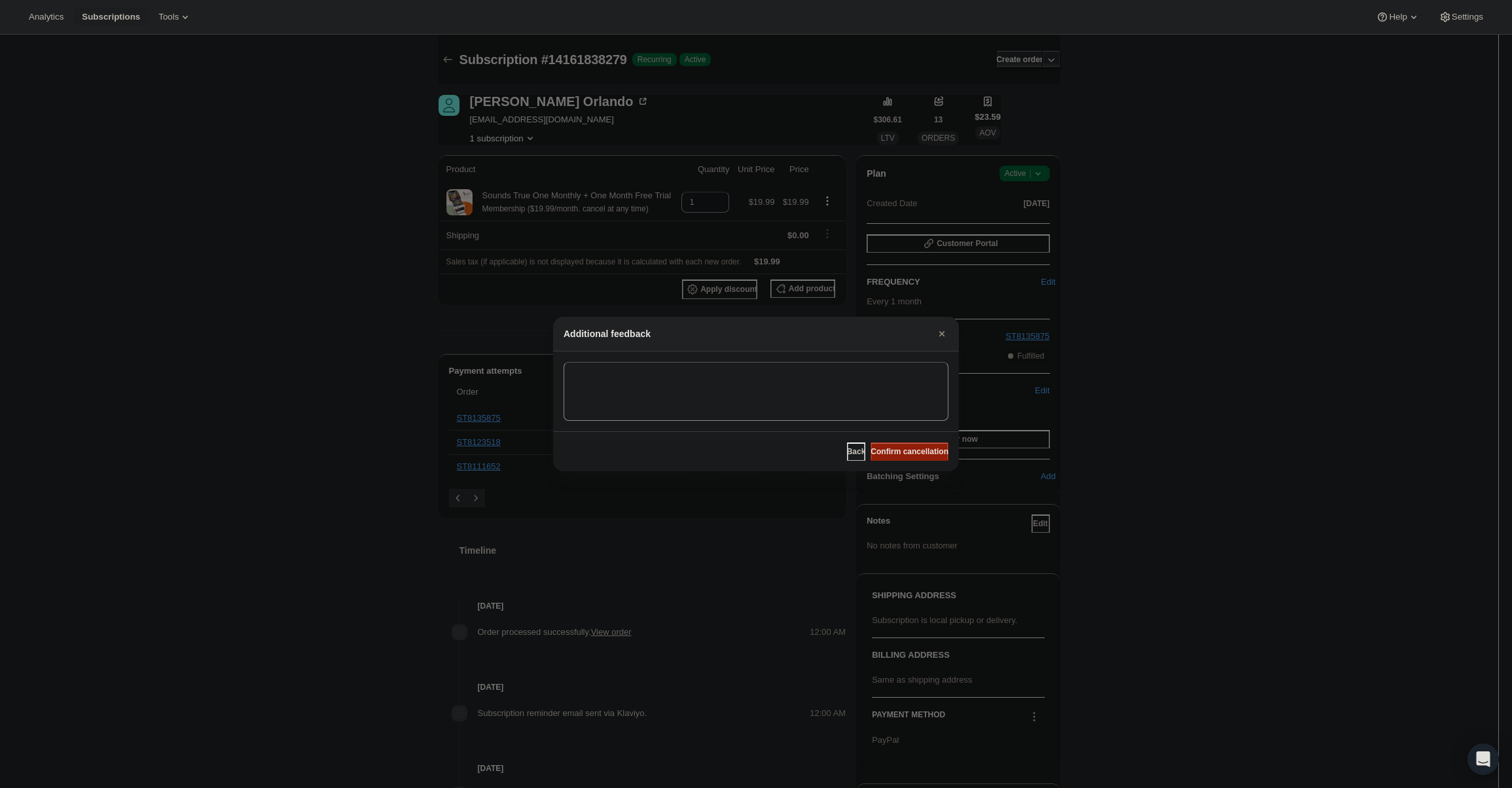
click at [922, 448] on span "Confirm cancellation" at bounding box center [909, 452] width 78 height 10
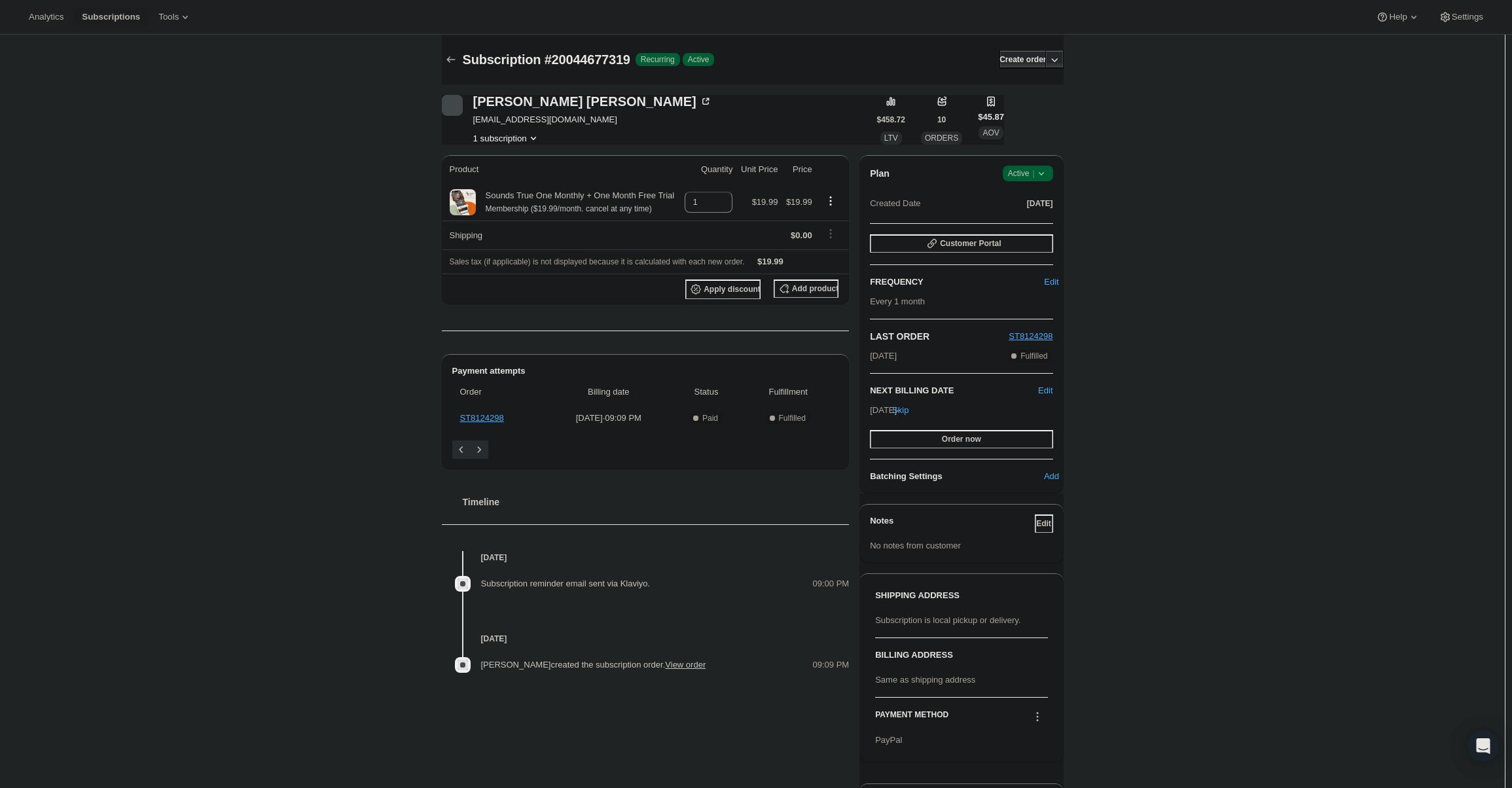
click at [1040, 179] on icon at bounding box center [1041, 174] width 13 height 13
click at [1041, 224] on span "Cancel subscription" at bounding box center [1032, 222] width 74 height 10
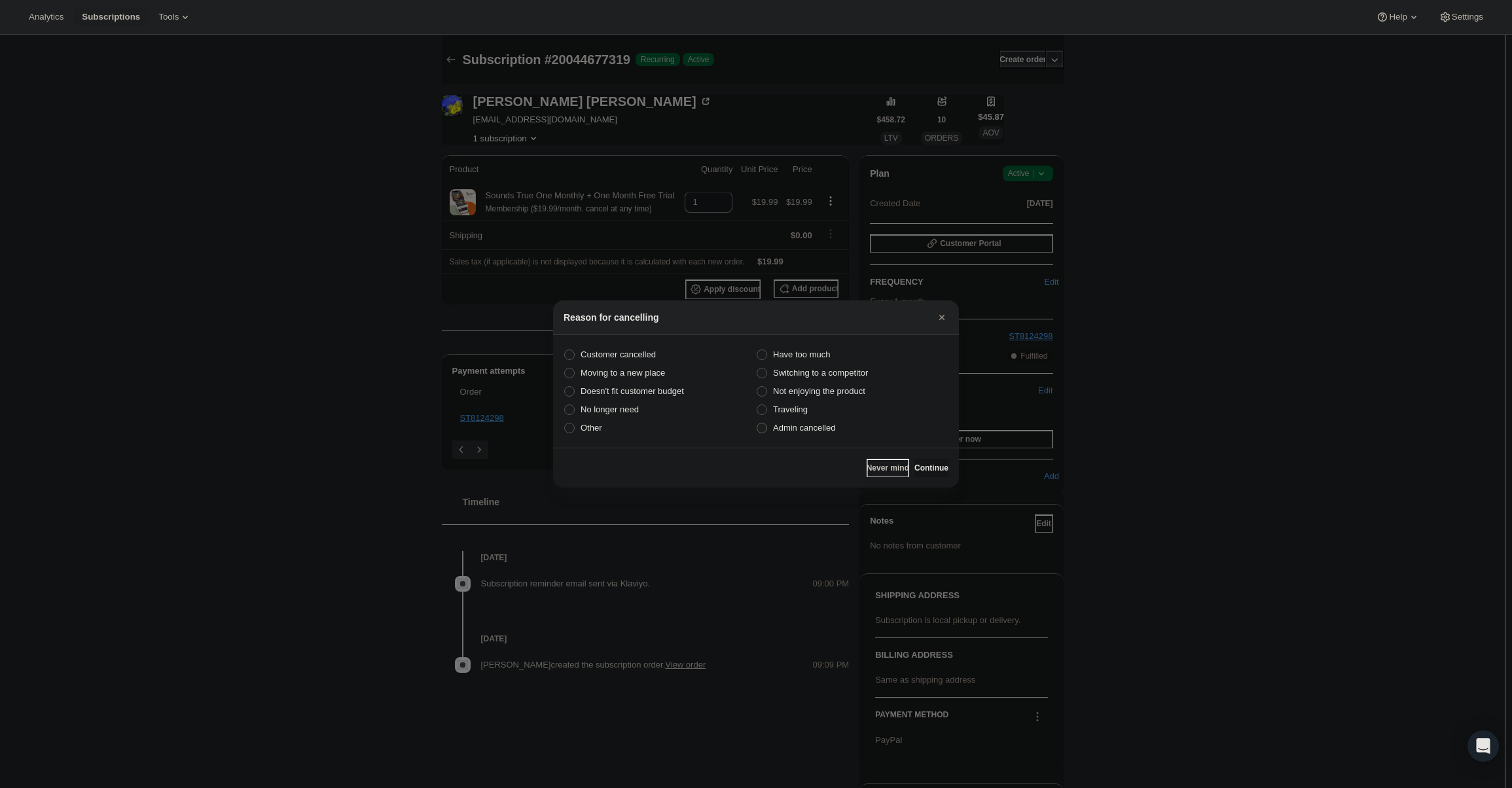
click at [826, 426] on span "Admin cancelled" at bounding box center [804, 428] width 62 height 10
click at [757, 423] on input "Admin cancelled" at bounding box center [757, 423] width 1 height 1
radio input "true"
drag, startPoint x: 907, startPoint y: 467, endPoint x: 913, endPoint y: 461, distance: 8.5
click at [914, 465] on button "Continue" at bounding box center [931, 468] width 34 height 18
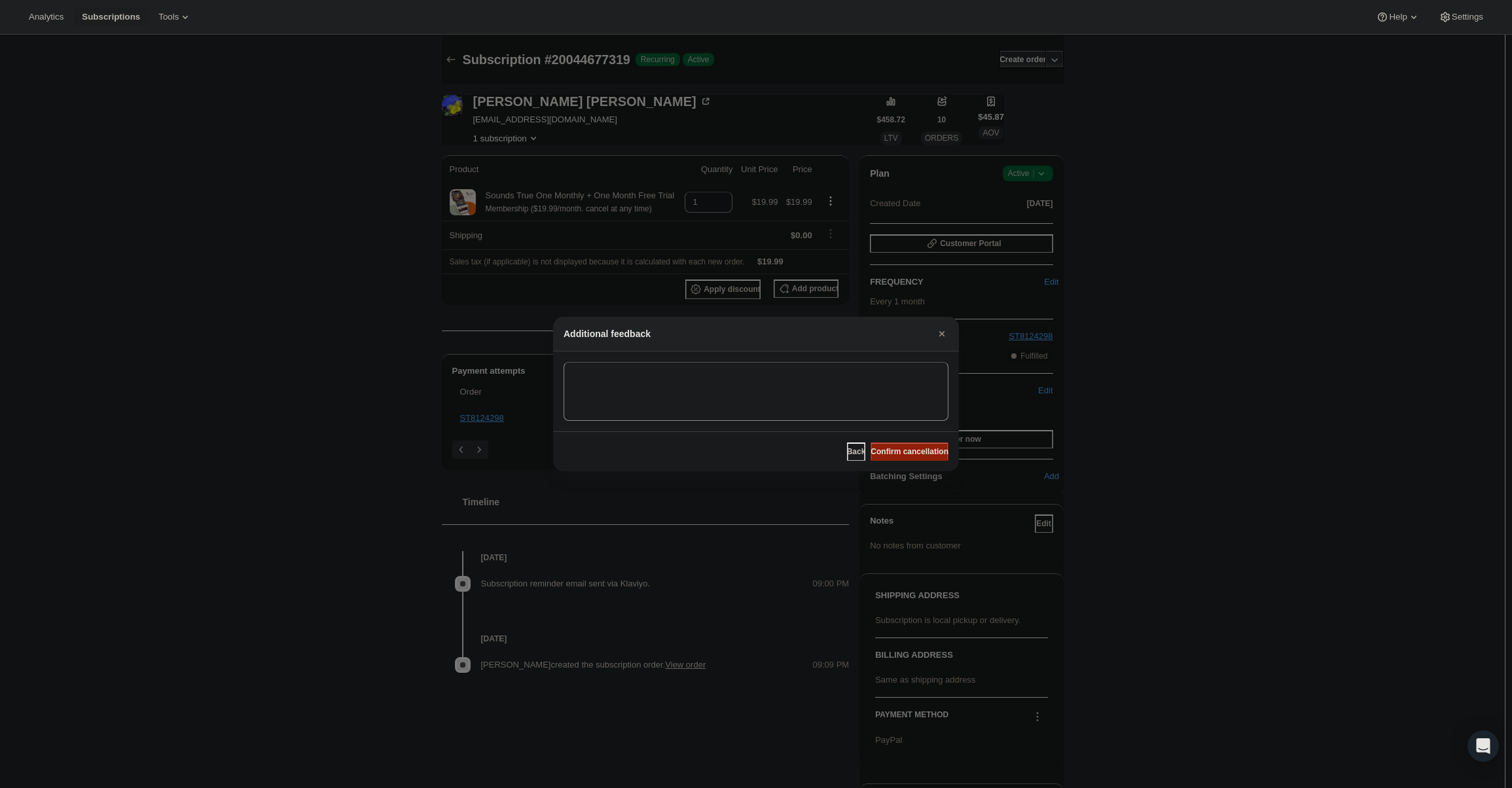
click at [914, 453] on span "Confirm cancellation" at bounding box center [909, 452] width 78 height 10
